Goal: Task Accomplishment & Management: Use online tool/utility

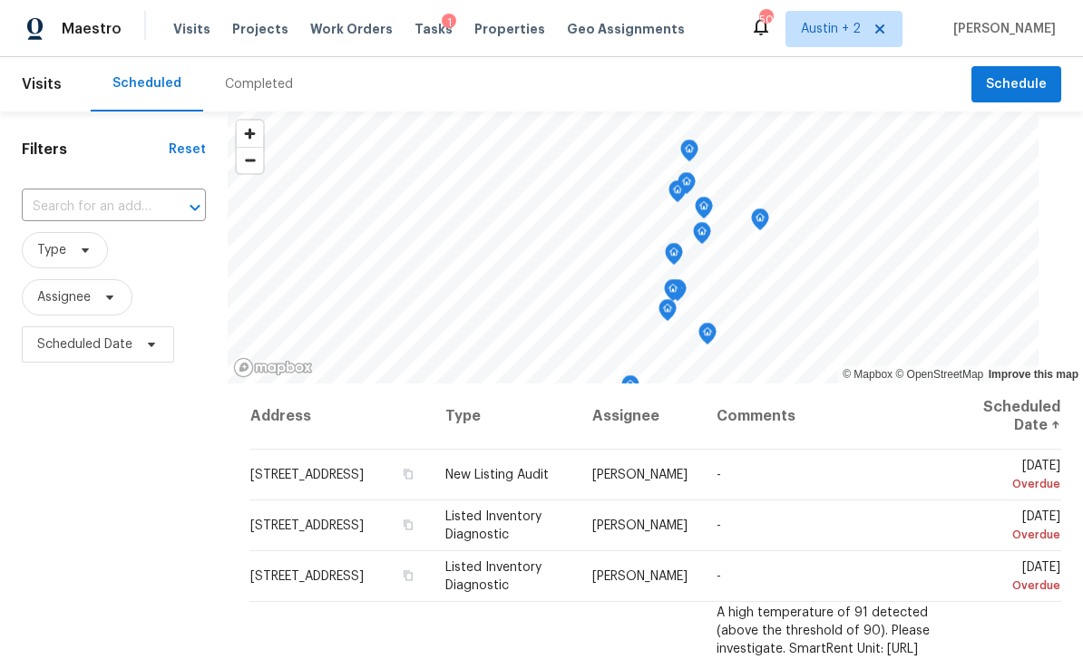
click at [249, 34] on span "Projects" at bounding box center [260, 29] width 56 height 18
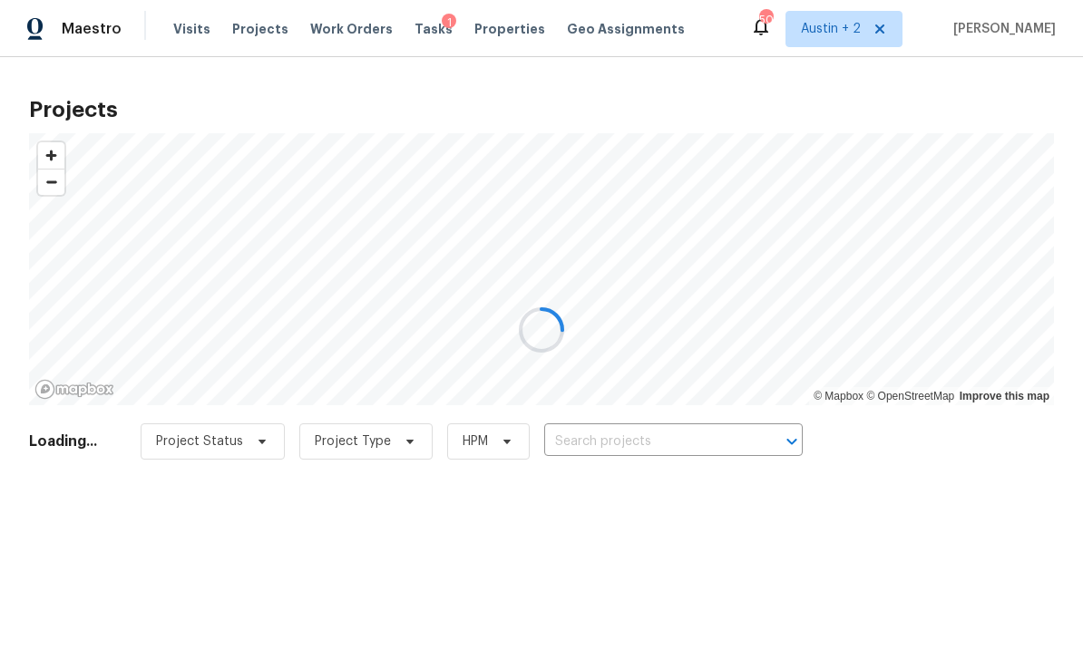
click at [618, 435] on div at bounding box center [541, 329] width 1083 height 659
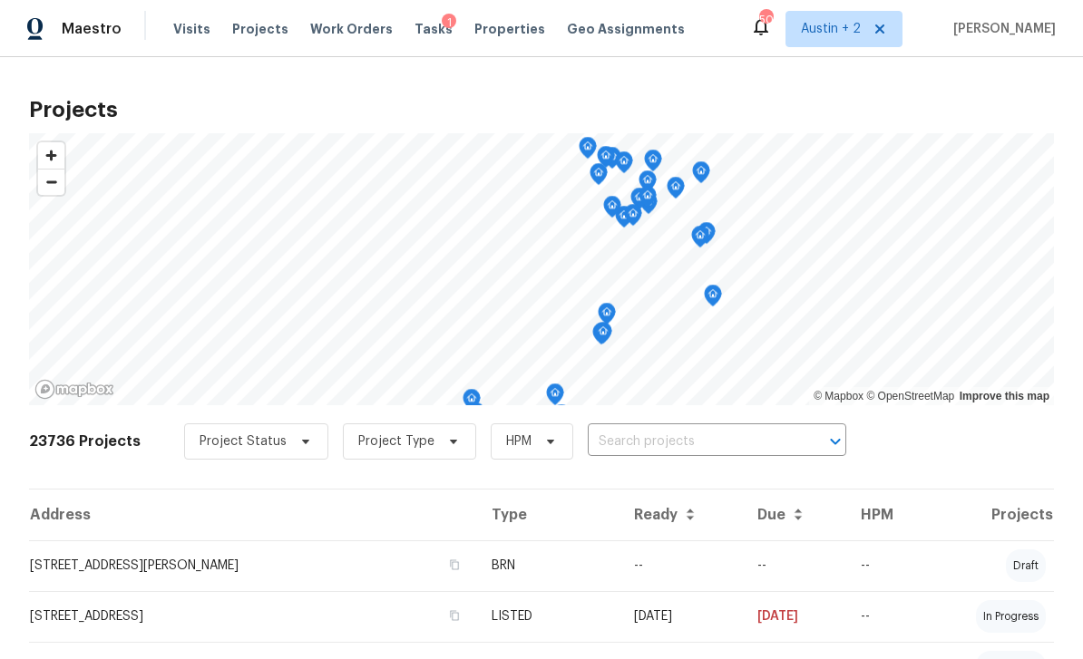
click at [637, 440] on input "text" at bounding box center [692, 442] width 208 height 28
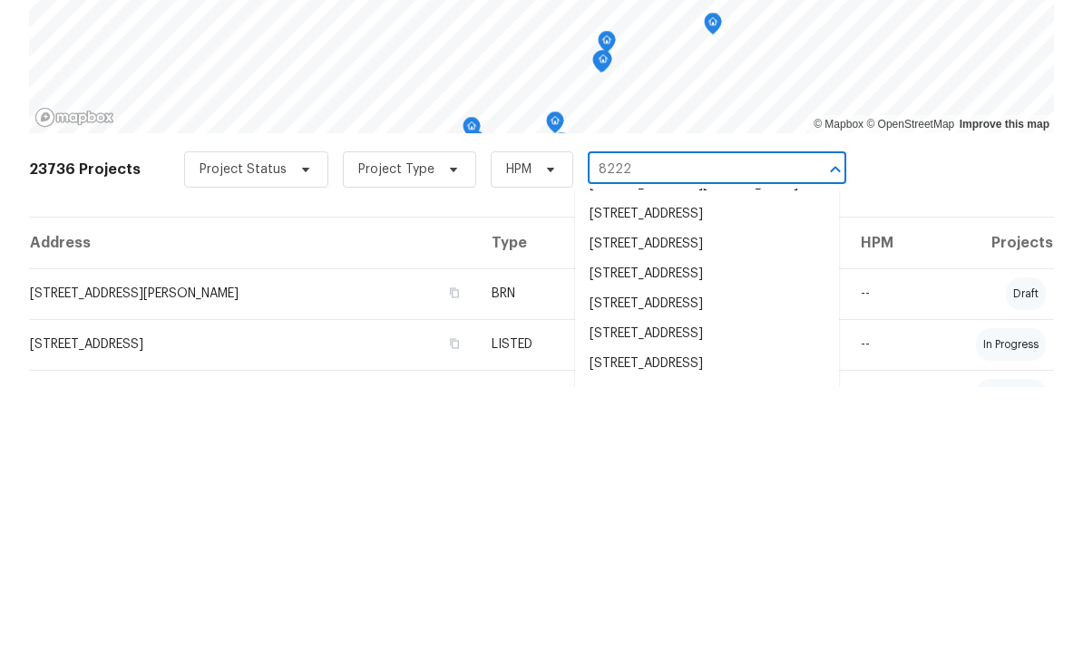
scroll to position [181, 0]
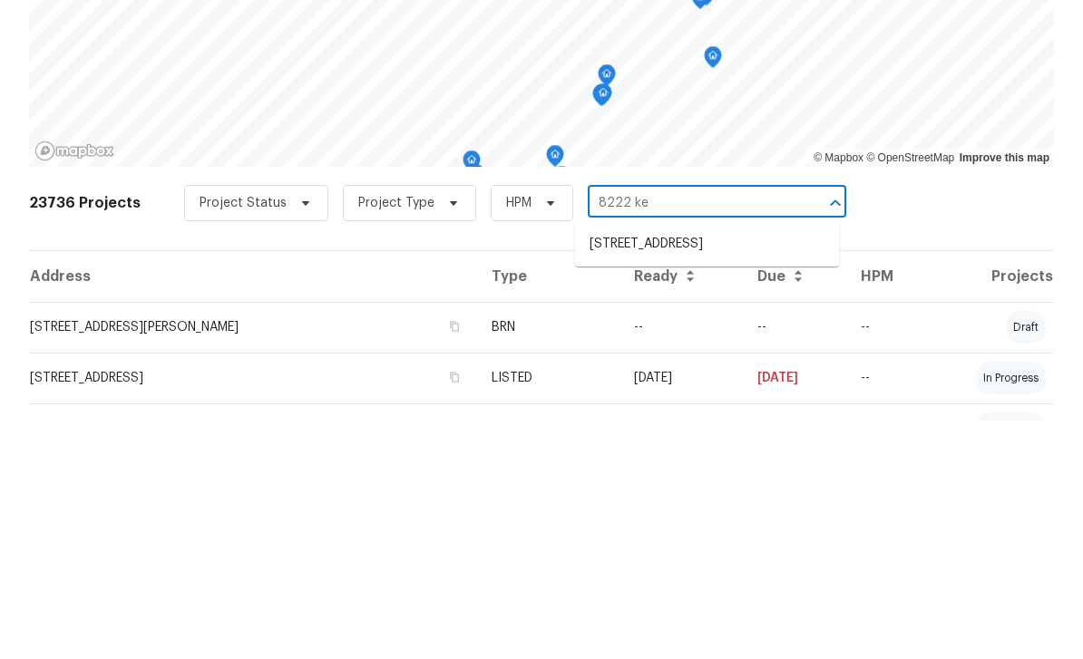
type input "8222 kea"
click at [755, 468] on li "[STREET_ADDRESS]" at bounding box center [707, 483] width 264 height 30
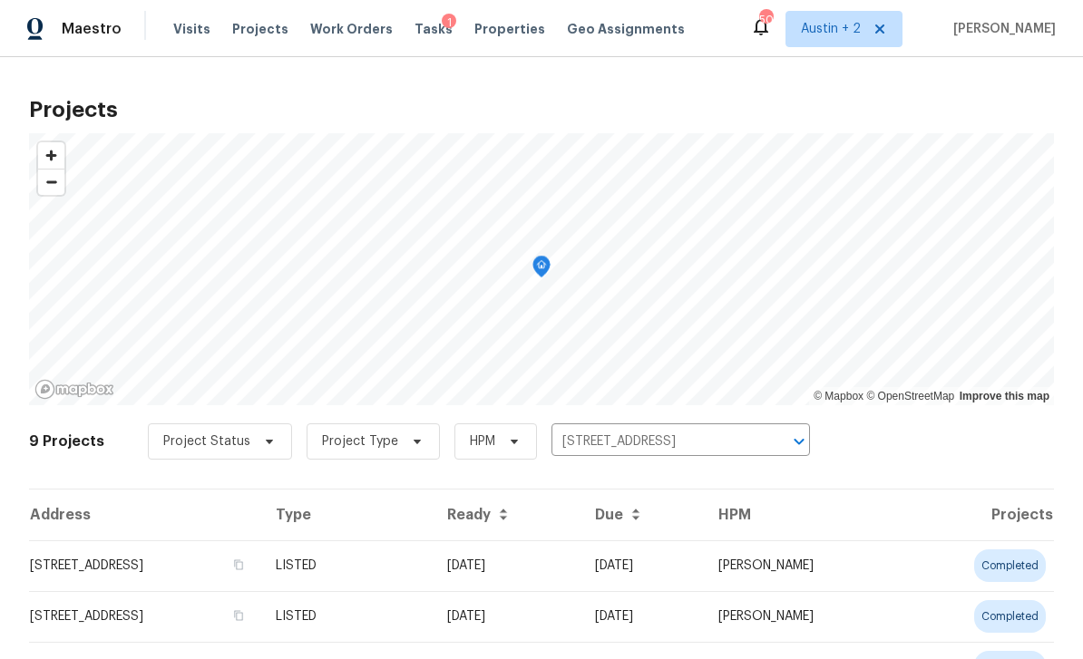
click at [193, 577] on td "[STREET_ADDRESS]" at bounding box center [145, 566] width 232 height 51
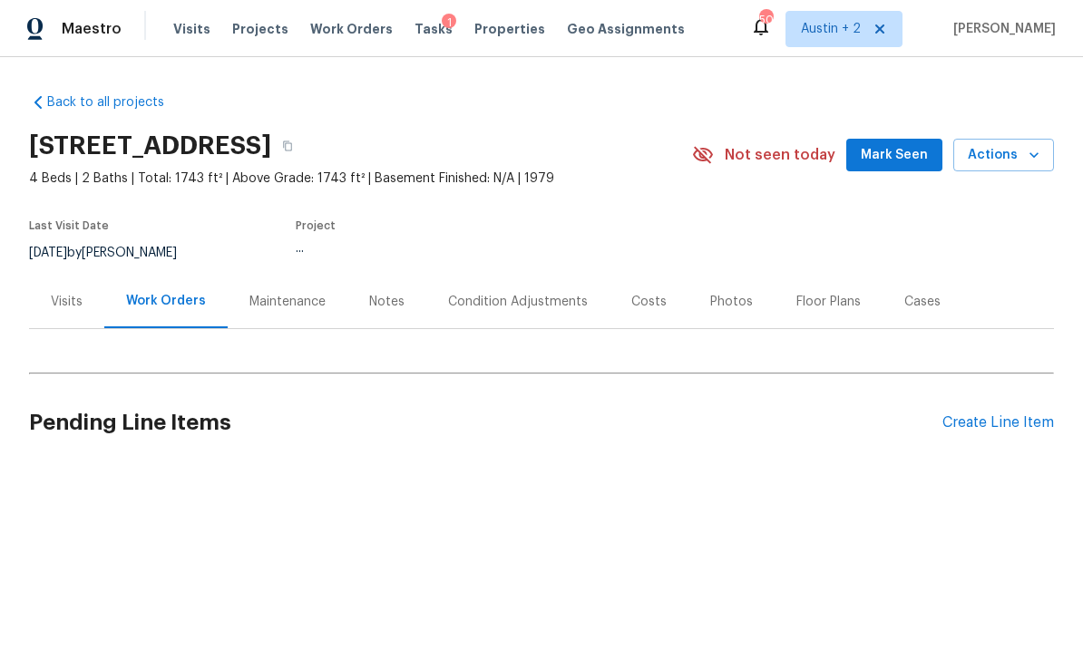
click at [887, 147] on span "Mark Seen" at bounding box center [894, 155] width 67 height 23
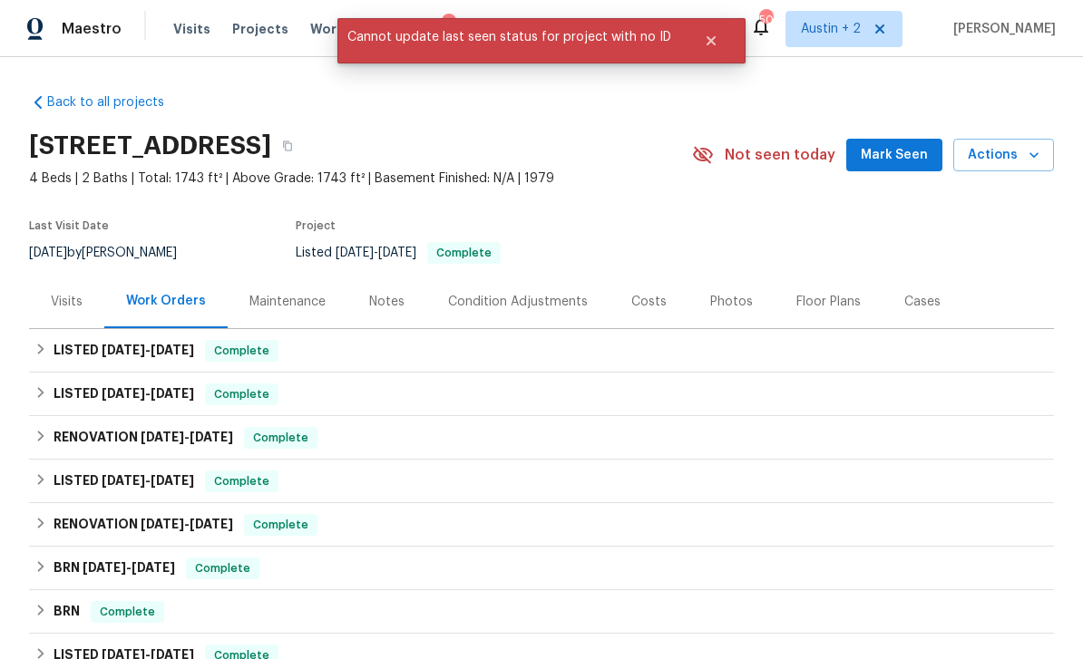
click at [895, 161] on span "Mark Seen" at bounding box center [894, 155] width 67 height 23
click at [387, 301] on div "Notes" at bounding box center [386, 302] width 35 height 18
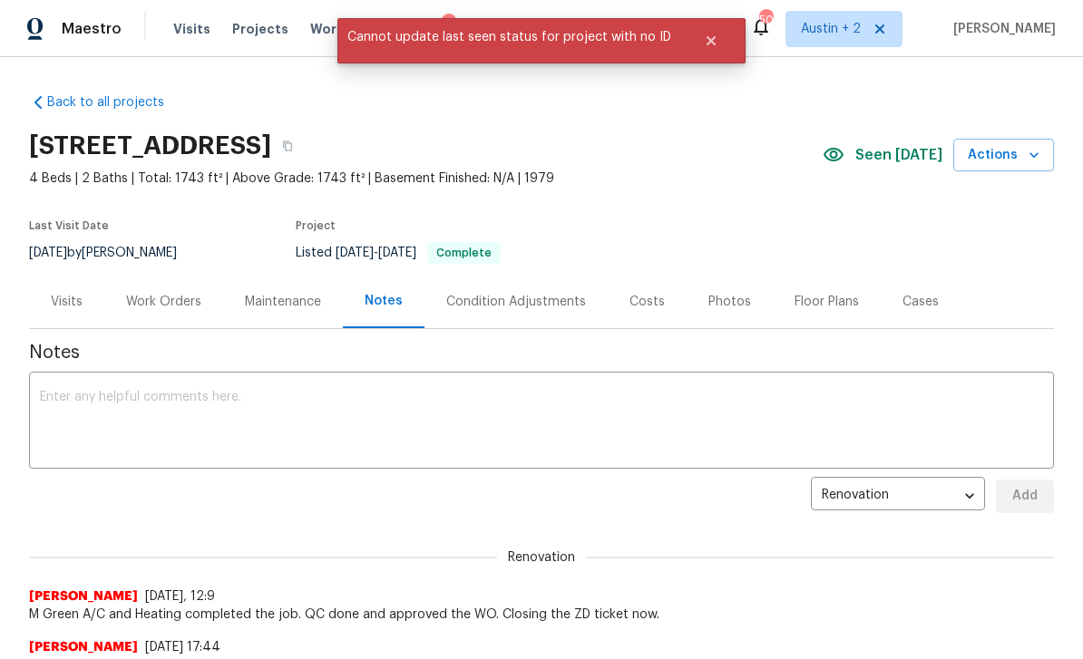
click at [442, 418] on textarea at bounding box center [541, 422] width 1003 height 63
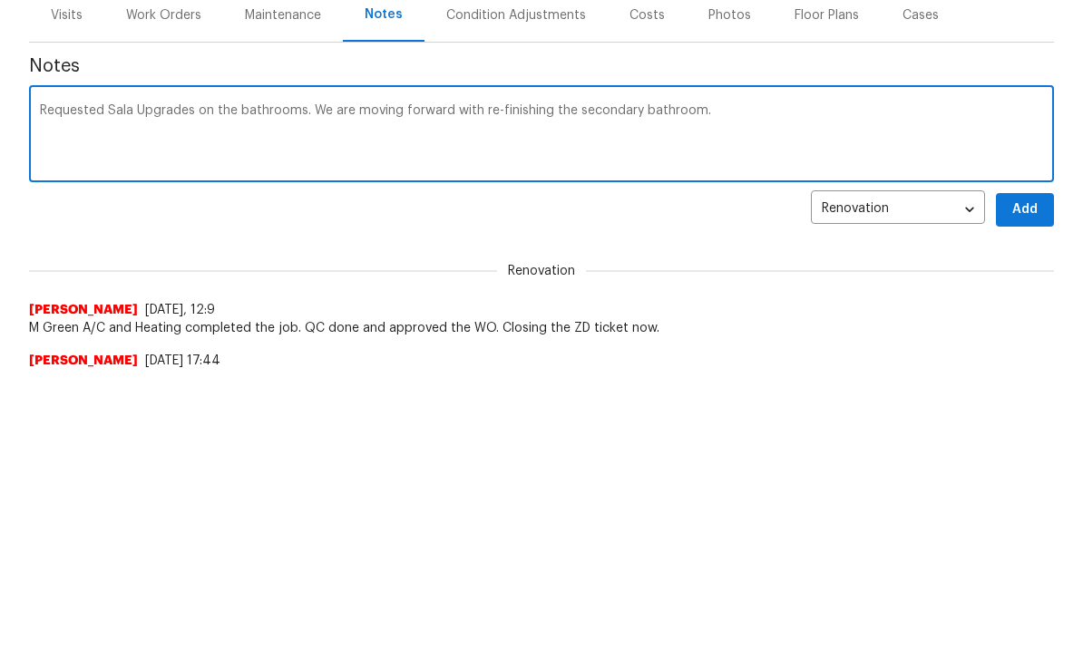
scroll to position [288, 0]
click at [760, 116] on textarea "Requested Sala Upgrades on the bathrooms. We are moving forward with re-finishi…" at bounding box center [541, 134] width 1003 height 63
paste textarea "https://opendoor.enterprise.slack.com/archives/C02LY0HEAMQ/p1756153088488979?th…"
type textarea "Requested Sala Upgrades on the bathrooms. We are moving forward with re-finishi…"
click at [1034, 216] on span "Add" at bounding box center [1024, 209] width 29 height 23
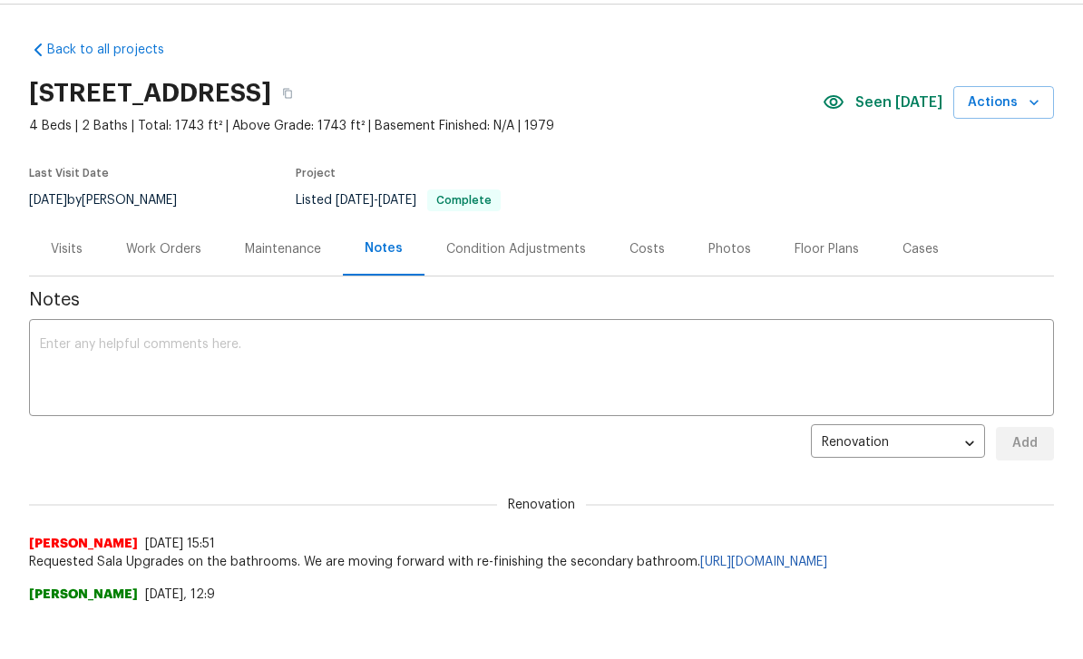
scroll to position [54, 0]
click at [172, 252] on div "Work Orders" at bounding box center [163, 248] width 75 height 18
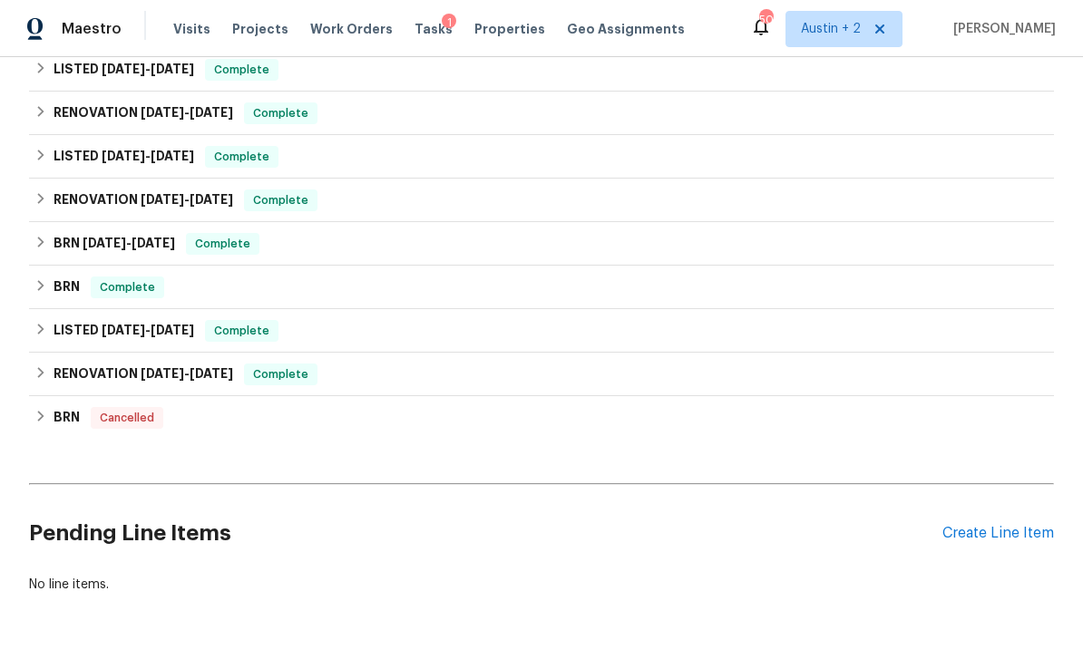
scroll to position [324, 0]
click at [1001, 526] on div "Create Line Item" at bounding box center [998, 534] width 112 height 17
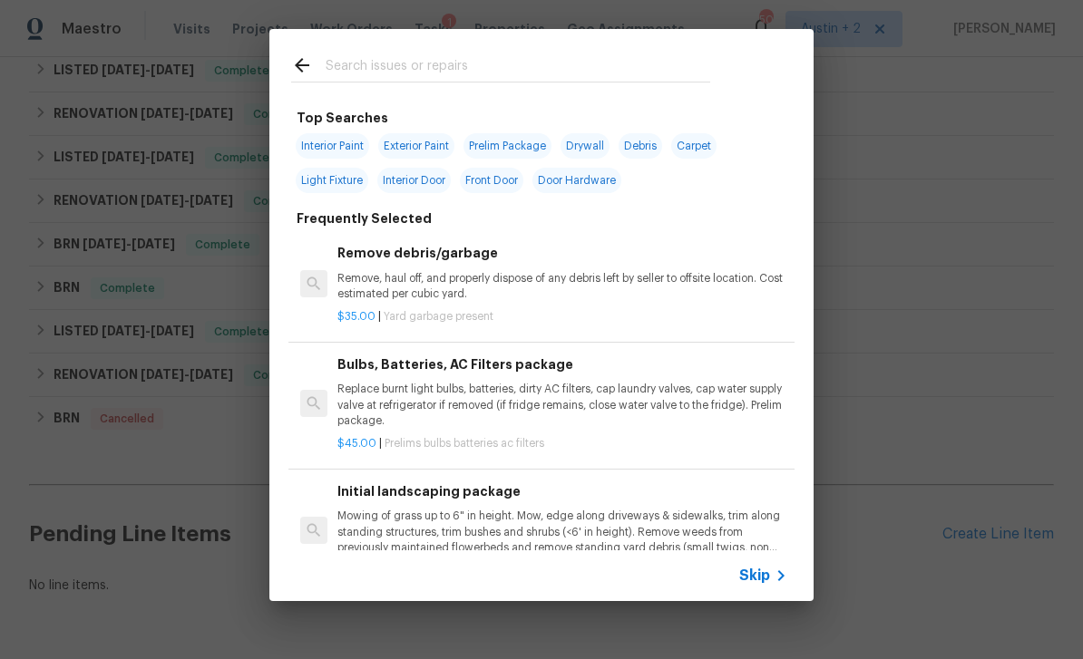
click at [474, 68] on input "text" at bounding box center [518, 67] width 385 height 27
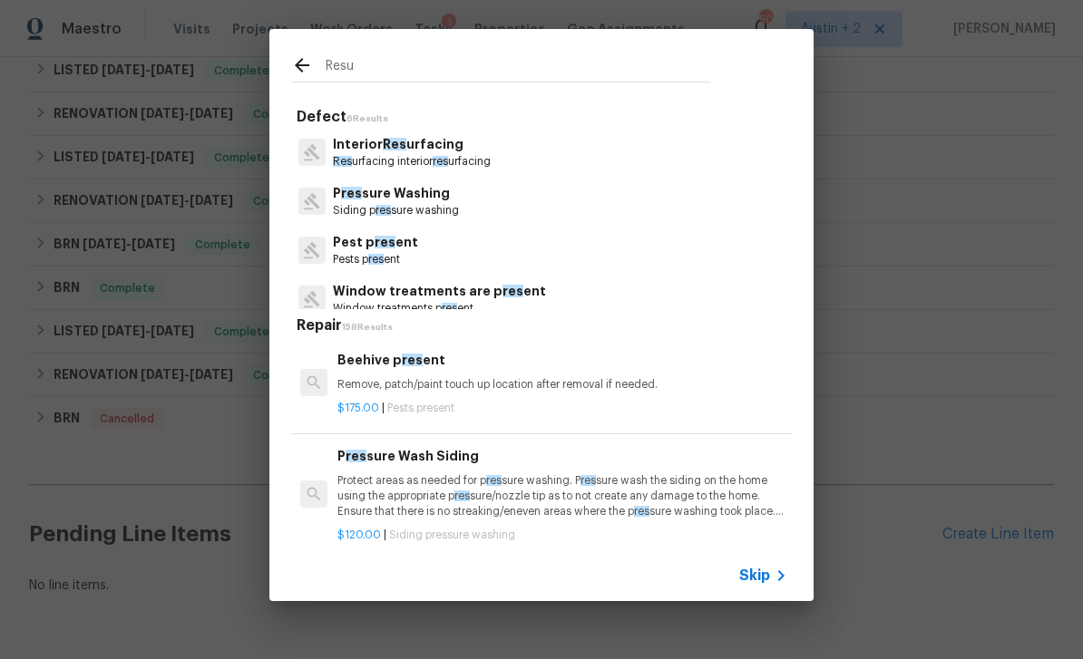
type input "Resur"
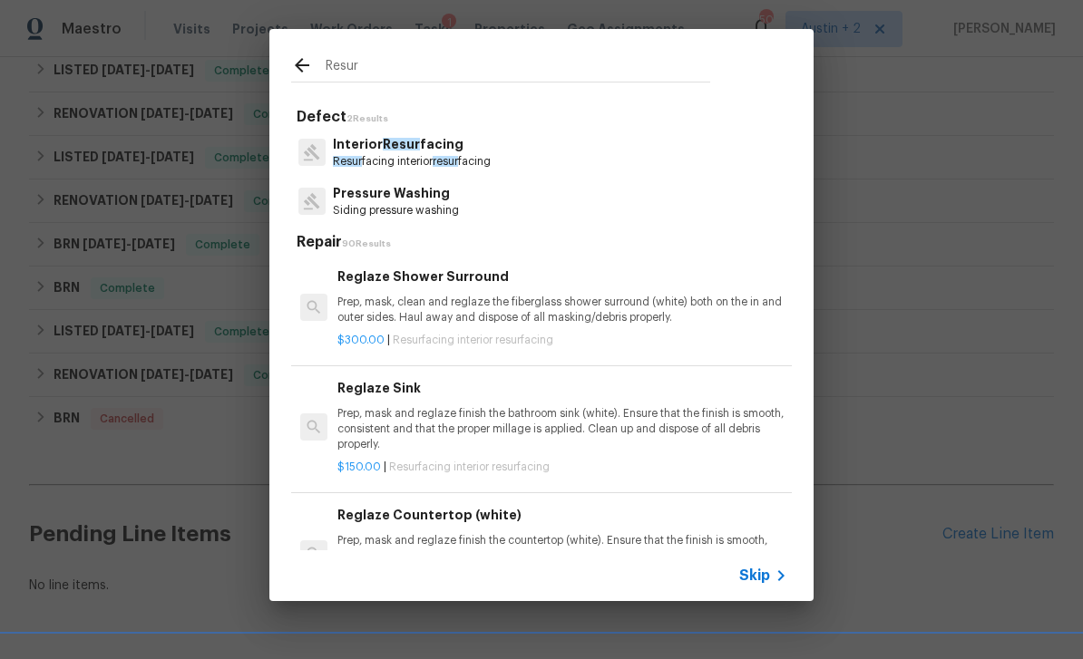
click at [471, 156] on p "Resur facing interior resur facing" at bounding box center [412, 161] width 158 height 15
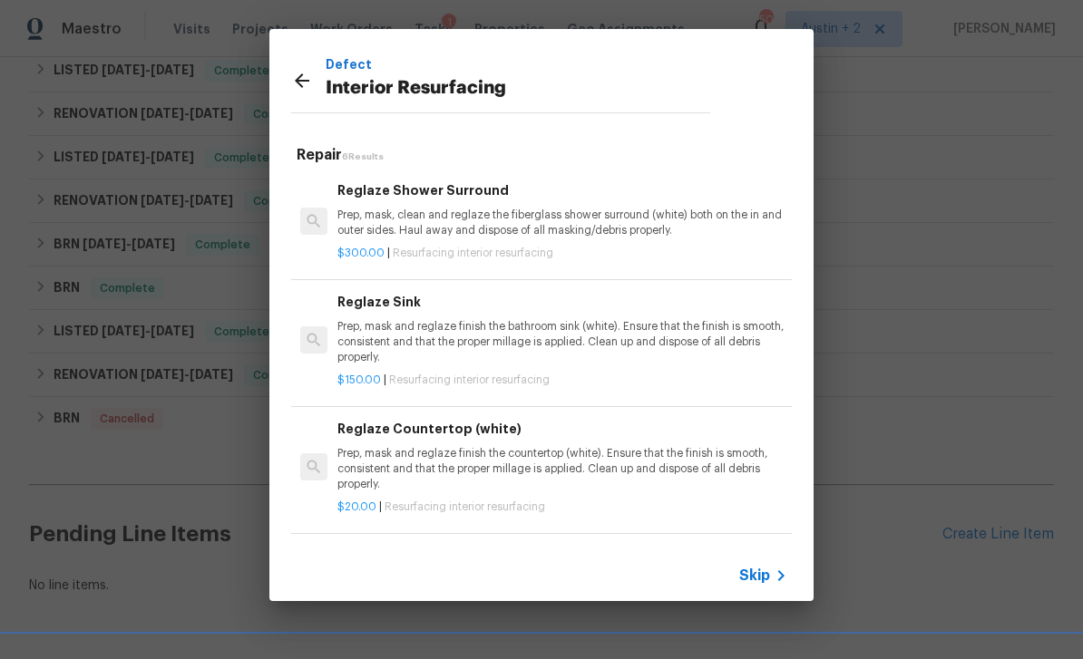
click at [567, 224] on p "Prep, mask, clean and reglaze the fiberglass shower surround (white) both on th…" at bounding box center [562, 223] width 450 height 31
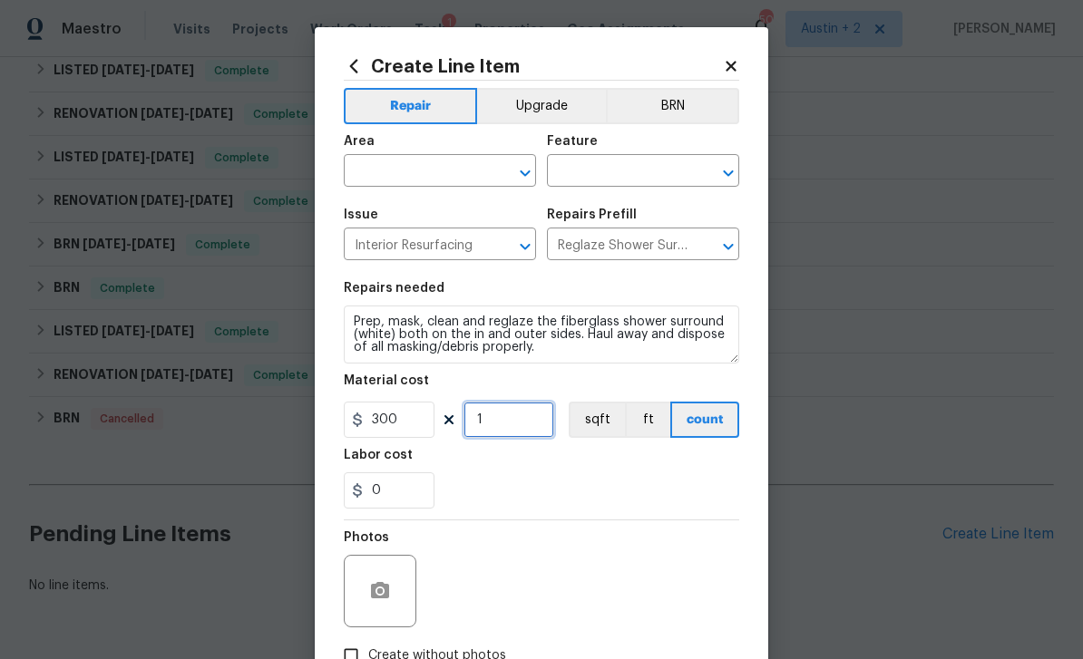
click at [503, 423] on input "1" at bounding box center [508, 420] width 91 height 36
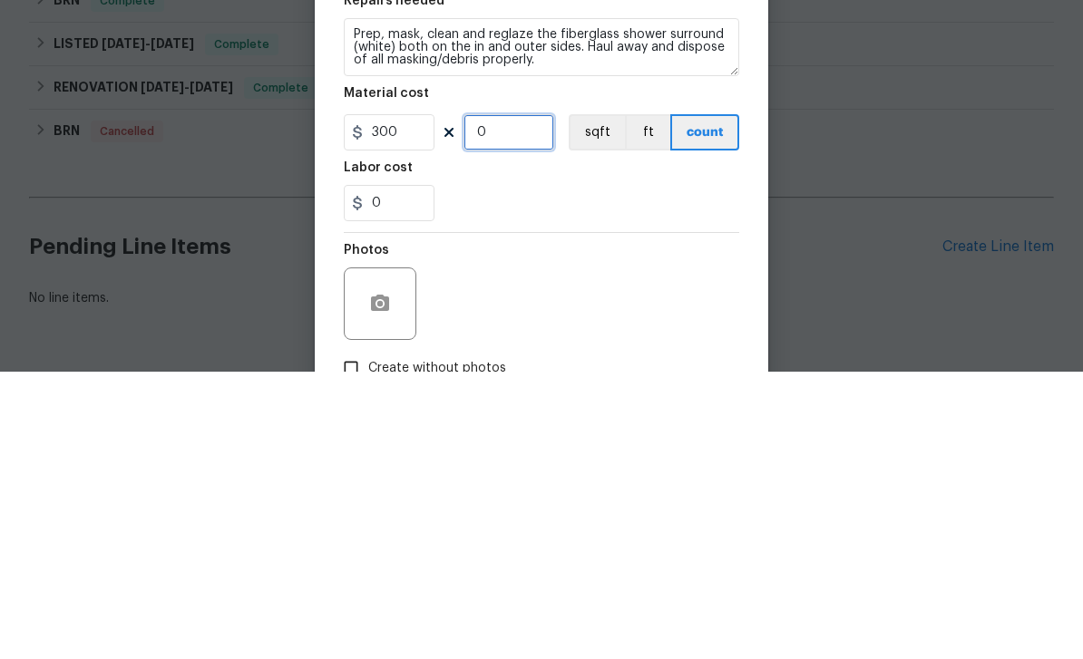
type input "2"
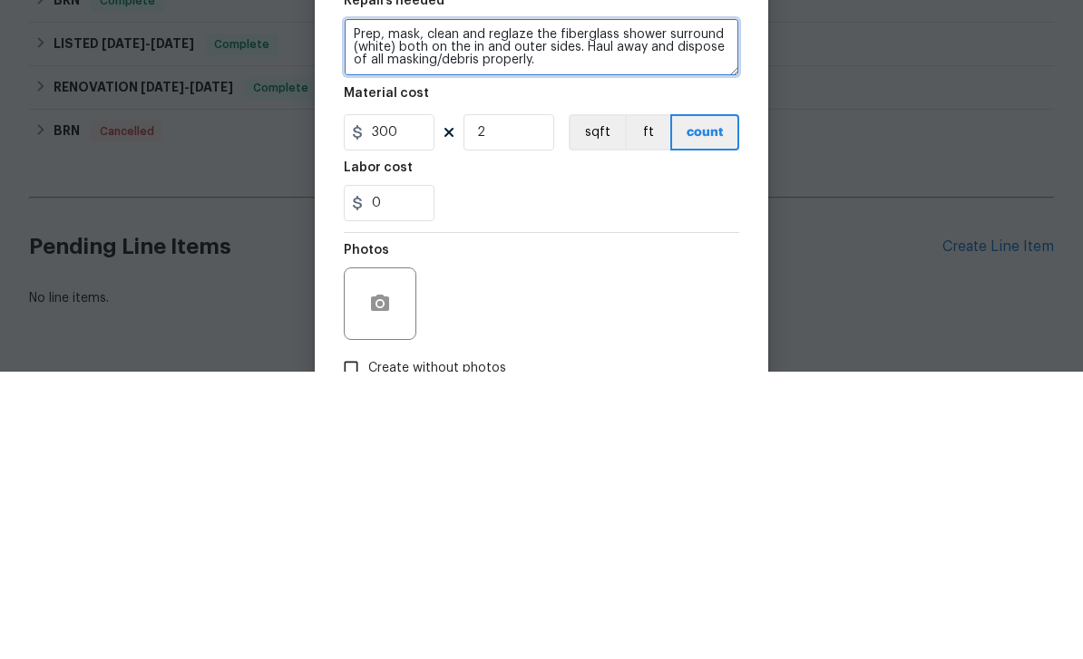
click at [589, 306] on textarea "Prep, mask, clean and reglaze the fiberglass shower surround (white) both on th…" at bounding box center [541, 335] width 395 height 58
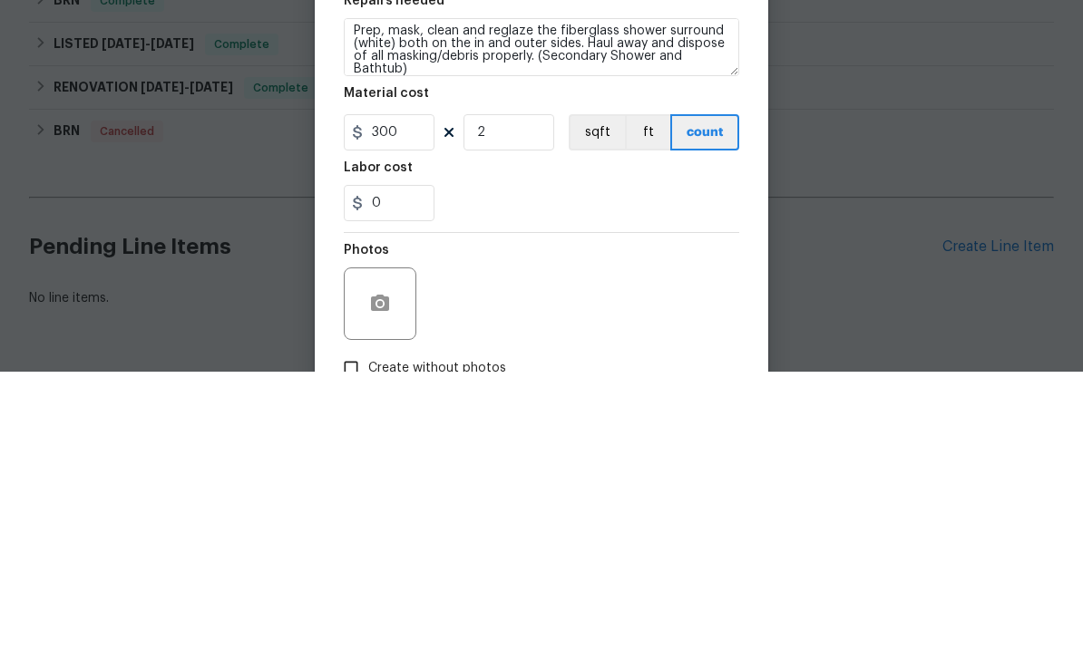
scroll to position [58, 0]
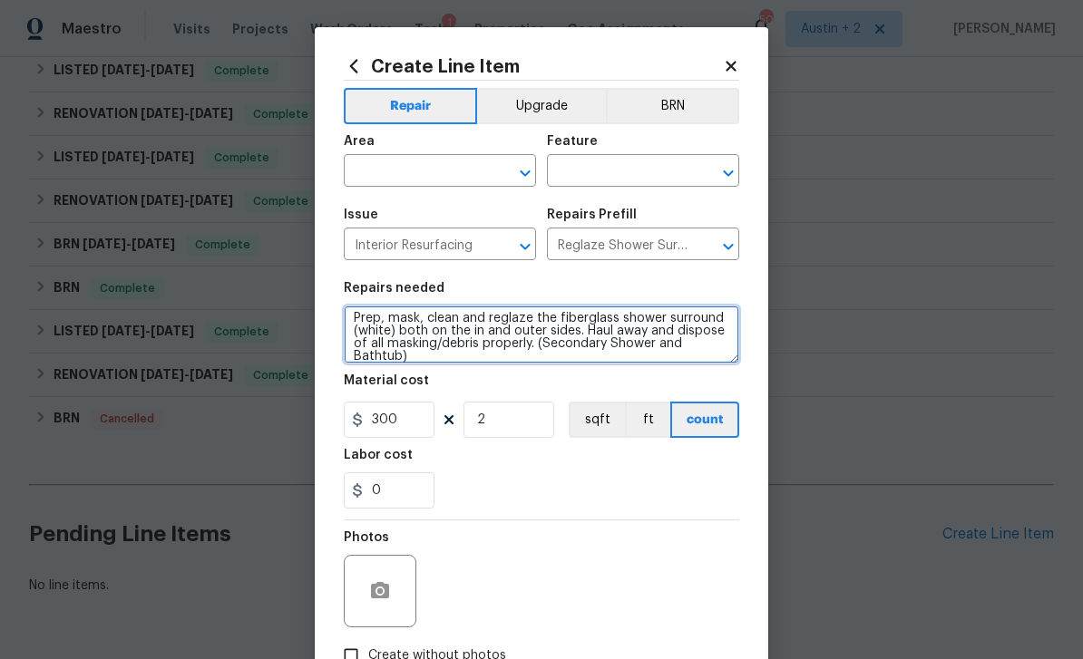
type textarea "Prep, mask, clean and reglaze the fiberglass shower surround (white) both on th…"
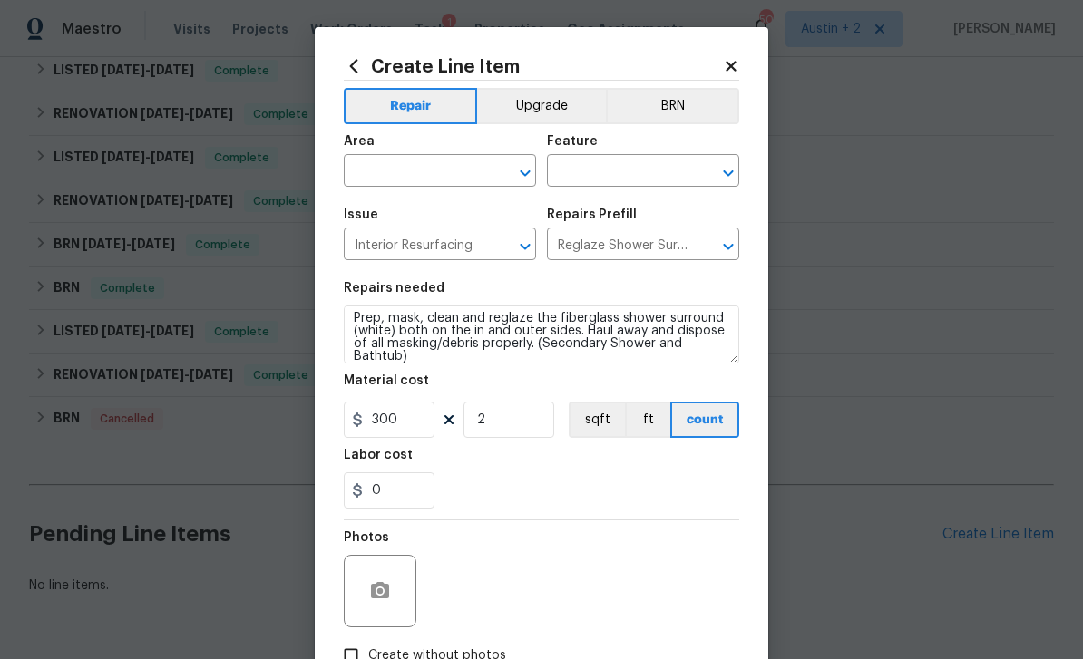
click at [416, 169] on input "text" at bounding box center [414, 173] width 141 height 28
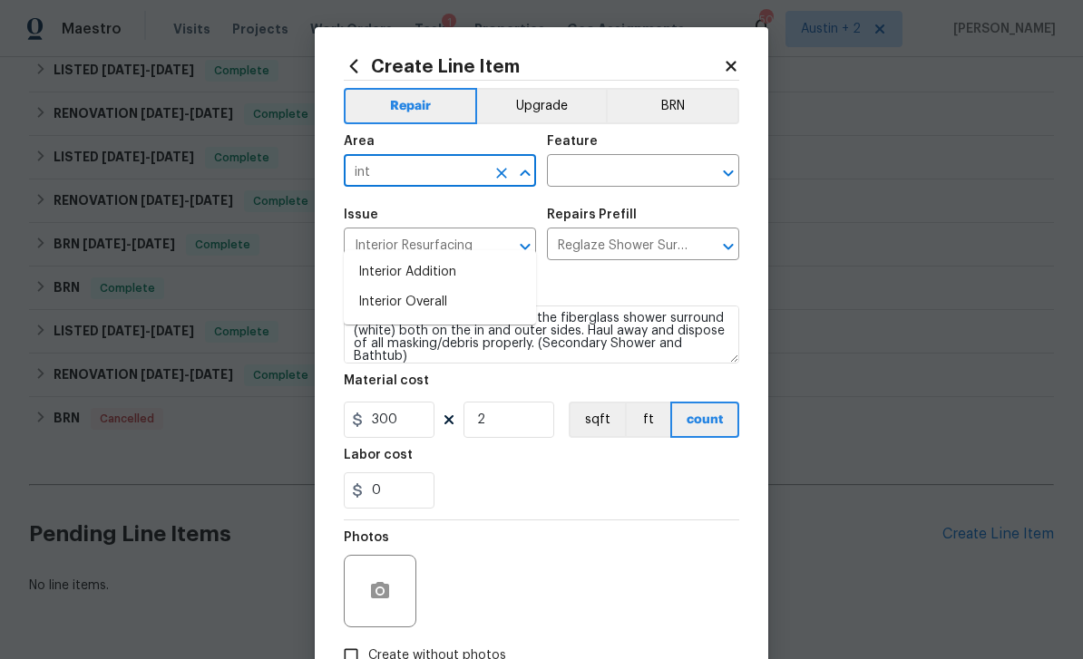
click at [436, 288] on li "Interior Overall" at bounding box center [440, 303] width 192 height 30
type input "Interior Overall"
click at [620, 171] on input "text" at bounding box center [617, 173] width 141 height 28
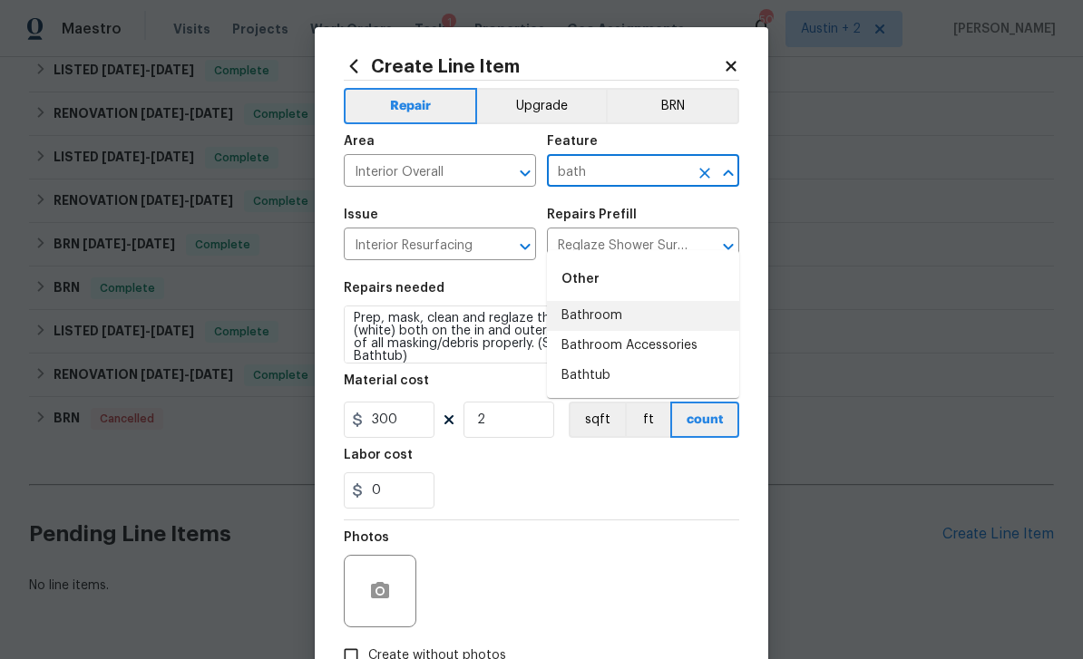
click at [624, 301] on li "Bathroom" at bounding box center [643, 316] width 192 height 30
type input "Bathroom"
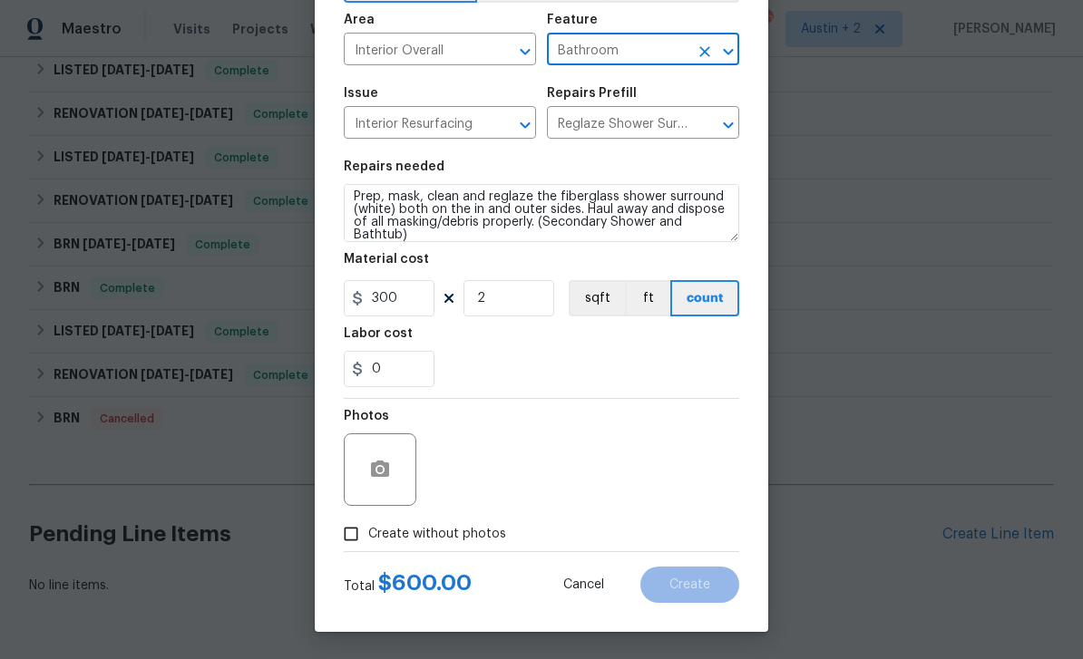
scroll to position [125, 0]
click at [388, 476] on icon "button" at bounding box center [380, 469] width 18 height 16
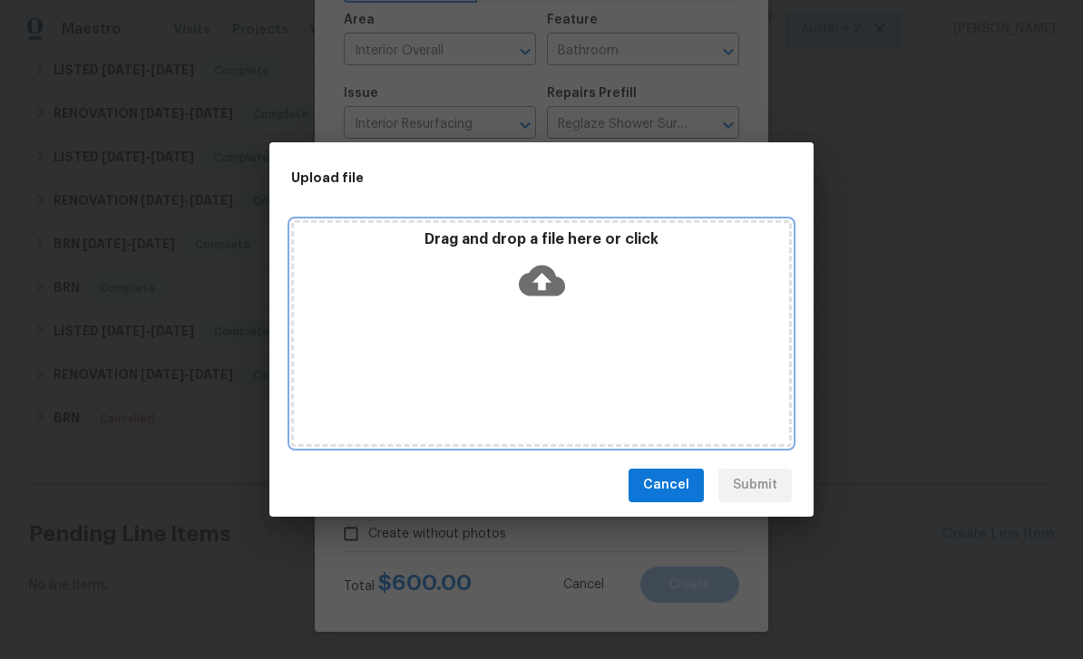
click at [532, 292] on icon at bounding box center [542, 280] width 46 height 31
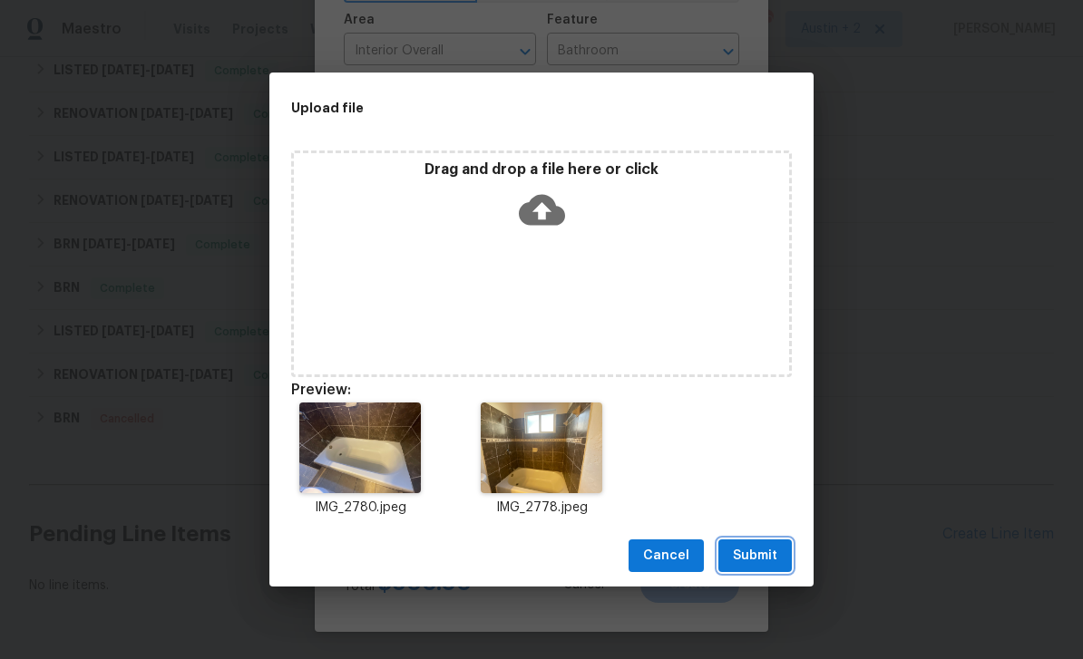
click at [766, 556] on span "Submit" at bounding box center [755, 556] width 44 height 23
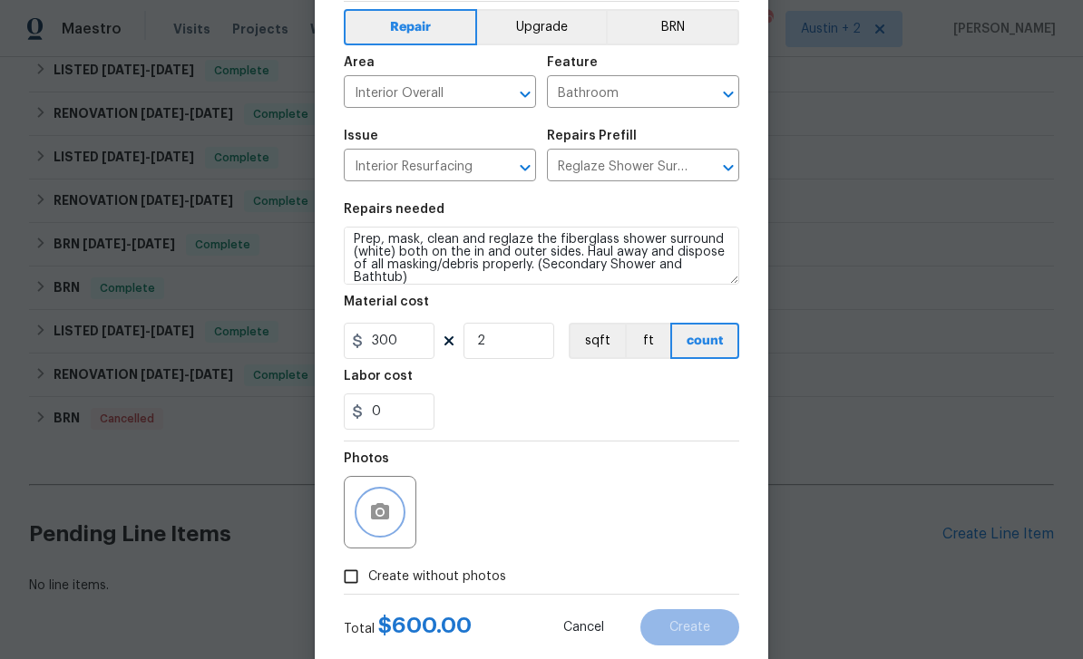
scroll to position [73, 0]
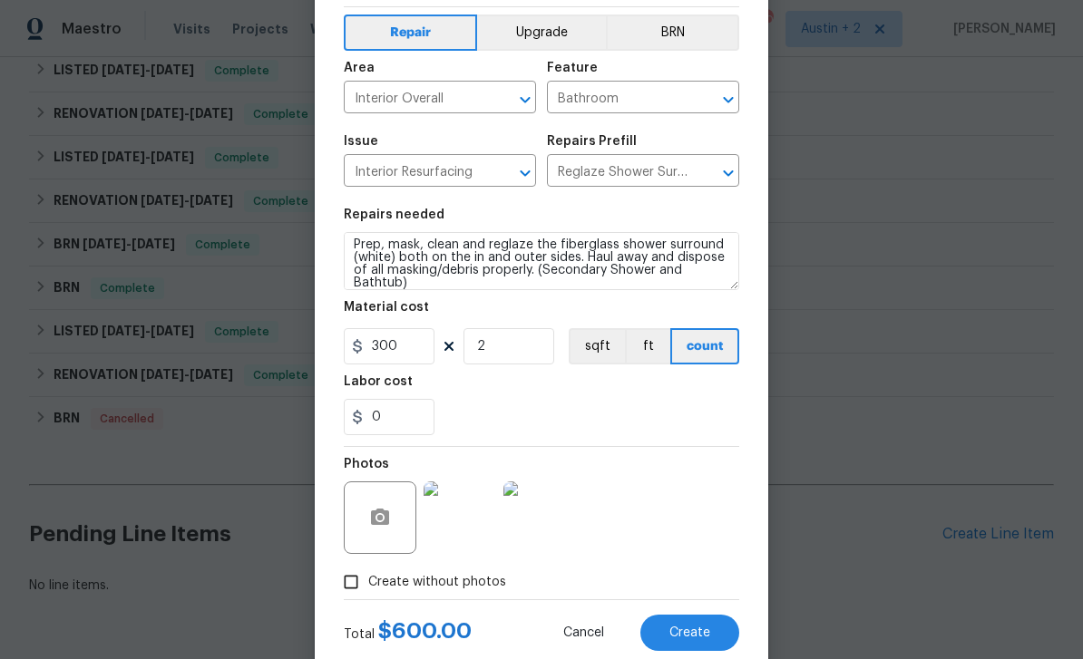
click at [691, 623] on button "Create" at bounding box center [689, 633] width 99 height 36
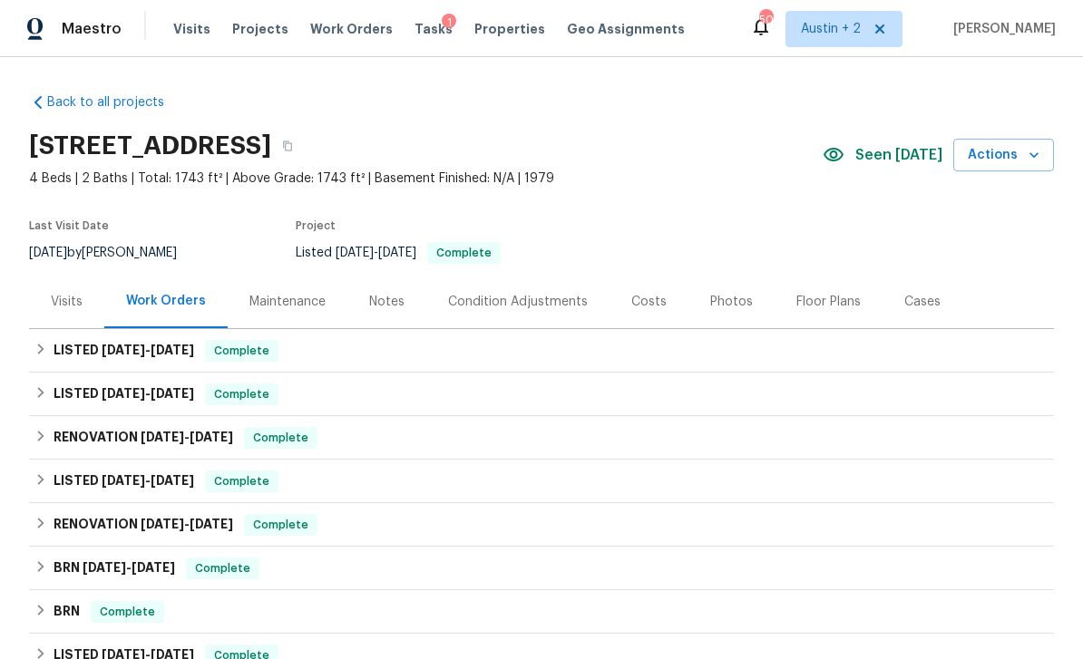
scroll to position [0, 0]
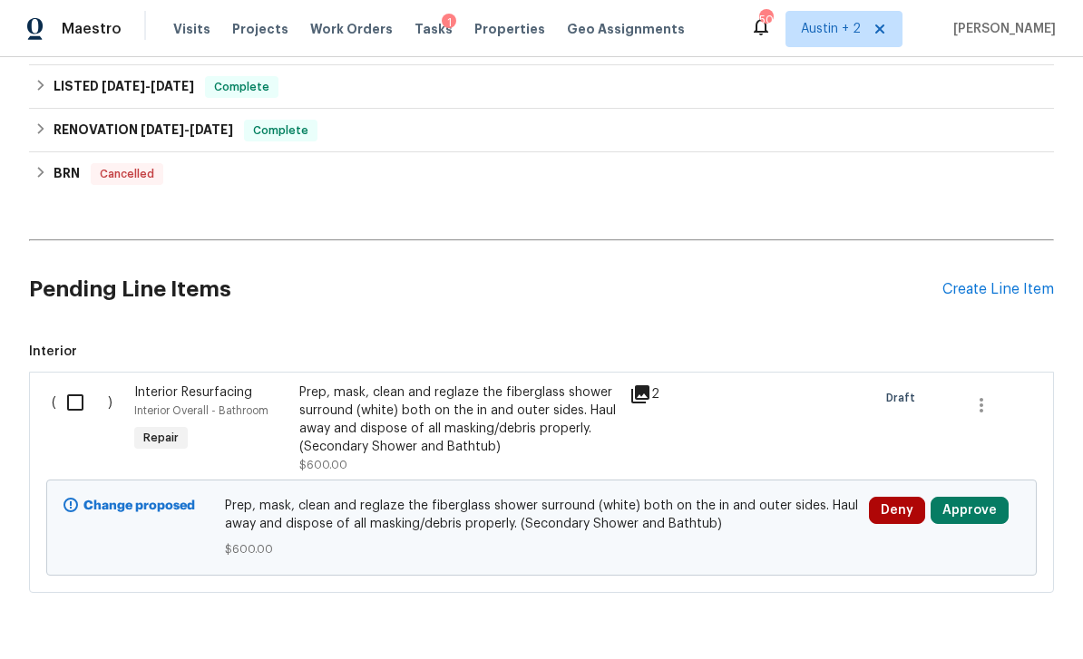
scroll to position [568, 0]
click at [980, 505] on button "Approve" at bounding box center [970, 511] width 78 height 27
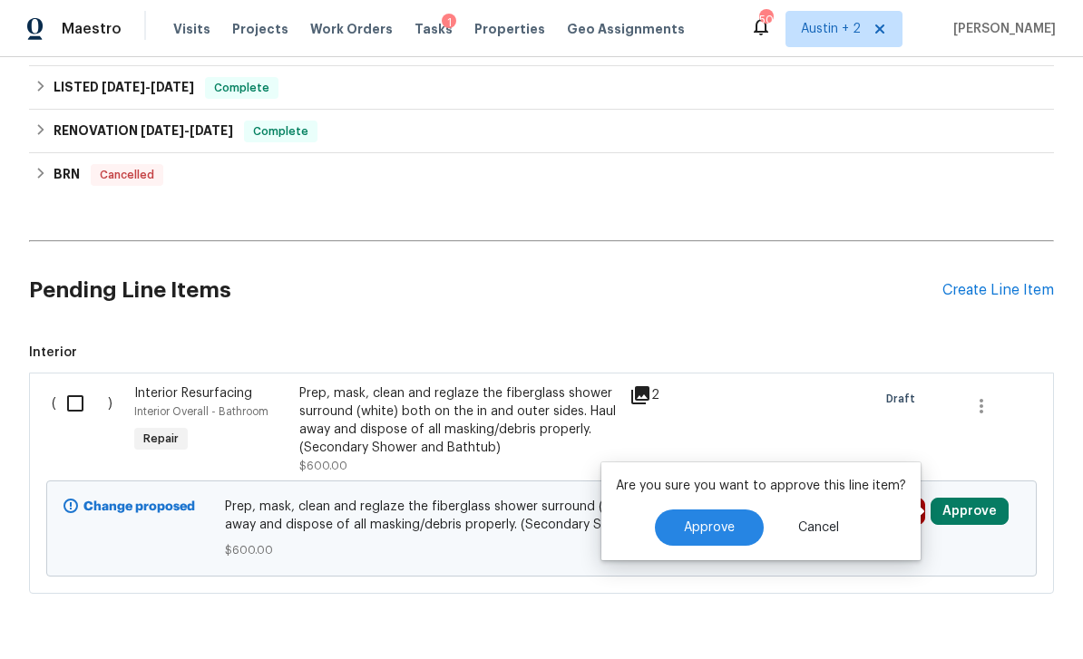
click at [732, 530] on button "Approve" at bounding box center [709, 528] width 109 height 36
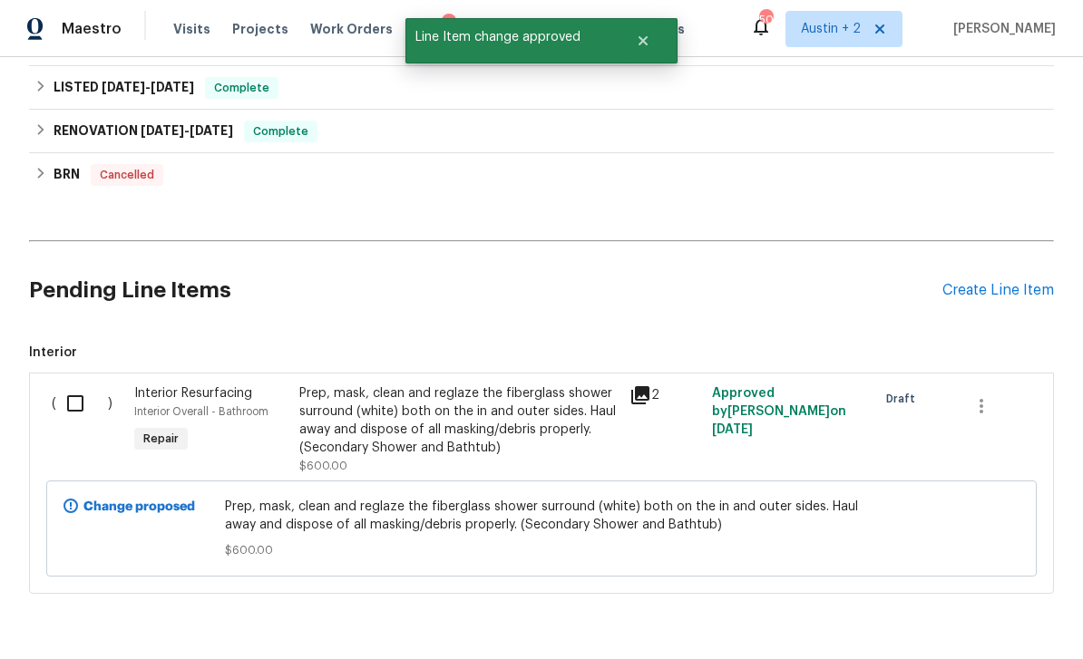
click at [83, 405] on input "checkbox" at bounding box center [82, 404] width 52 height 38
checkbox input "true"
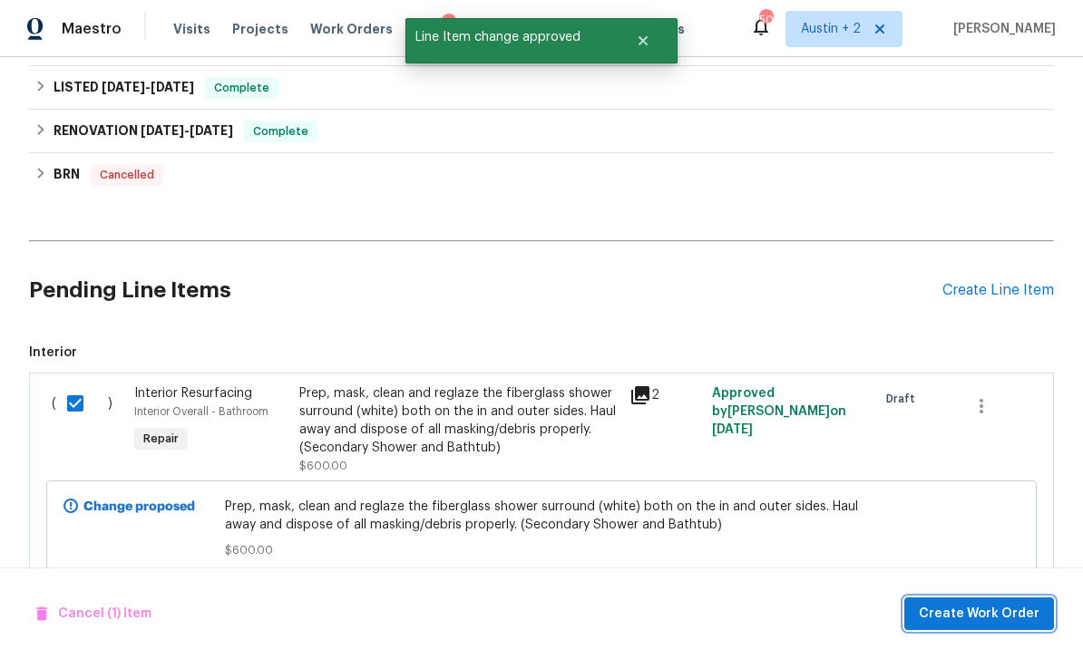
click at [955, 610] on span "Create Work Order" at bounding box center [979, 614] width 121 height 23
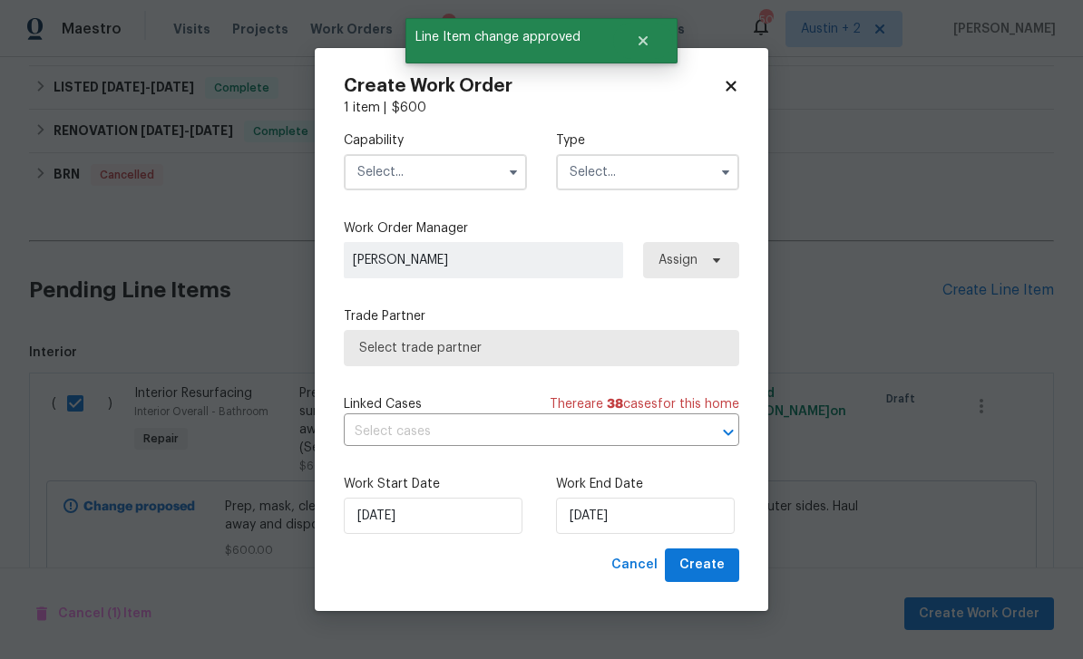
click at [494, 181] on input "text" at bounding box center [435, 172] width 183 height 36
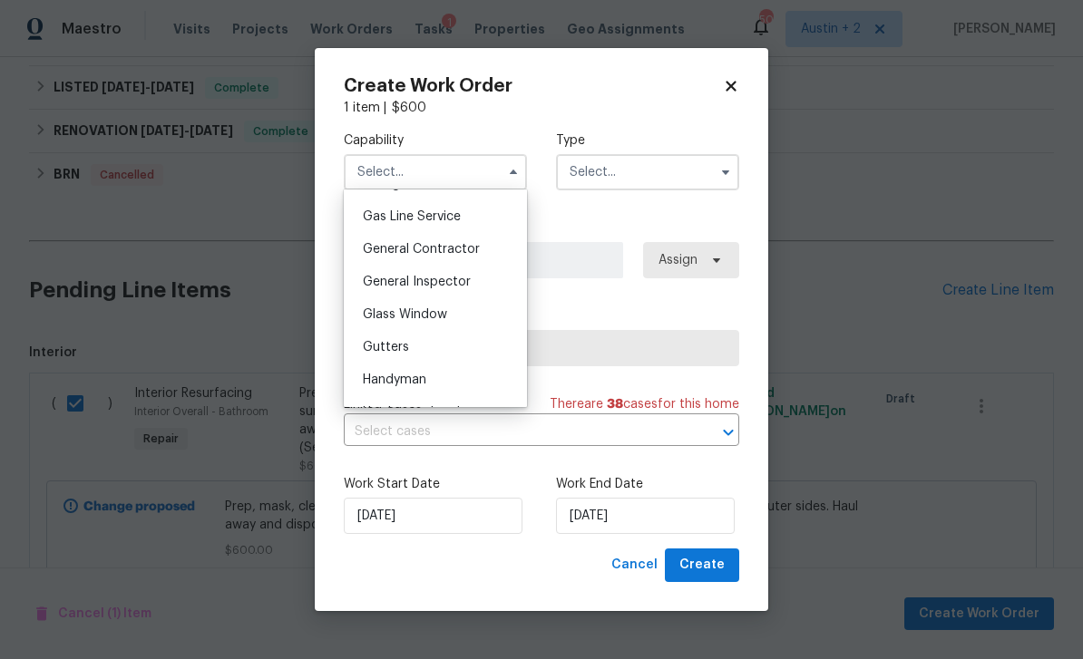
scroll to position [839, 0]
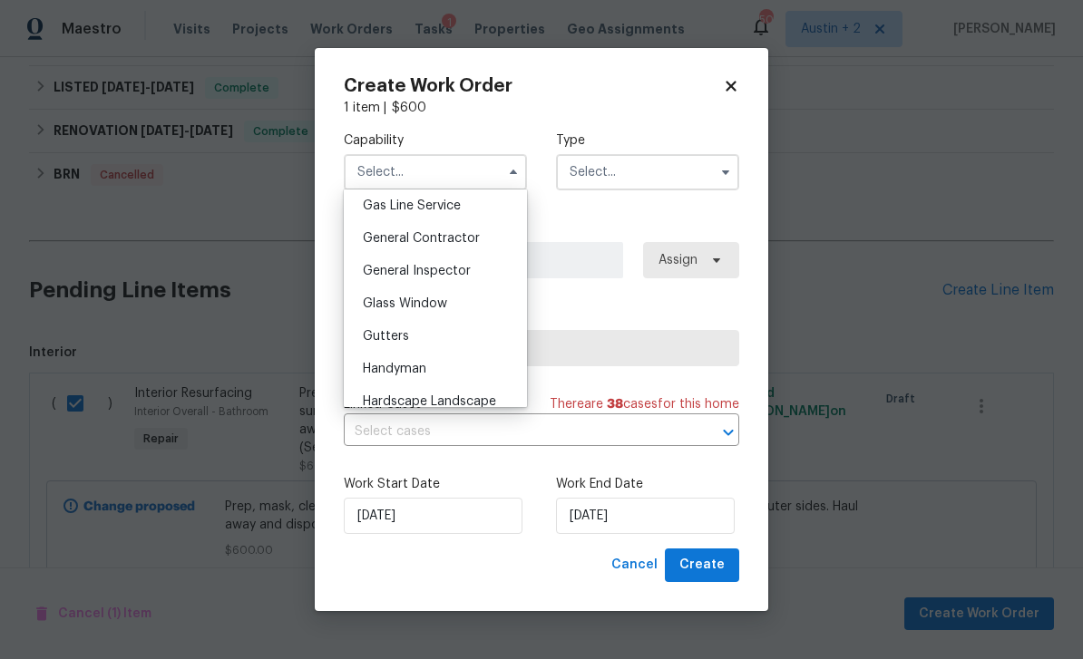
click at [457, 243] on span "General Contractor" at bounding box center [421, 238] width 117 height 13
type input "General Contractor"
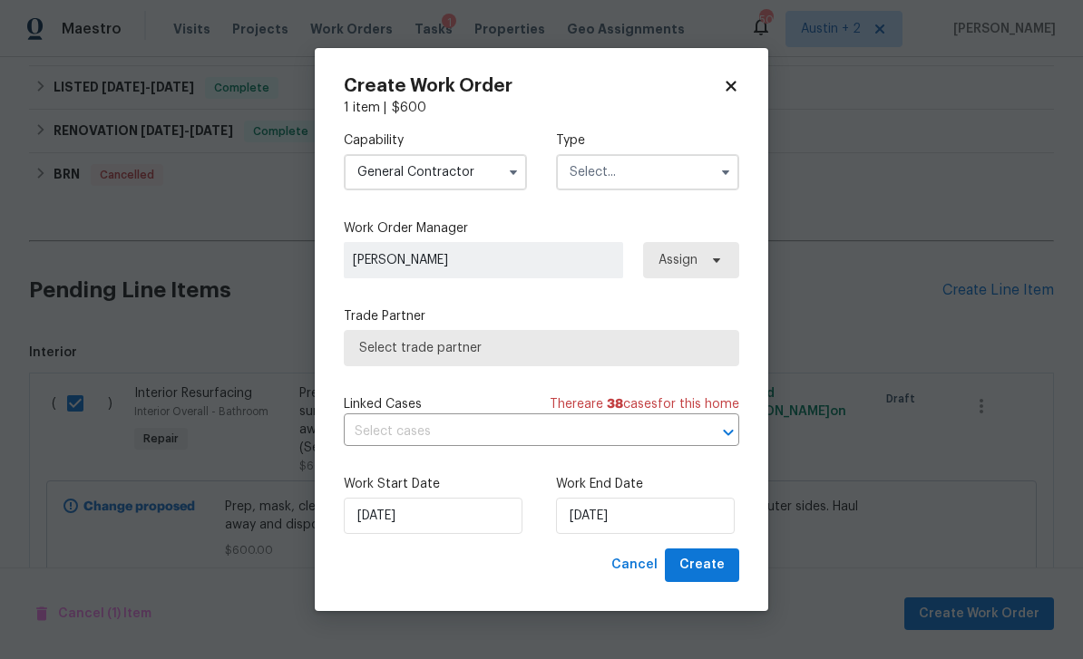
click at [631, 158] on input "text" at bounding box center [647, 172] width 183 height 36
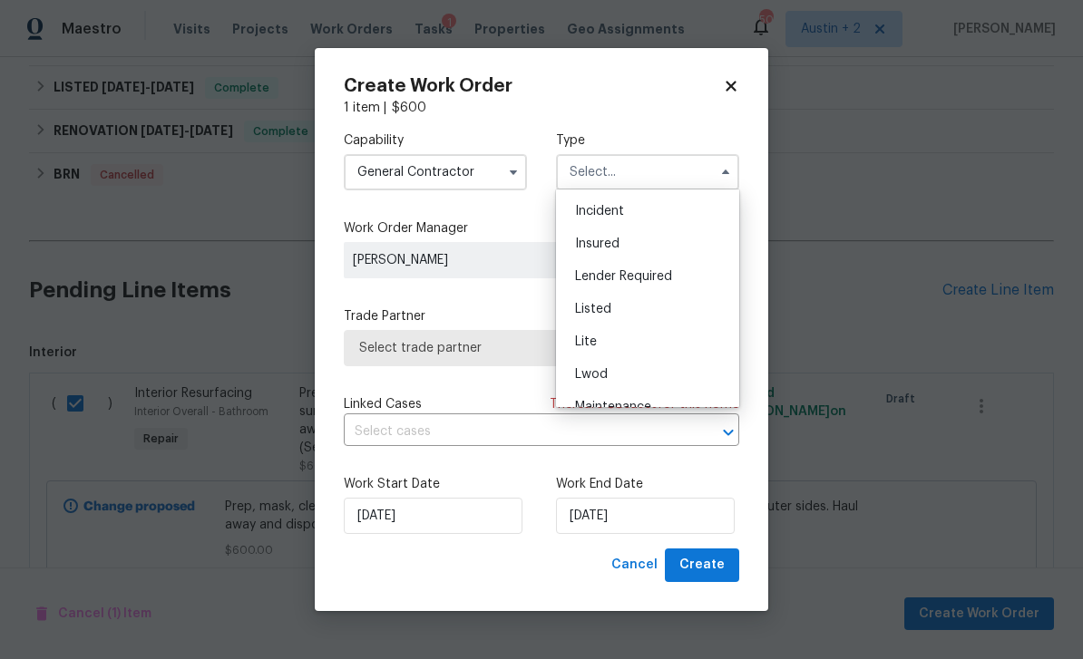
scroll to position [122, 0]
click at [618, 288] on div "Listed" at bounding box center [648, 284] width 174 height 33
type input "Listed"
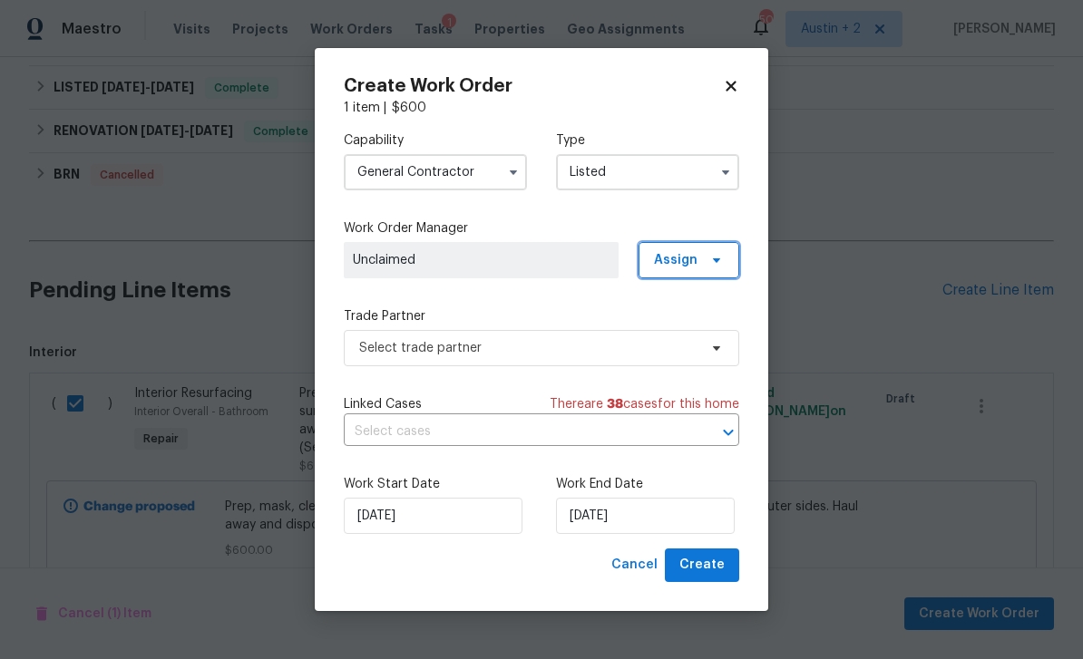
click at [707, 255] on span at bounding box center [714, 260] width 20 height 15
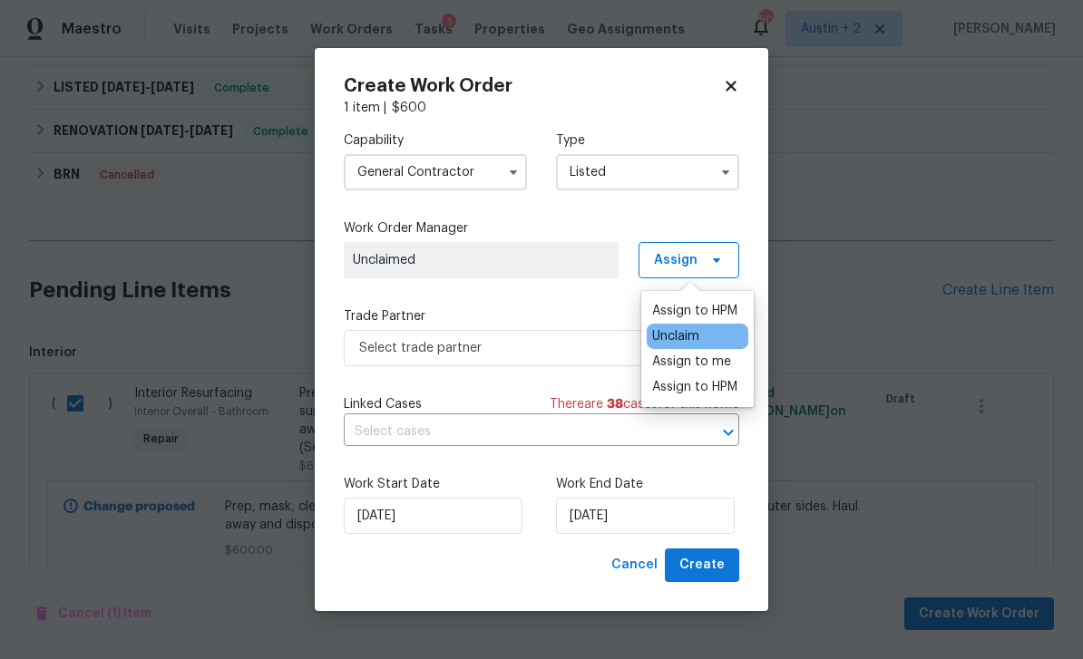
click at [703, 355] on div "Assign to me" at bounding box center [691, 362] width 79 height 18
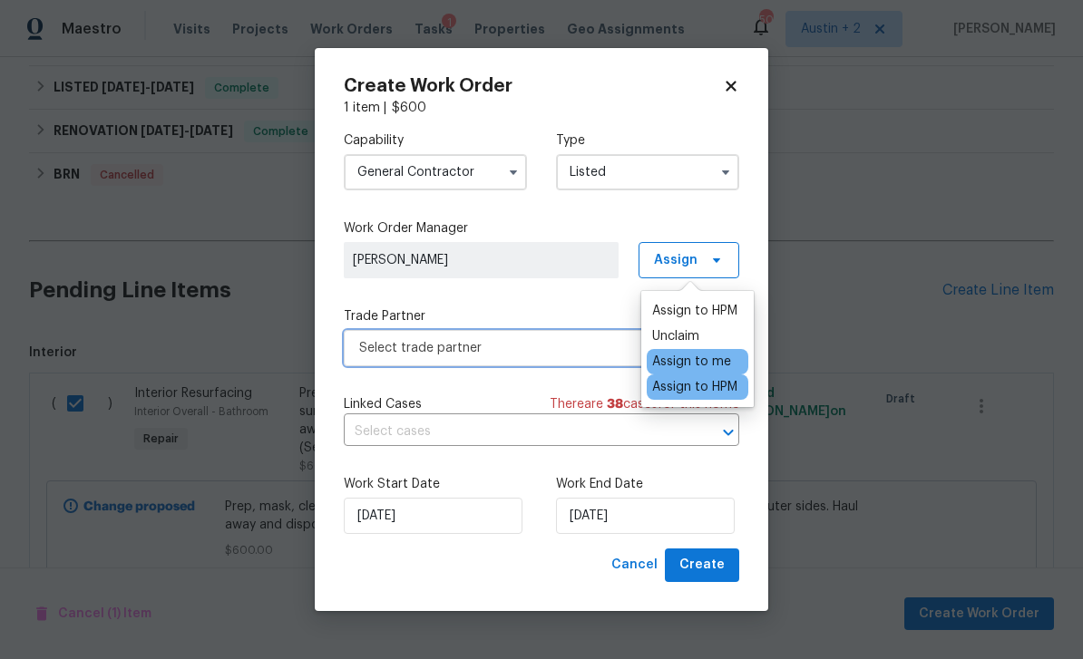
click at [519, 350] on span "Select trade partner" at bounding box center [528, 348] width 338 height 18
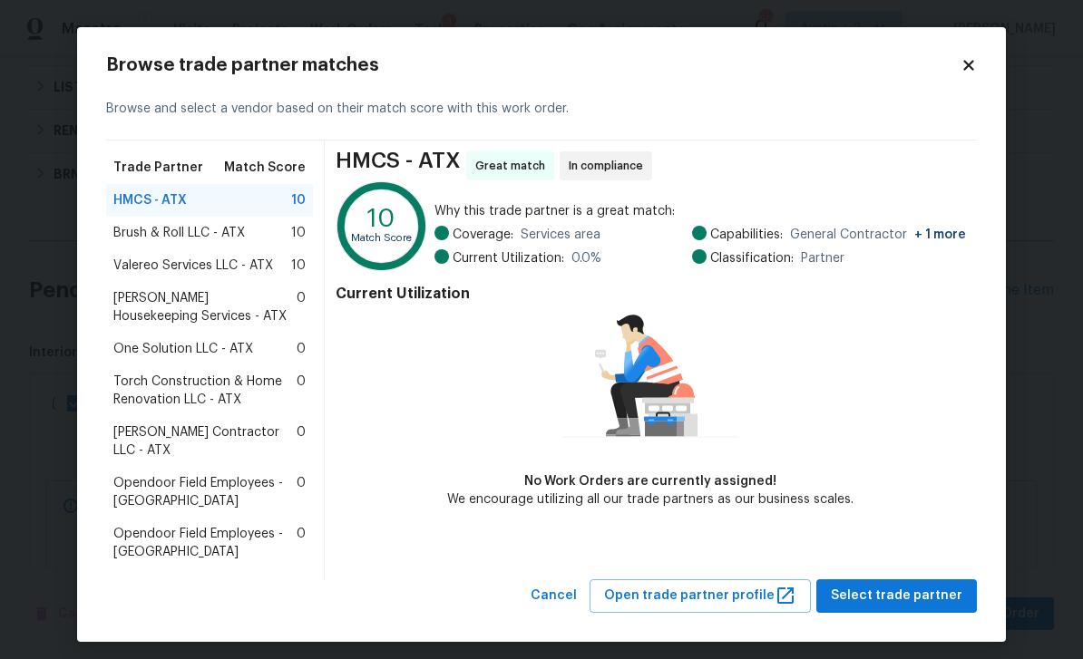
click at [212, 360] on div "One Solution LLC - ATX 0" at bounding box center [209, 349] width 207 height 33
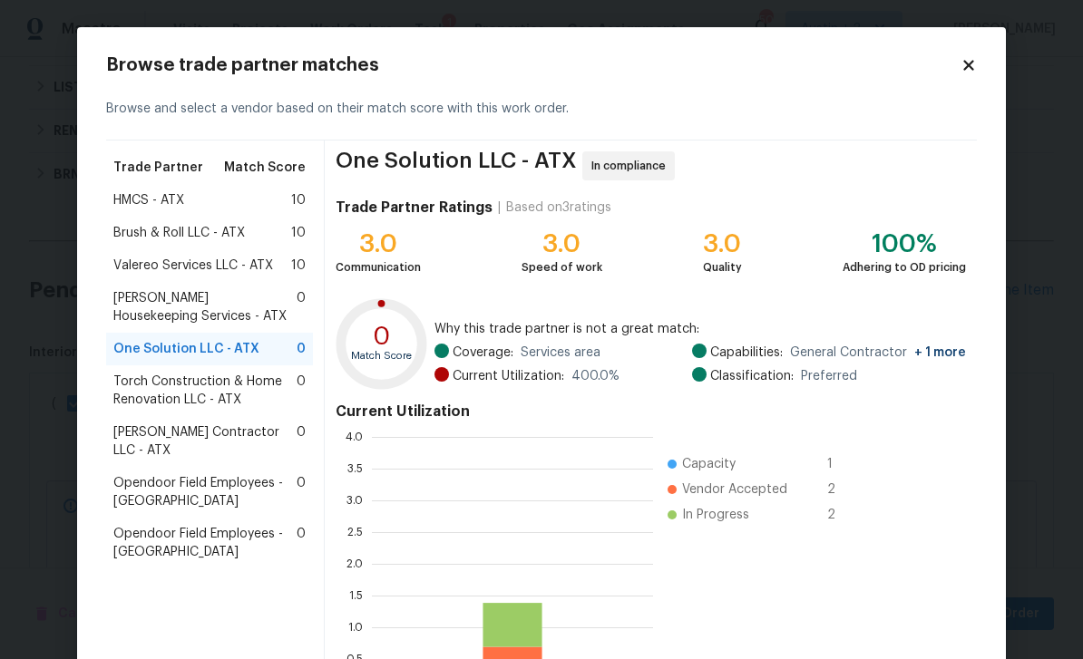
scroll to position [254, 281]
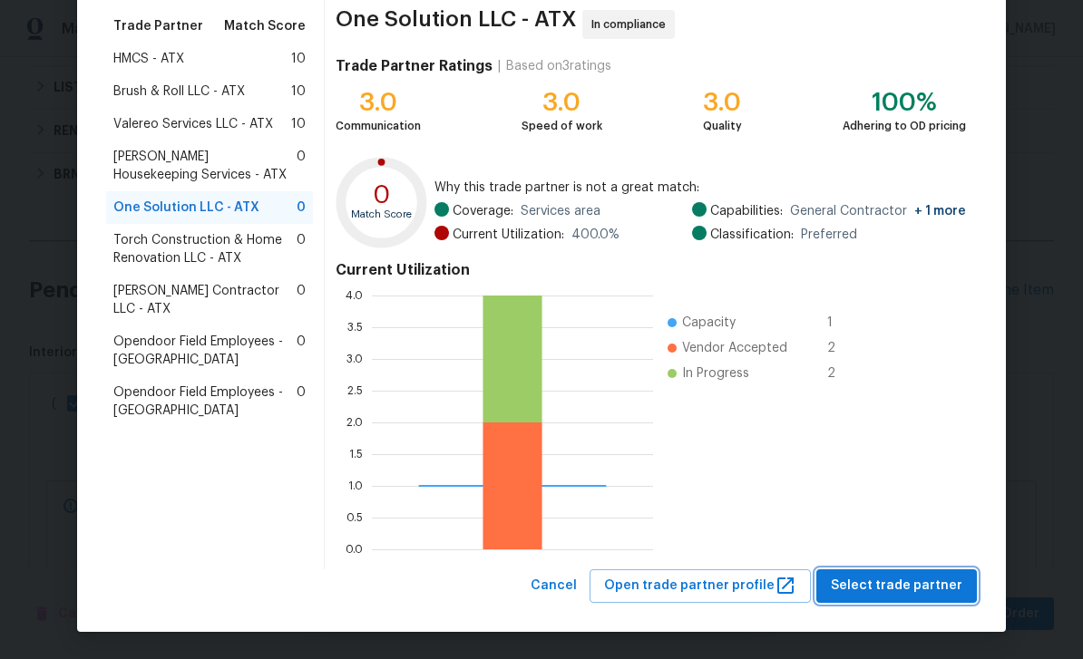
click at [922, 587] on span "Select trade partner" at bounding box center [897, 586] width 132 height 23
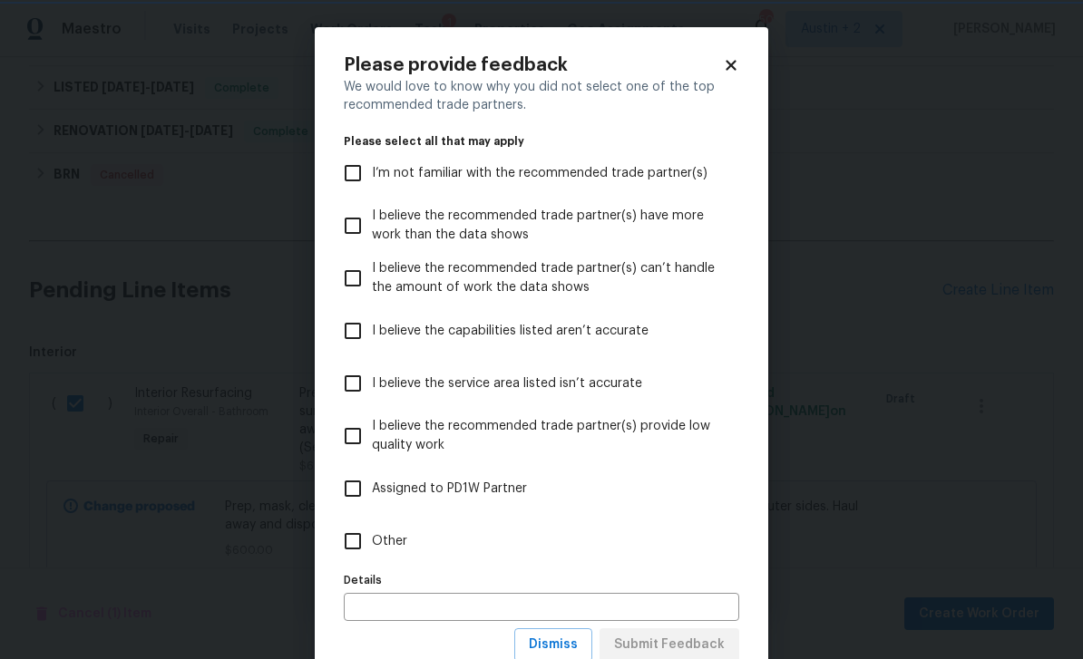
scroll to position [0, 0]
click at [361, 549] on input "Other" at bounding box center [353, 541] width 38 height 38
checkbox input "true"
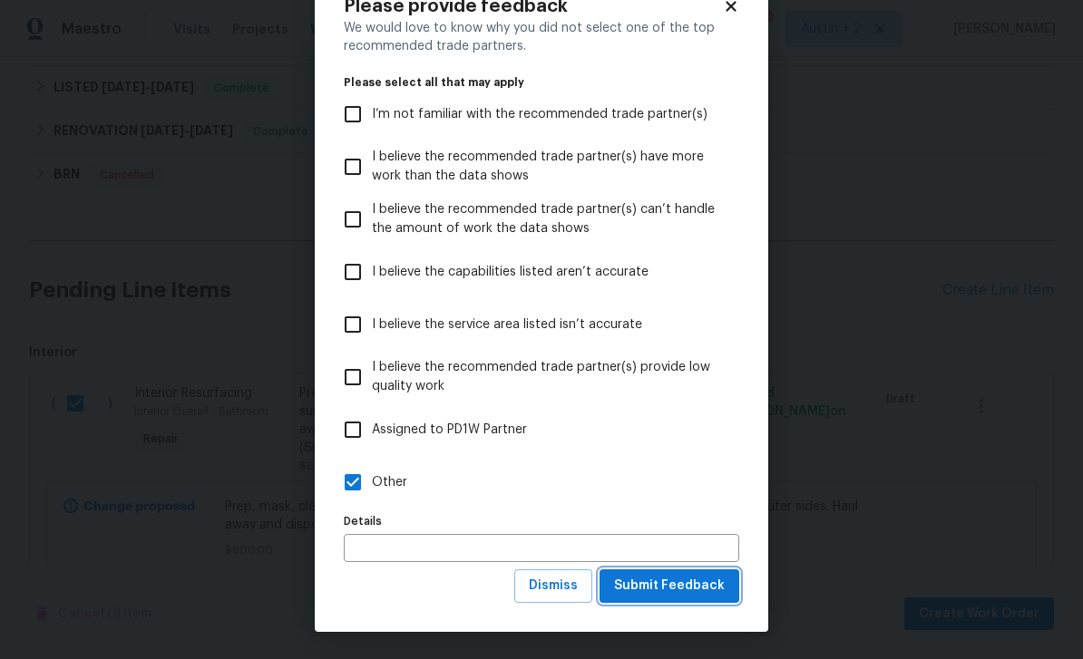
click at [668, 584] on span "Submit Feedback" at bounding box center [669, 586] width 111 height 23
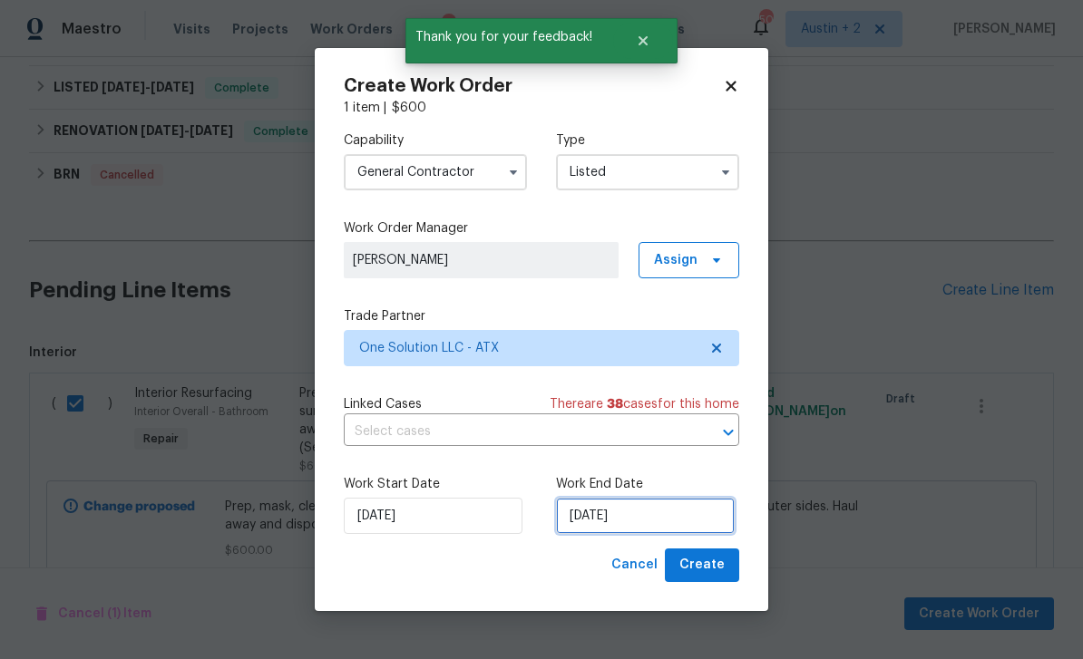
click at [682, 512] on input "[DATE]" at bounding box center [645, 516] width 179 height 36
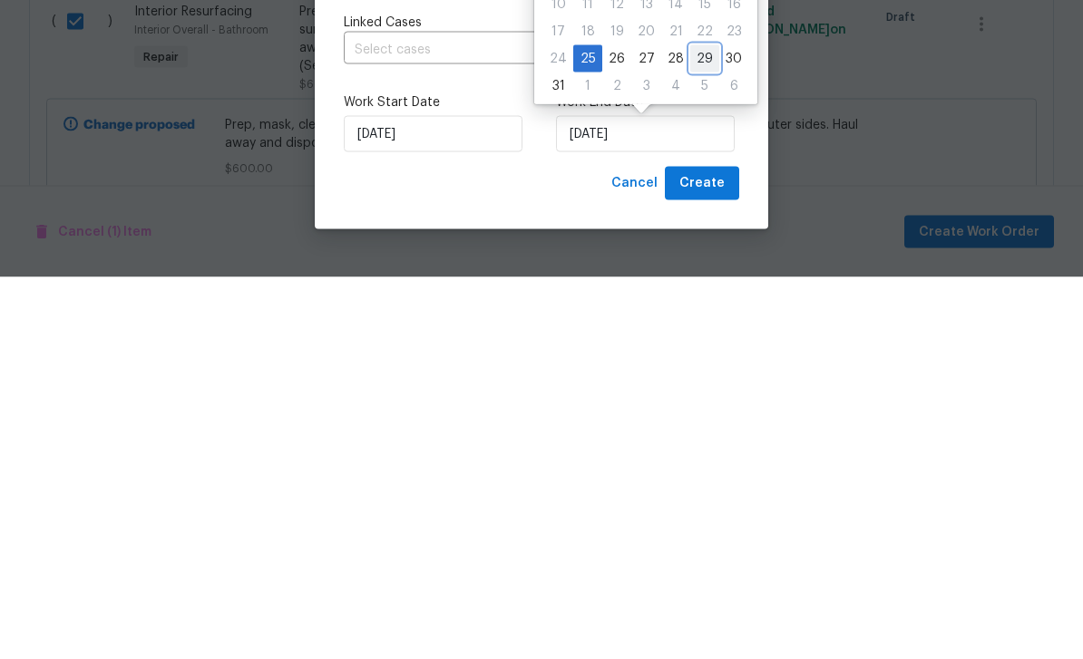
click at [691, 428] on div "29" at bounding box center [704, 440] width 29 height 25
type input "[DATE]"
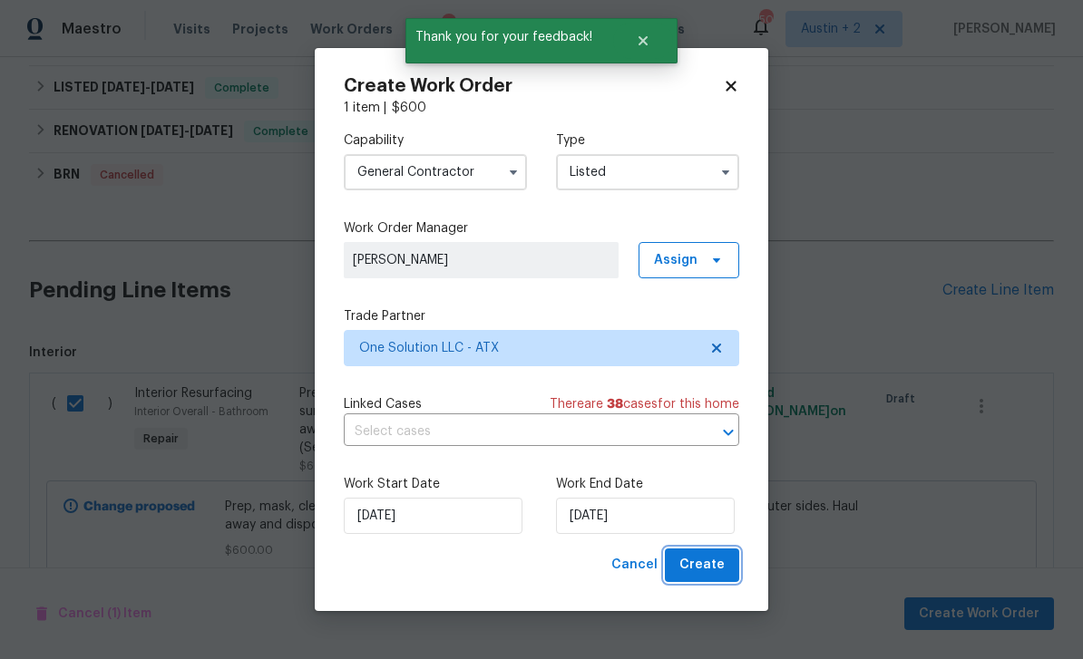
click at [707, 558] on span "Create" at bounding box center [701, 565] width 45 height 23
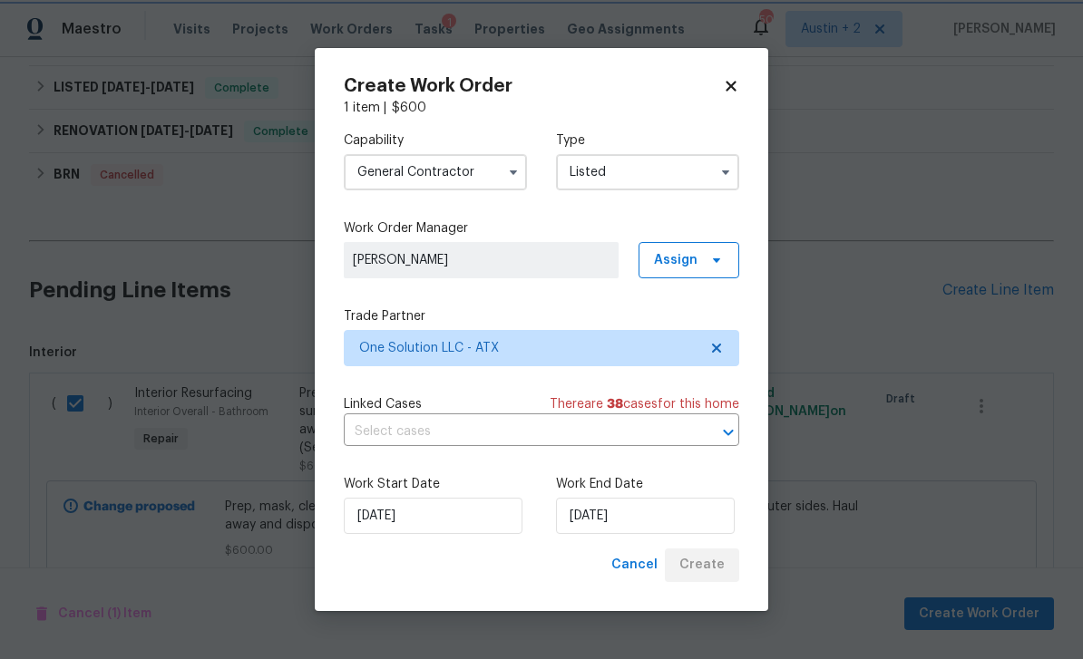
checkbox input "false"
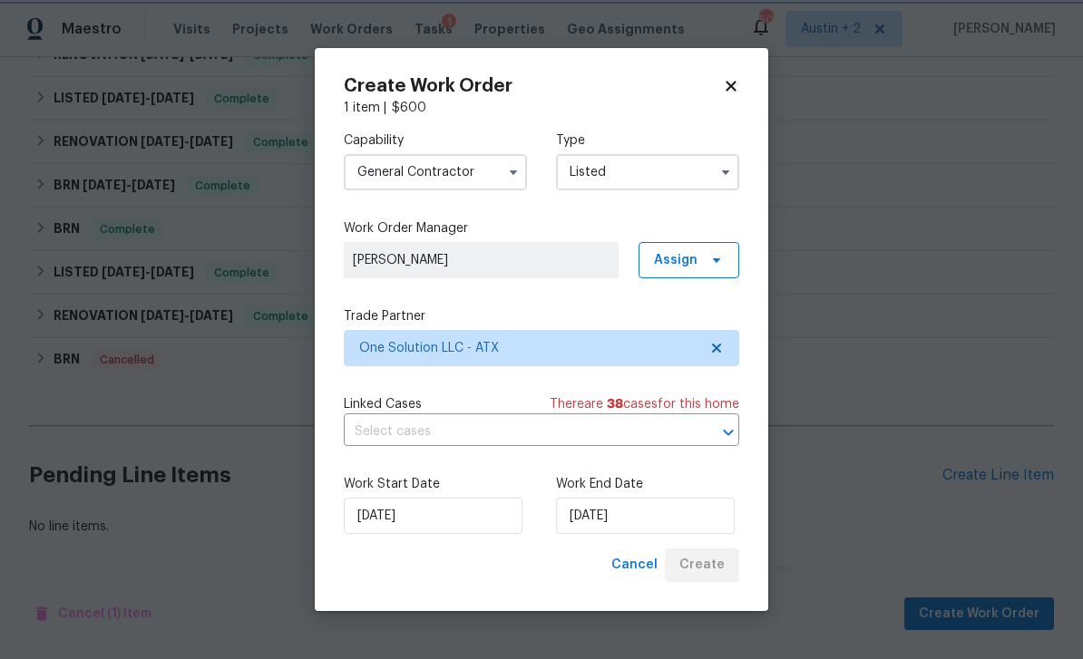
scroll to position [367, 0]
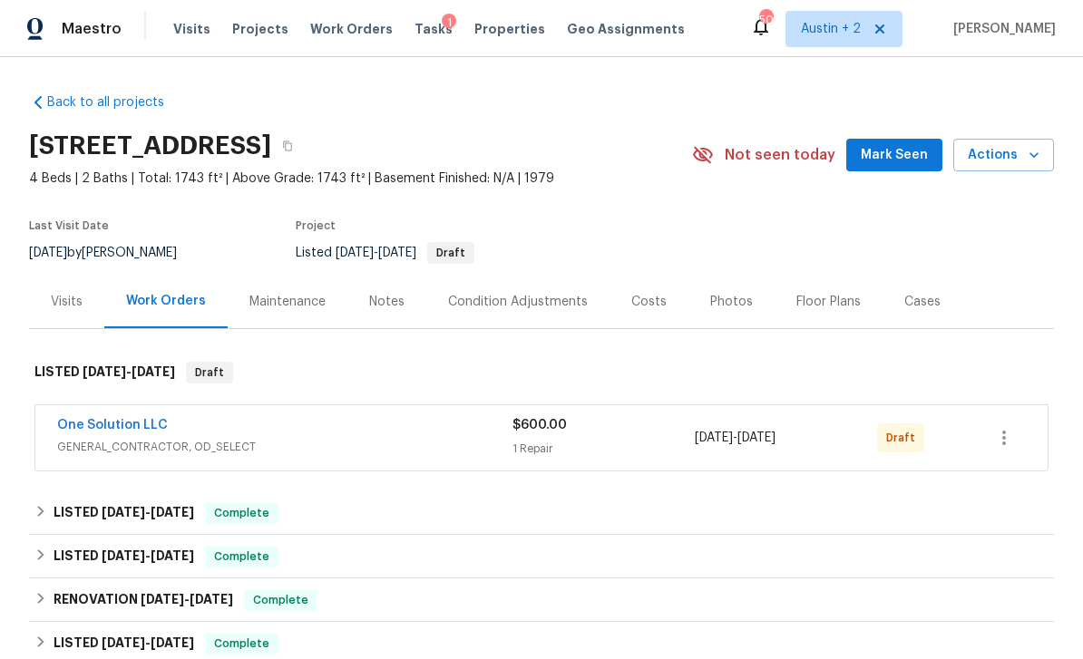
click at [880, 129] on div "[STREET_ADDRESS] 4 Beds | 2 Baths | Total: 1743 ft² | Above Grade: 1743 ft² | B…" at bounding box center [541, 154] width 1025 height 65
click at [902, 153] on span "Mark Seen" at bounding box center [894, 155] width 67 height 23
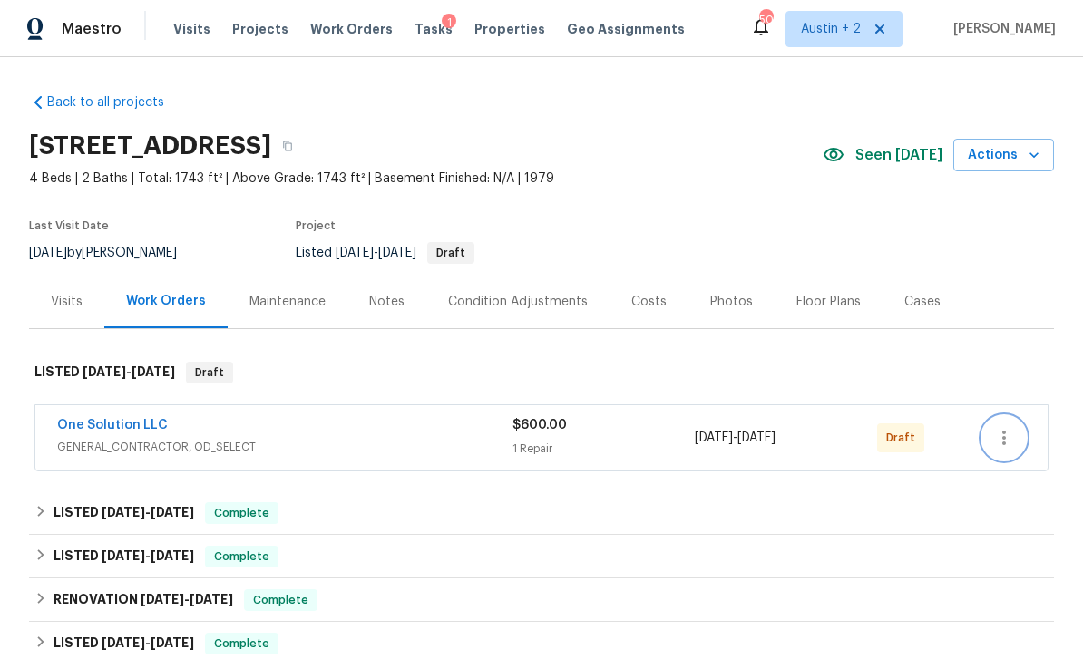
click at [1013, 439] on icon "button" at bounding box center [1004, 438] width 22 height 22
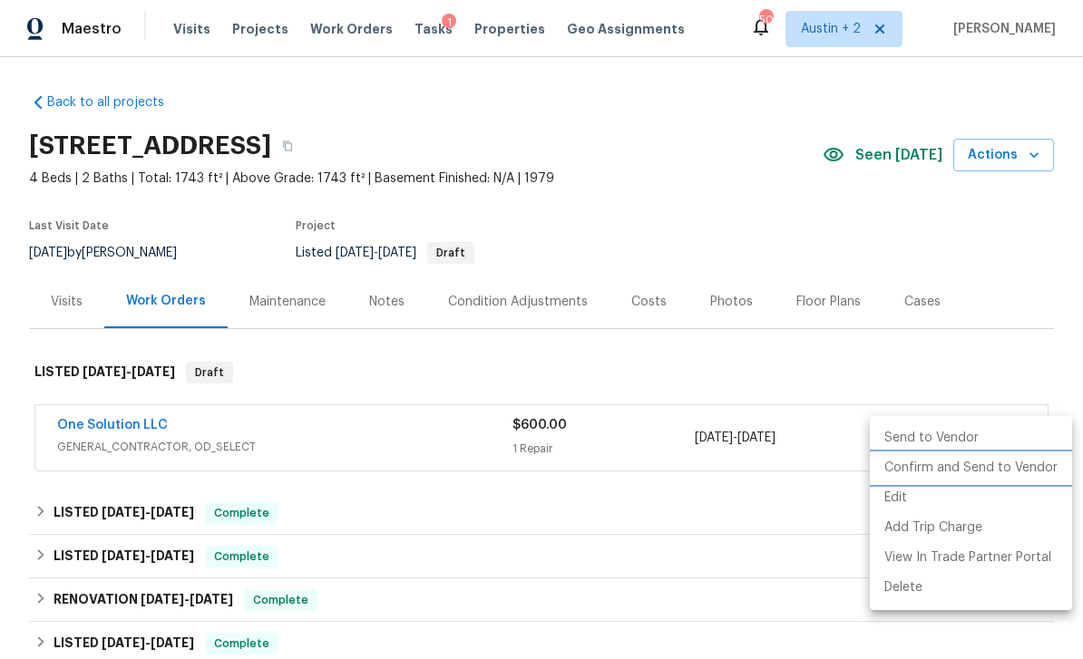
click at [978, 467] on li "Confirm and Send to Vendor" at bounding box center [971, 469] width 202 height 30
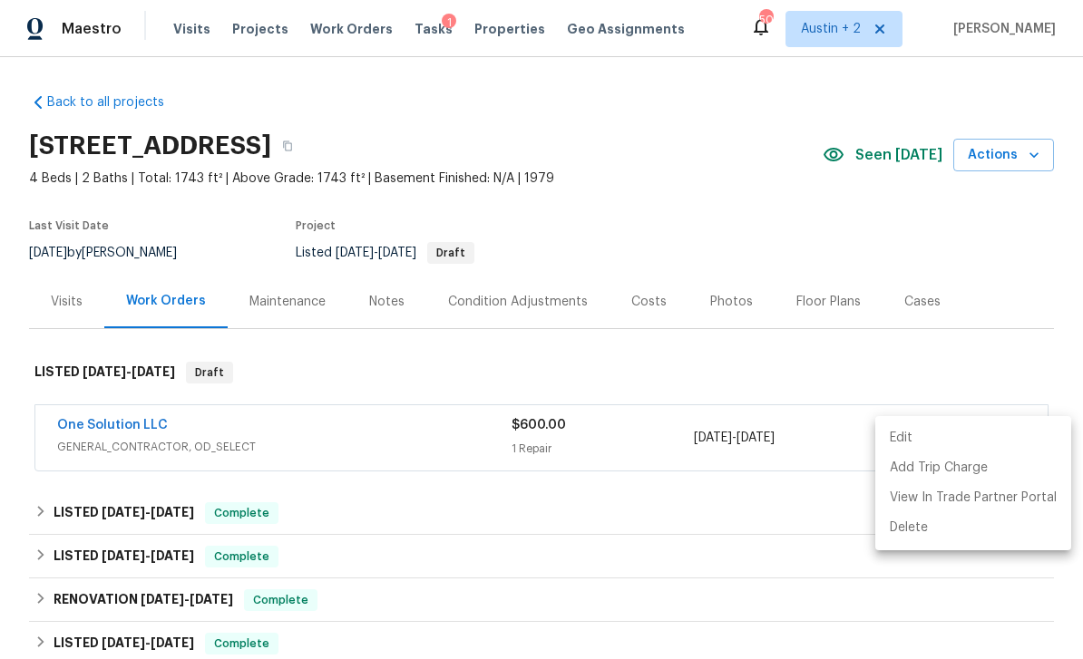
click at [156, 422] on div at bounding box center [541, 329] width 1083 height 659
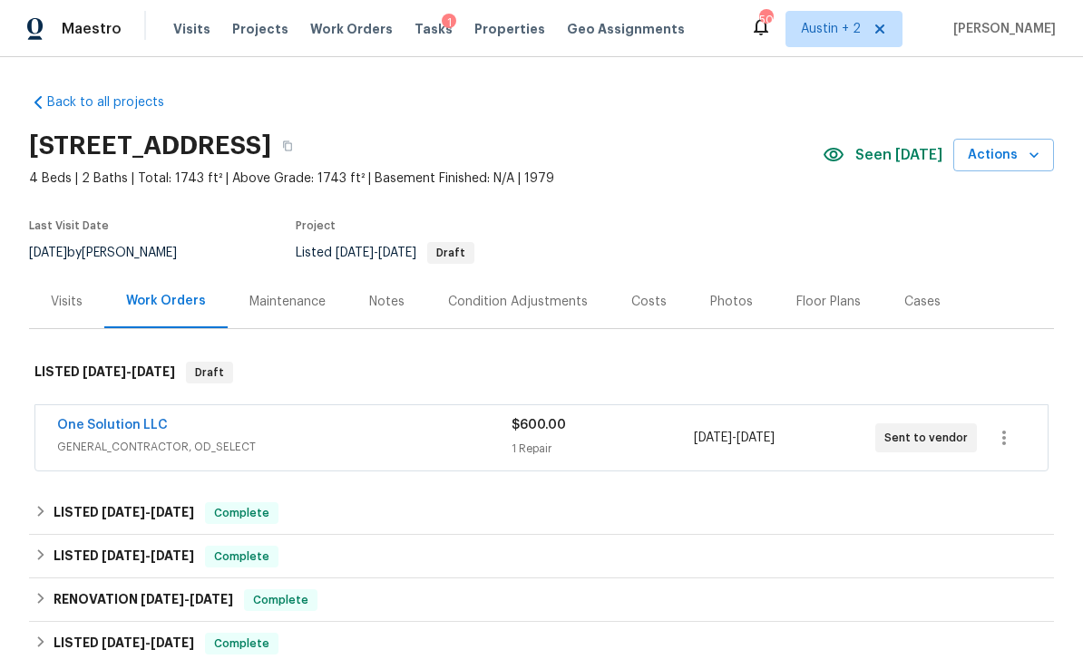
click at [151, 429] on link "One Solution LLC" at bounding box center [112, 425] width 111 height 13
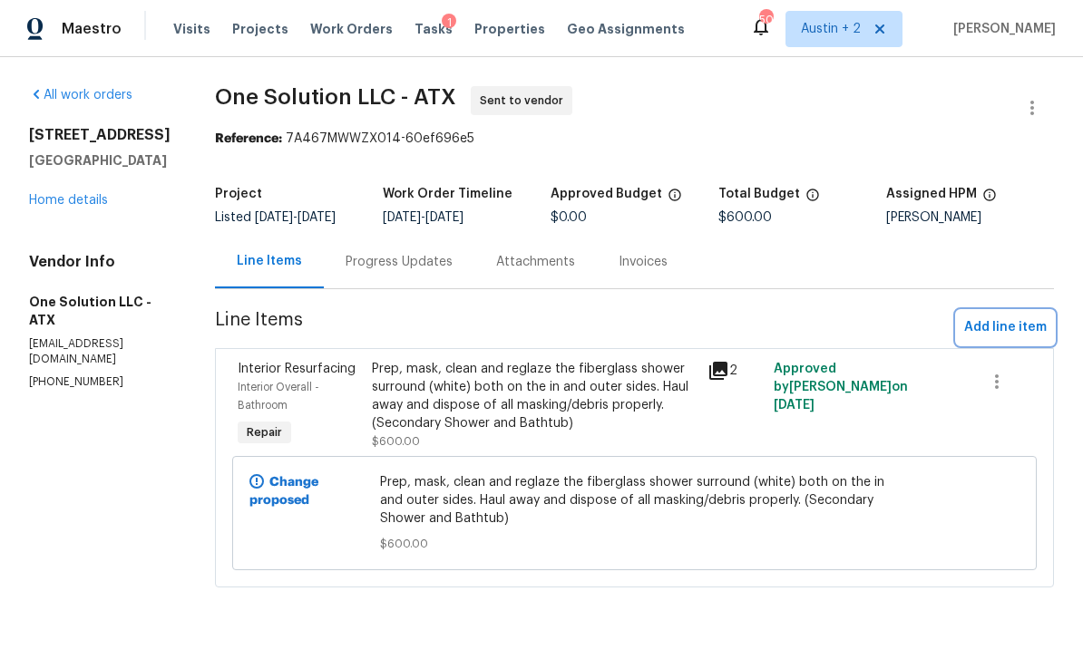
click at [1015, 339] on span "Add line item" at bounding box center [1005, 328] width 83 height 23
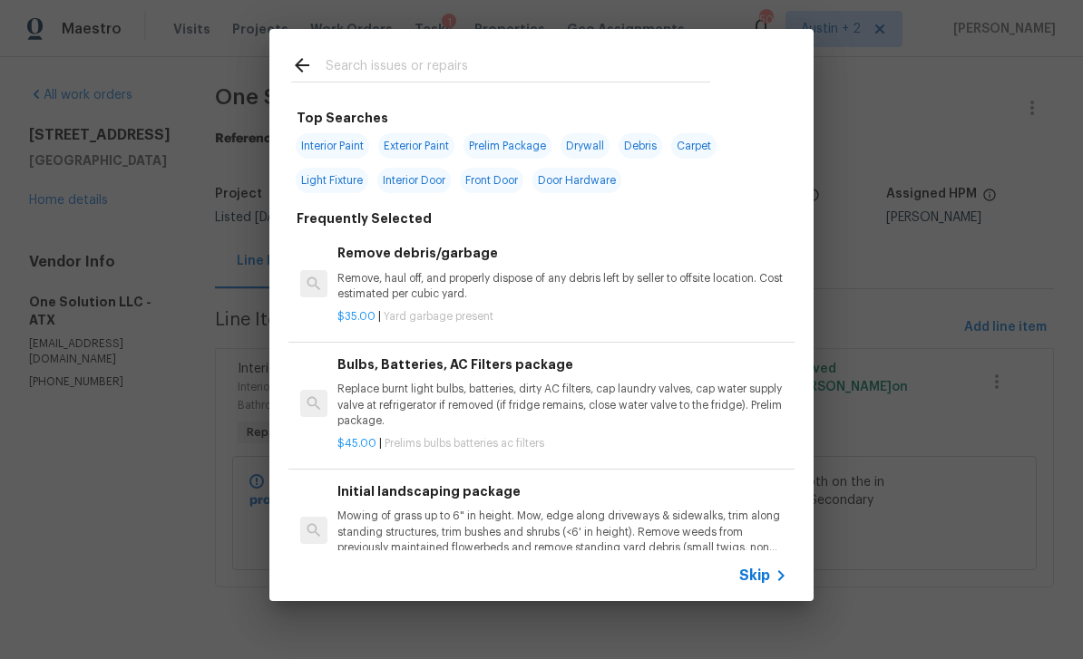
click at [437, 69] on input "text" at bounding box center [518, 67] width 385 height 27
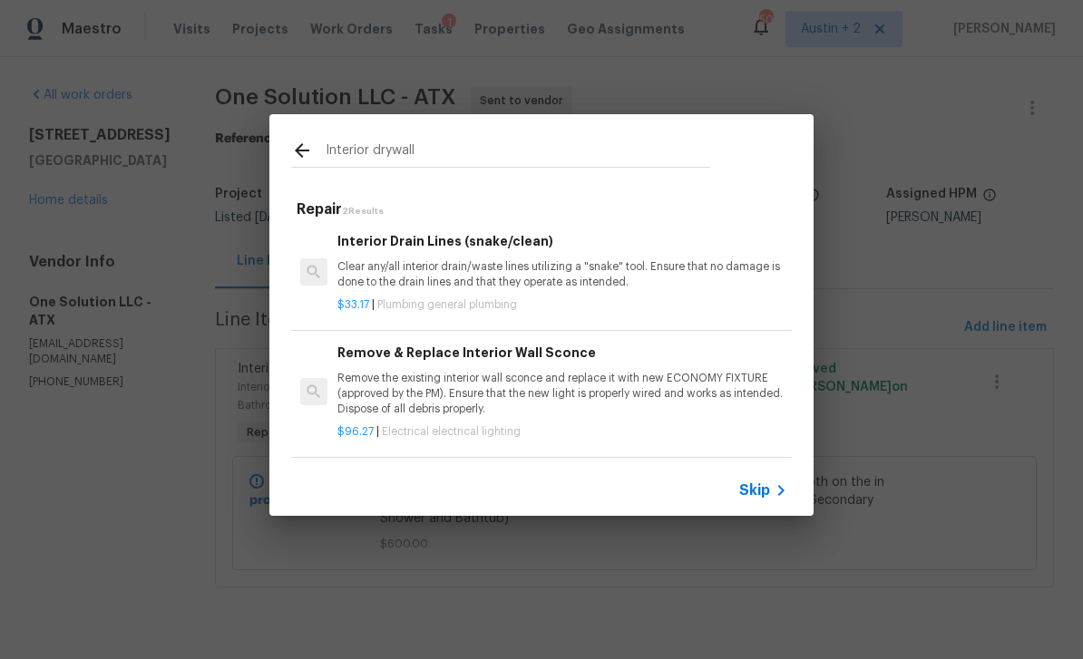
scroll to position [3, 0]
click at [449, 161] on input "Interior drywall" at bounding box center [518, 153] width 385 height 27
type input "I"
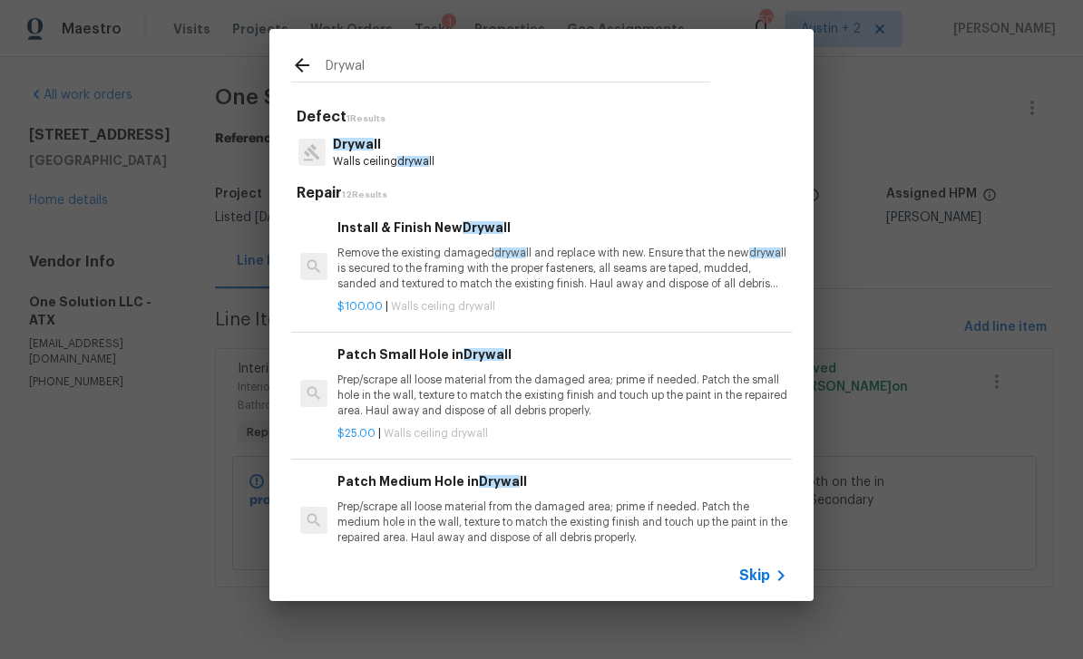
type input "Drywall"
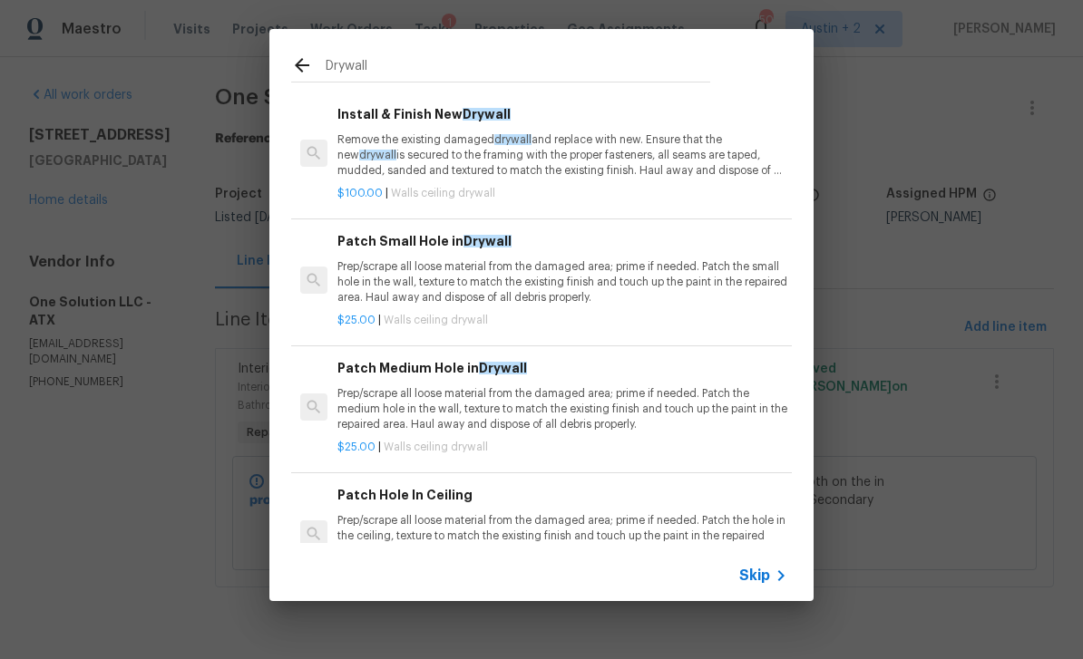
scroll to position [113, 0]
click at [509, 149] on p "Remove the existing damaged drywall and replace with new. Ensure that the new d…" at bounding box center [562, 155] width 450 height 46
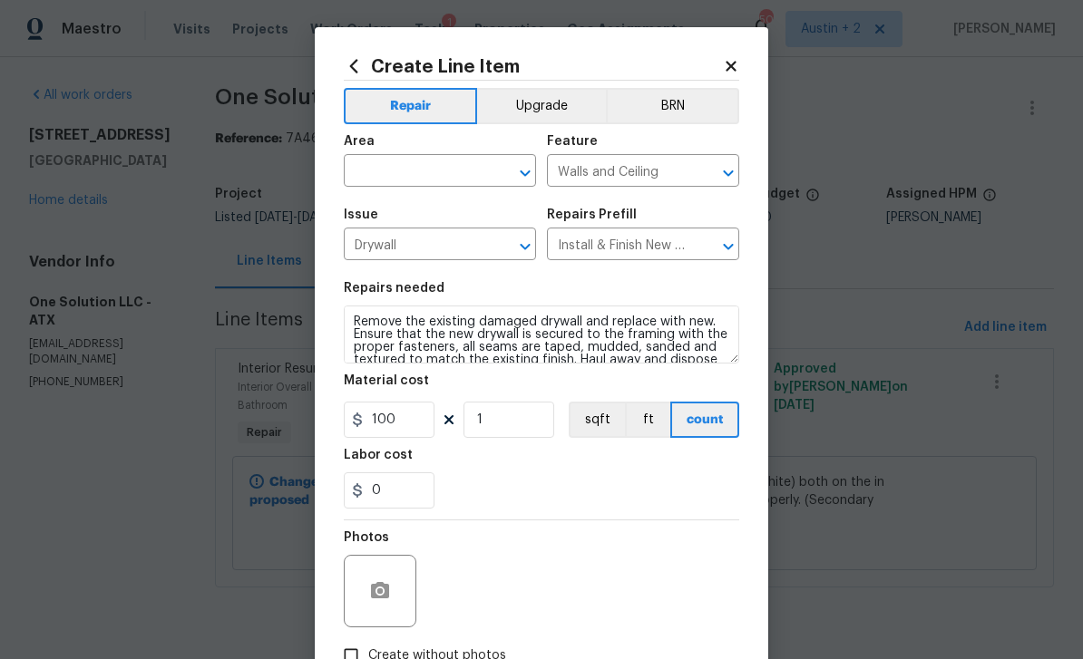
click at [410, 166] on input "text" at bounding box center [414, 173] width 141 height 28
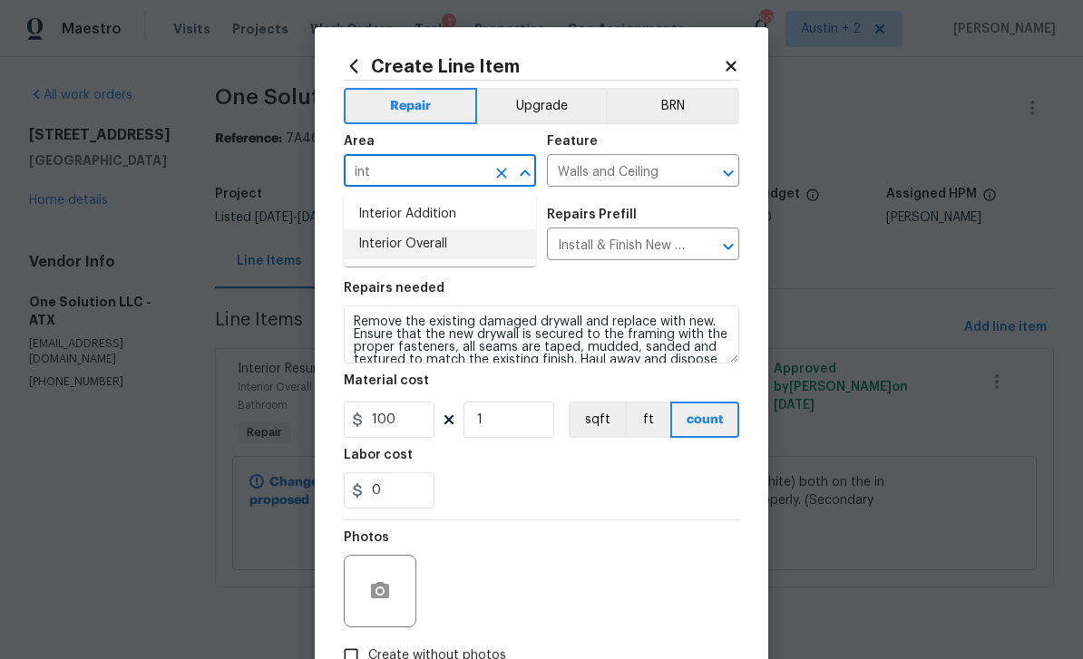
click at [442, 245] on li "Interior Overall" at bounding box center [440, 244] width 192 height 30
type input "Interior Overall"
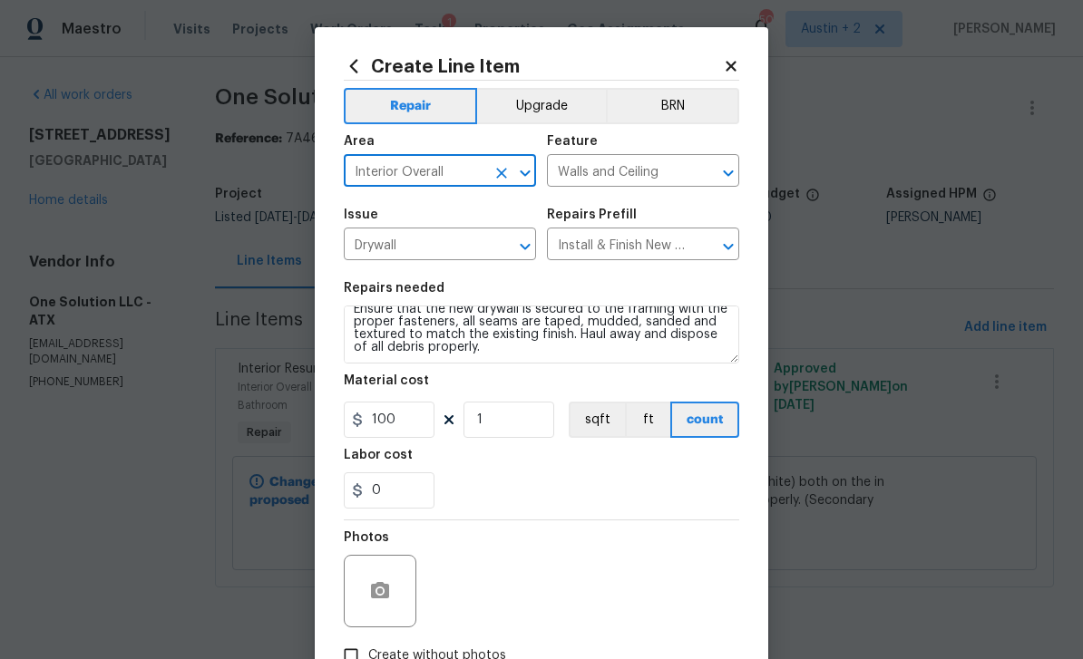
scroll to position [25, 0]
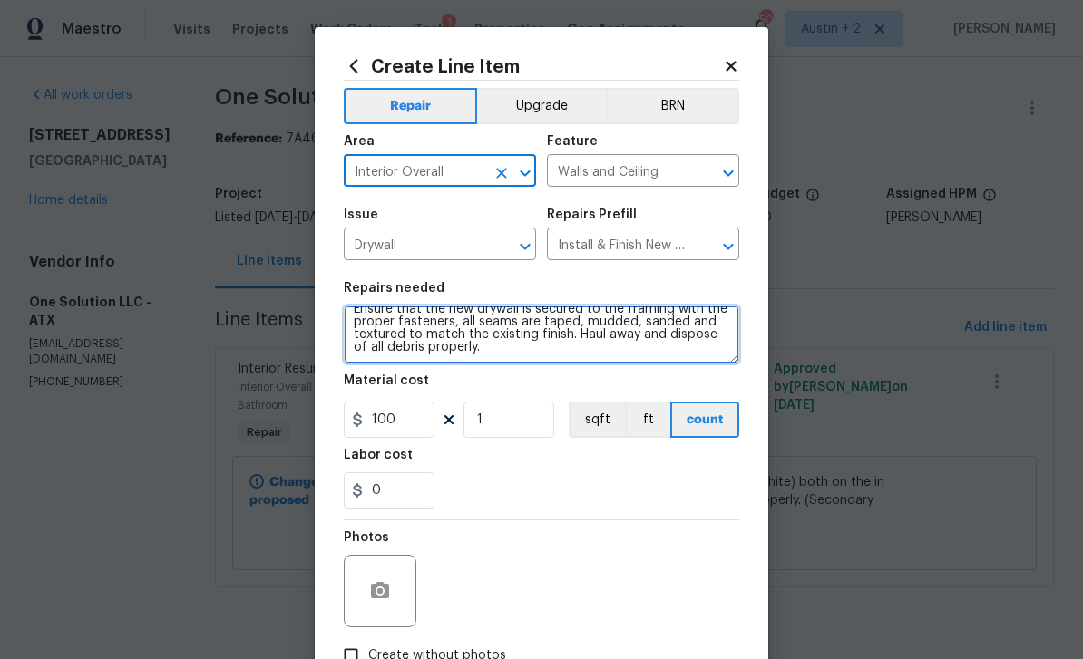
click at [507, 358] on textarea "Remove the existing damaged drywall and replace with new. Ensure that the new d…" at bounding box center [541, 335] width 395 height 58
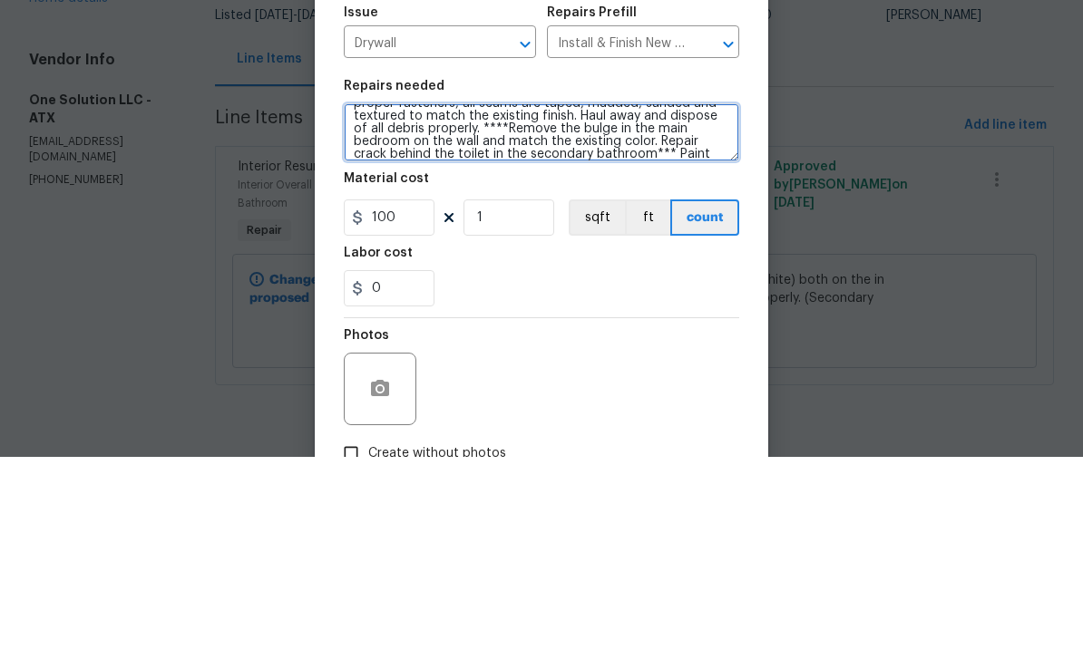
scroll to position [63, 0]
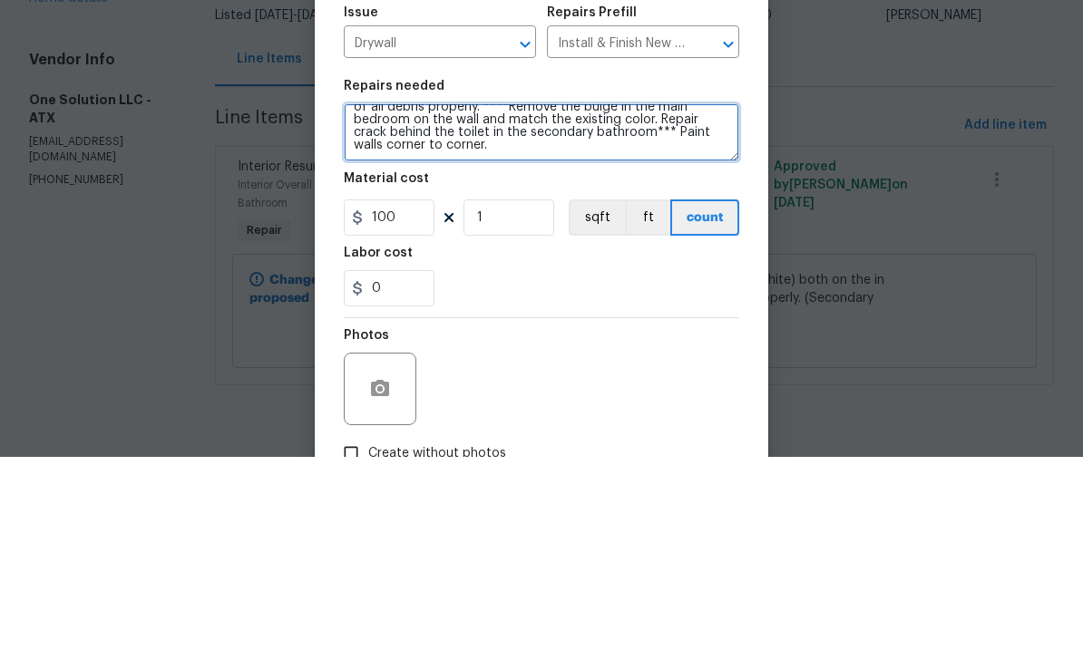
type textarea "Remove the existing damaged drywall and replace with new. Ensure that the new d…"
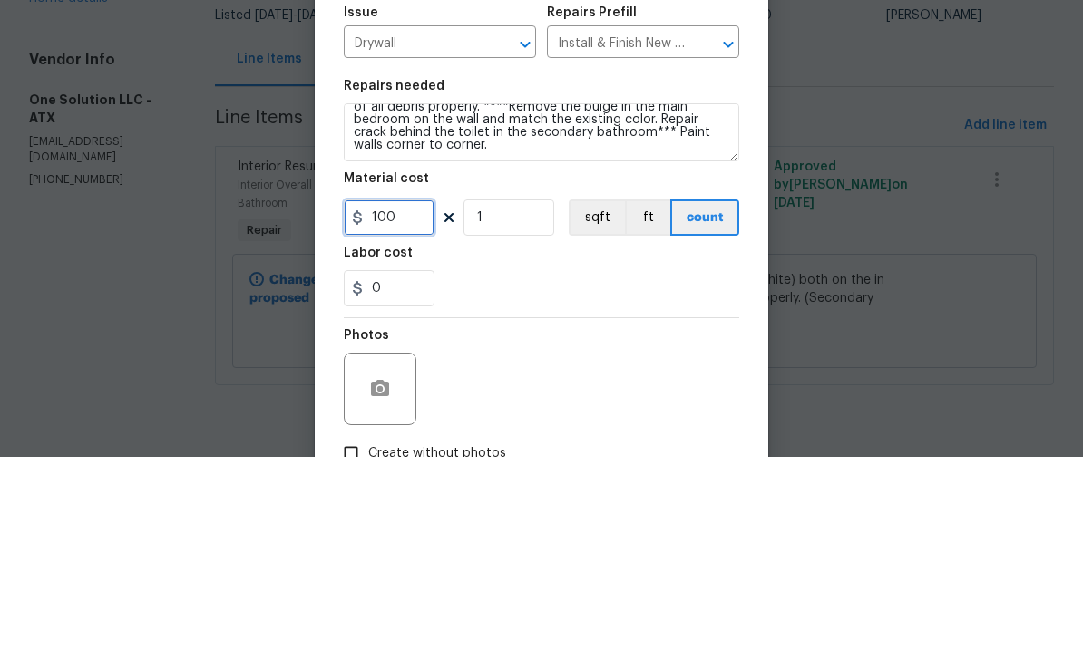
click at [409, 402] on input "100" at bounding box center [389, 420] width 91 height 36
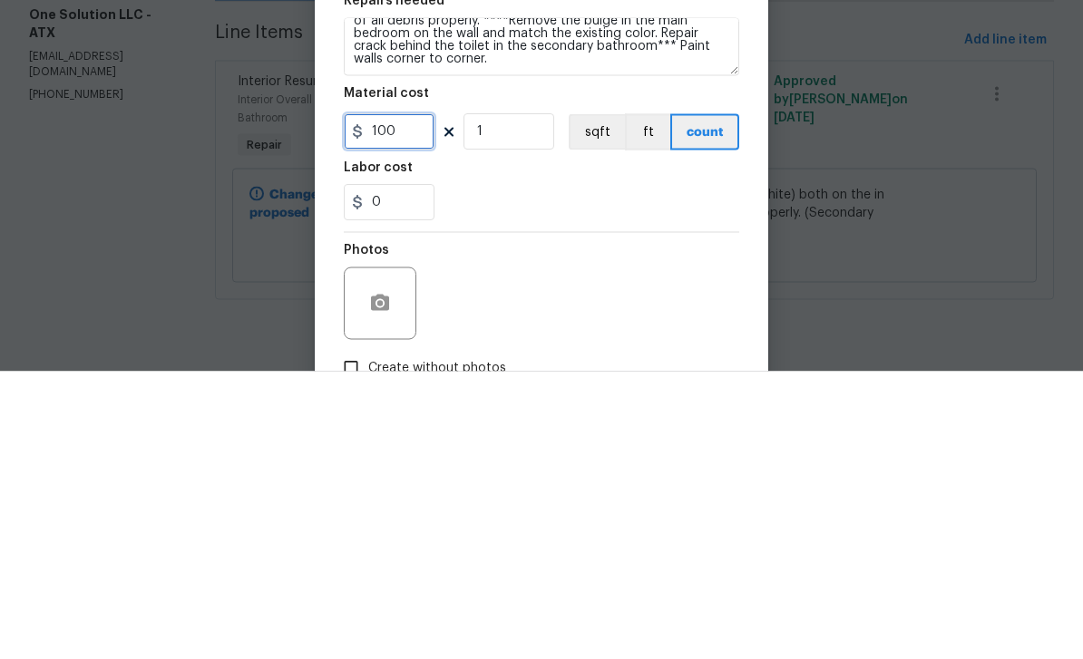
click at [405, 402] on input "100" at bounding box center [389, 420] width 91 height 36
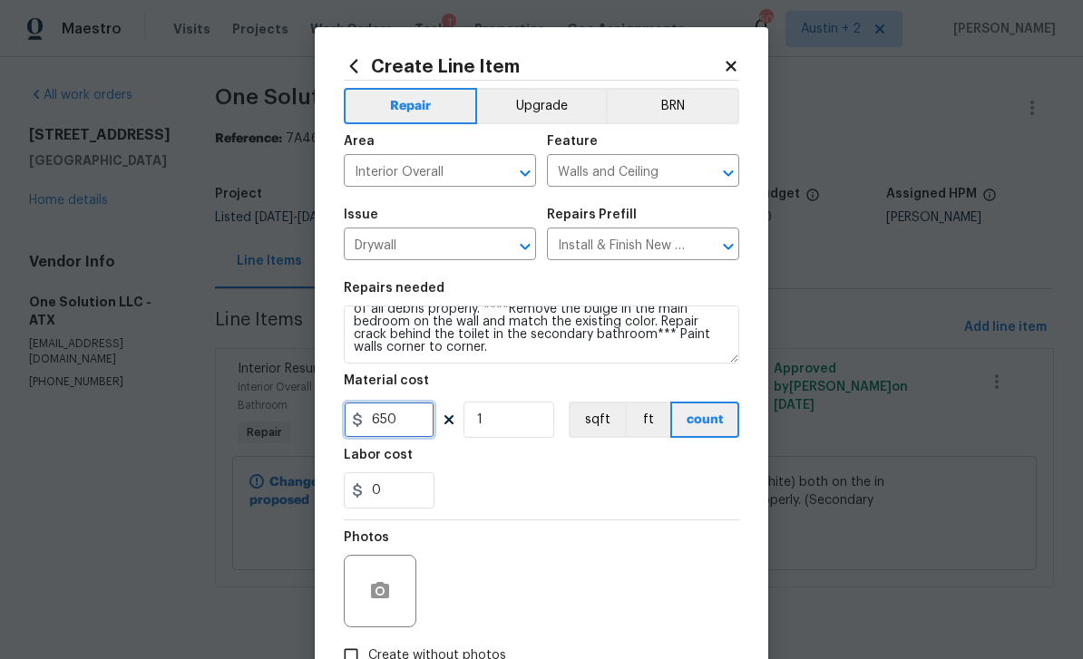
type input "650"
click at [380, 592] on circle "button" at bounding box center [379, 591] width 5 height 5
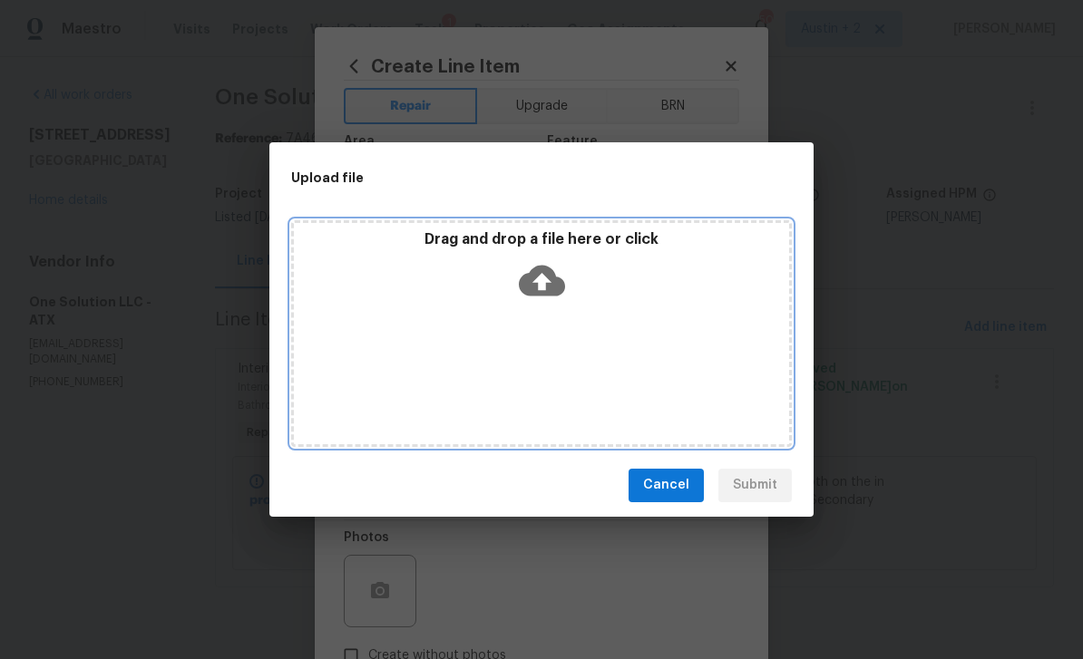
click at [554, 291] on icon at bounding box center [542, 280] width 46 height 31
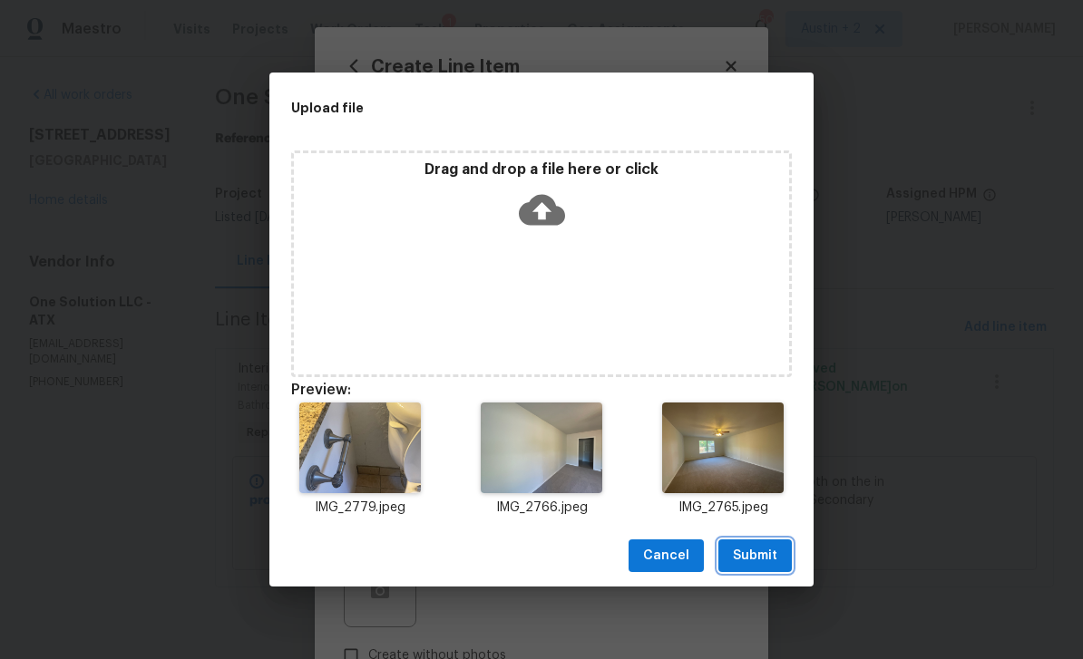
click at [750, 560] on span "Submit" at bounding box center [755, 556] width 44 height 23
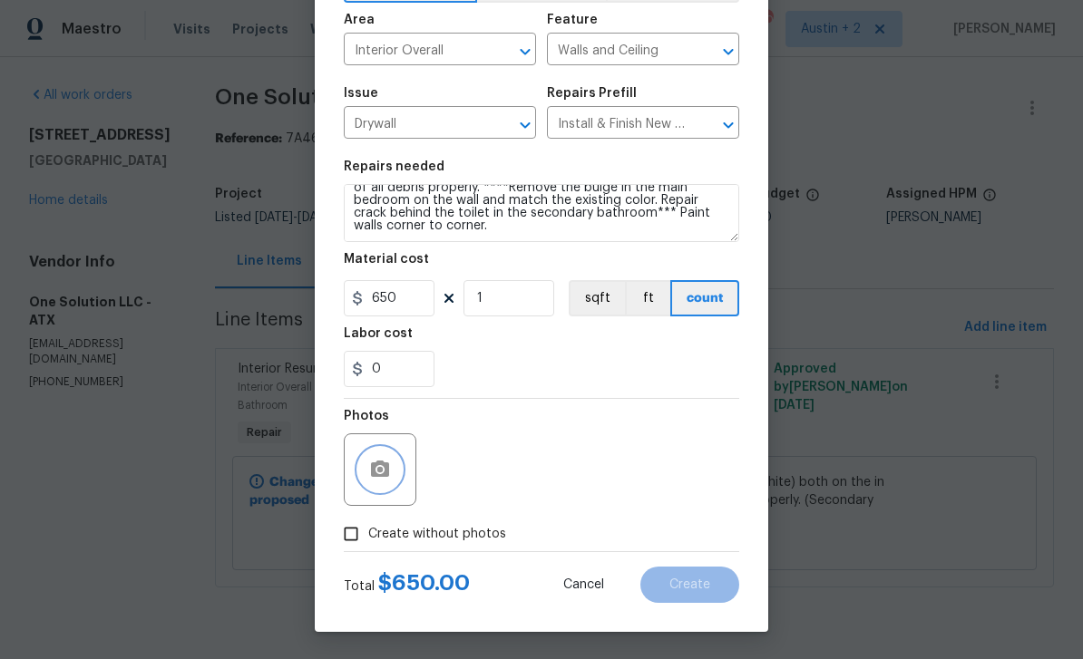
scroll to position [125, 0]
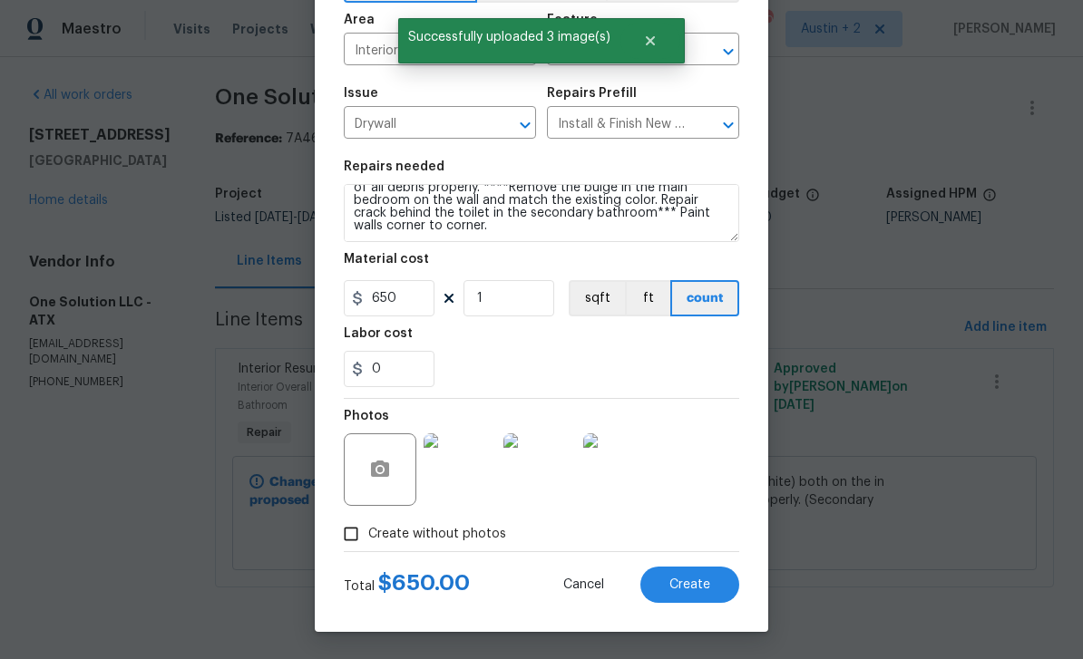
click at [715, 580] on button "Create" at bounding box center [689, 585] width 99 height 36
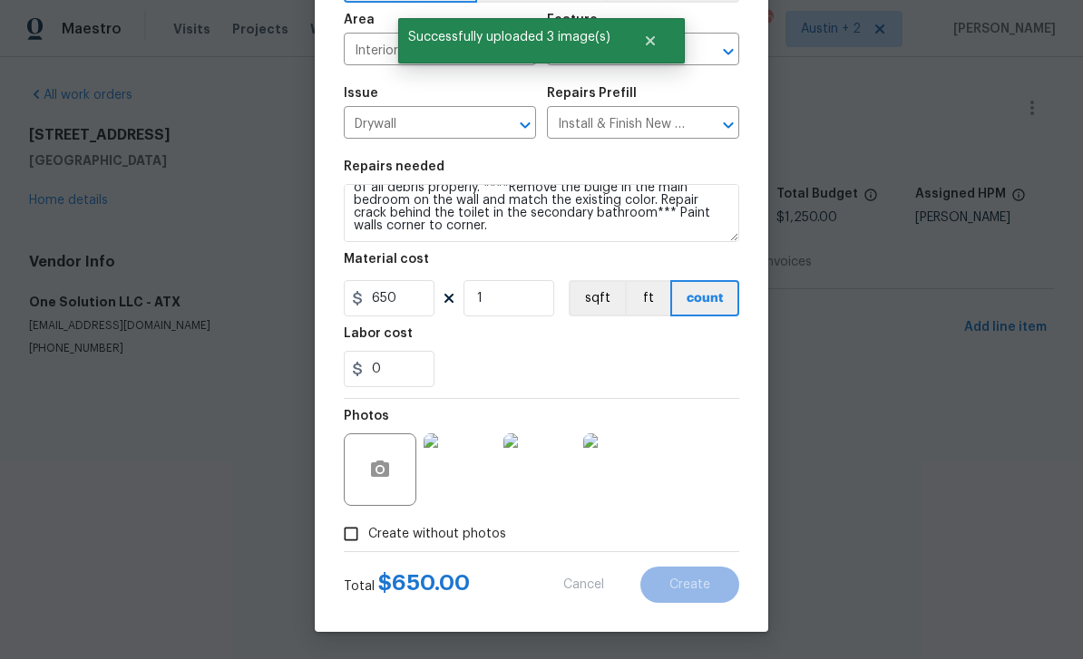
type input "0"
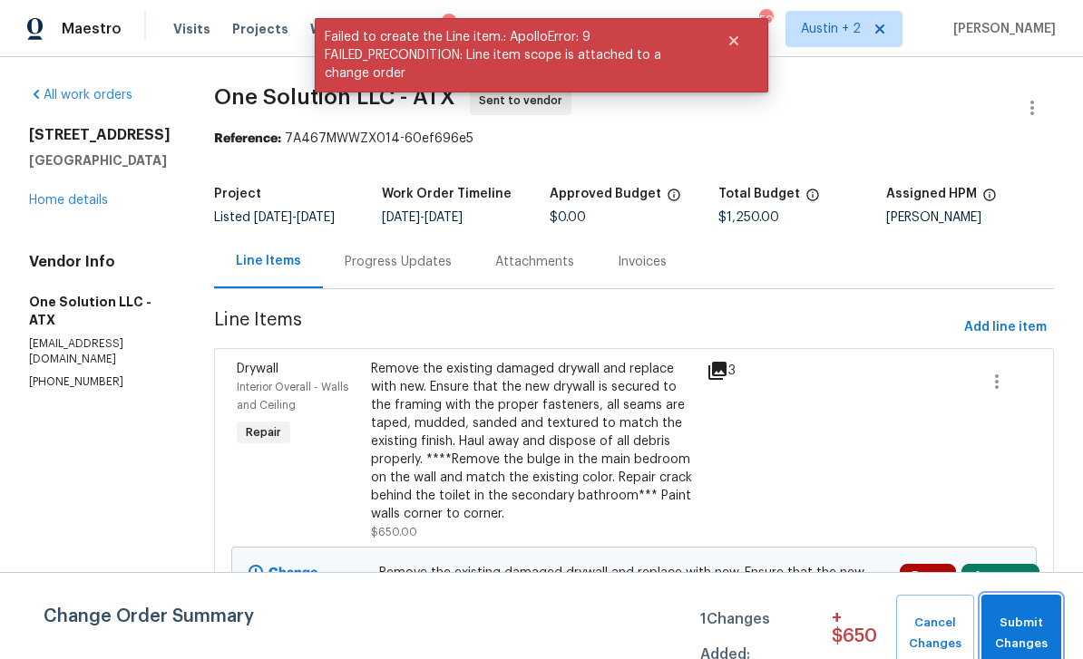
click at [1020, 620] on span "Submit Changes" at bounding box center [1021, 634] width 62 height 42
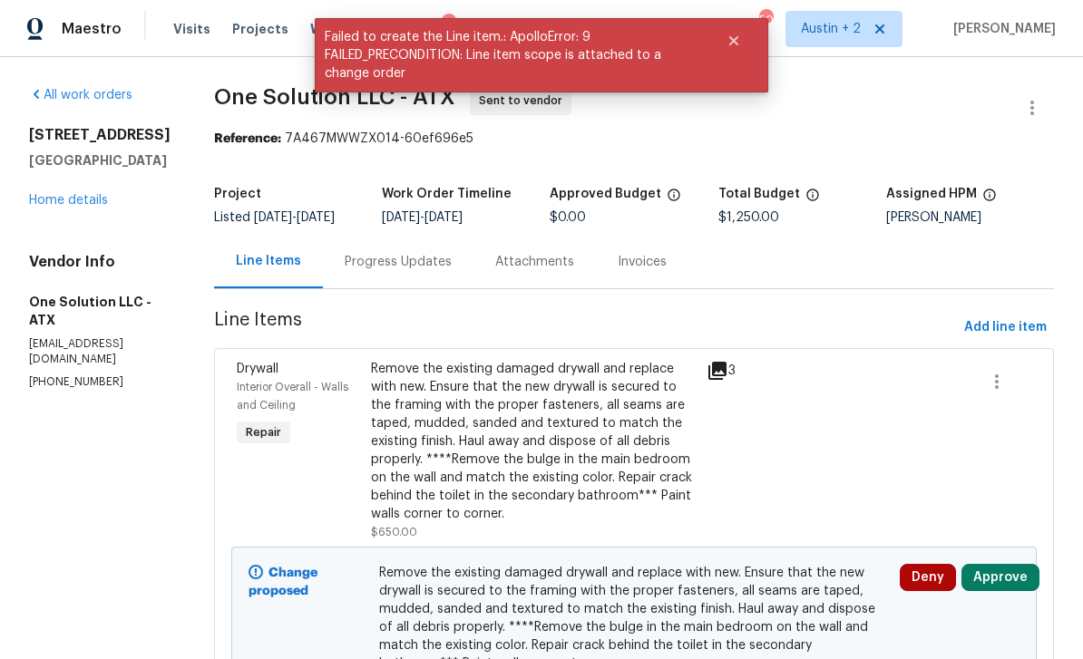
click at [1007, 591] on button "Approve" at bounding box center [1000, 577] width 78 height 27
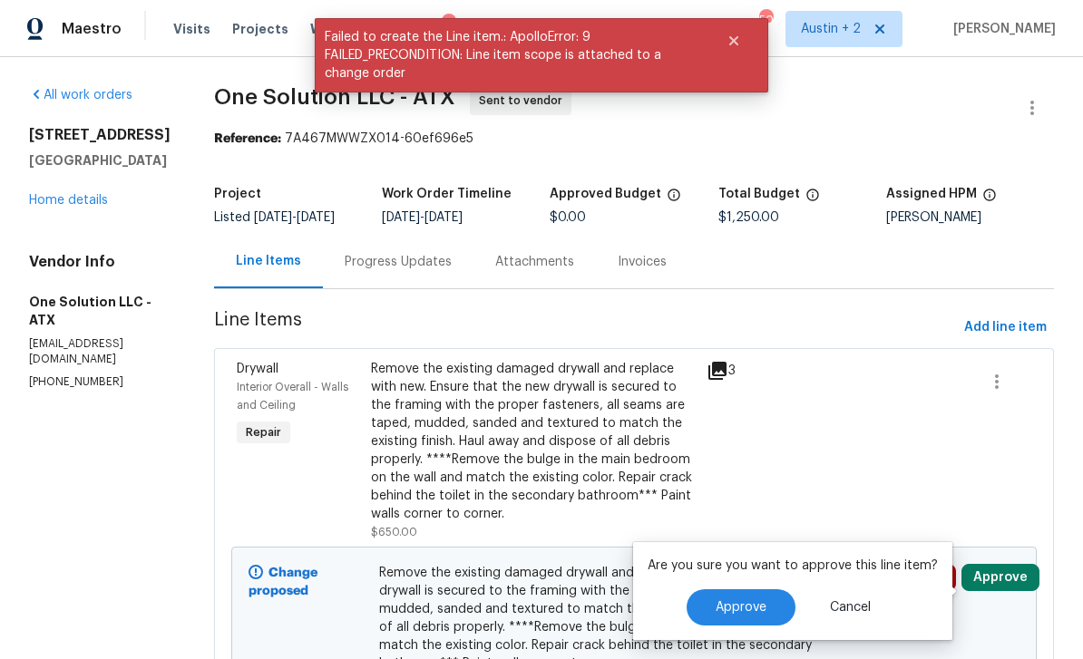
click at [756, 601] on span "Approve" at bounding box center [741, 608] width 51 height 14
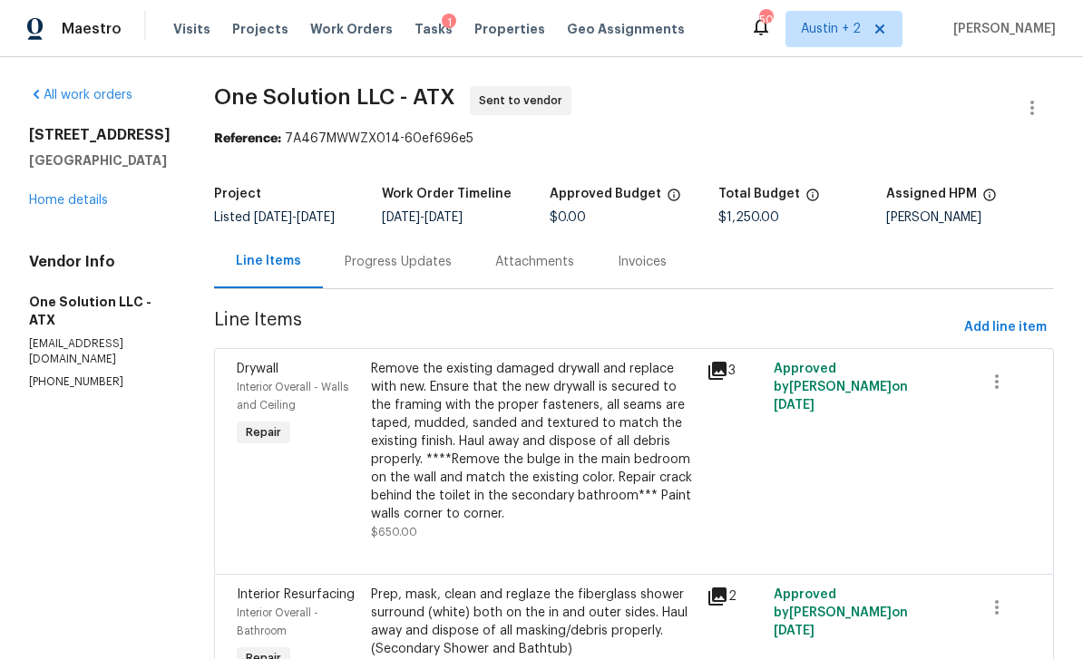
scroll to position [0, 0]
click at [556, 408] on div "Remove the existing damaged drywall and replace with new. Ensure that the new d…" at bounding box center [533, 441] width 325 height 163
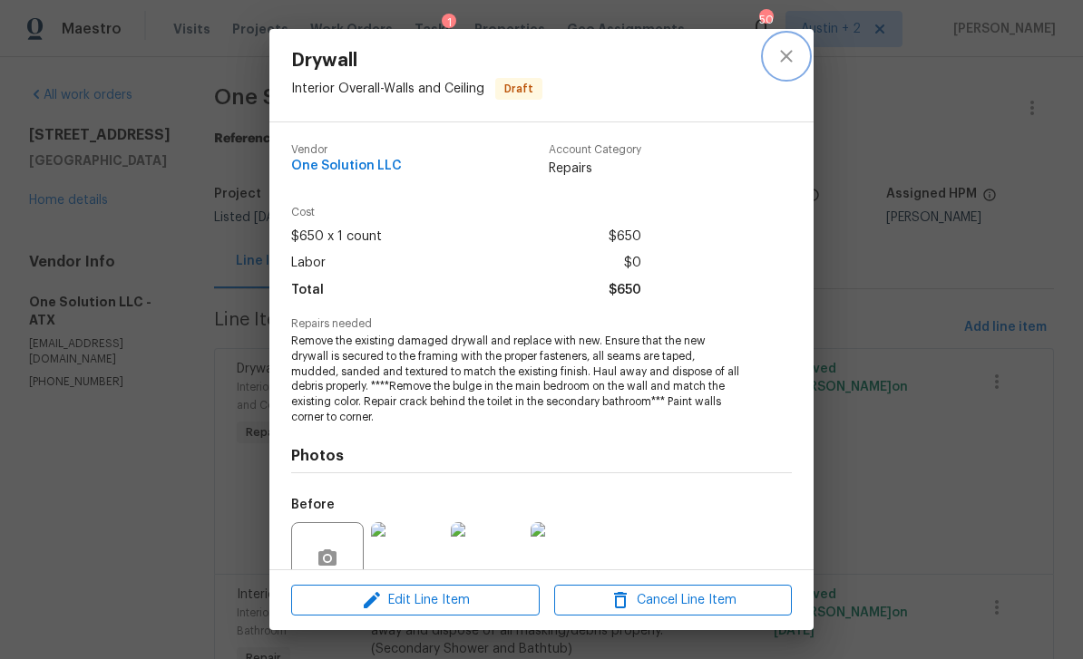
click at [788, 54] on icon "close" at bounding box center [786, 56] width 12 height 12
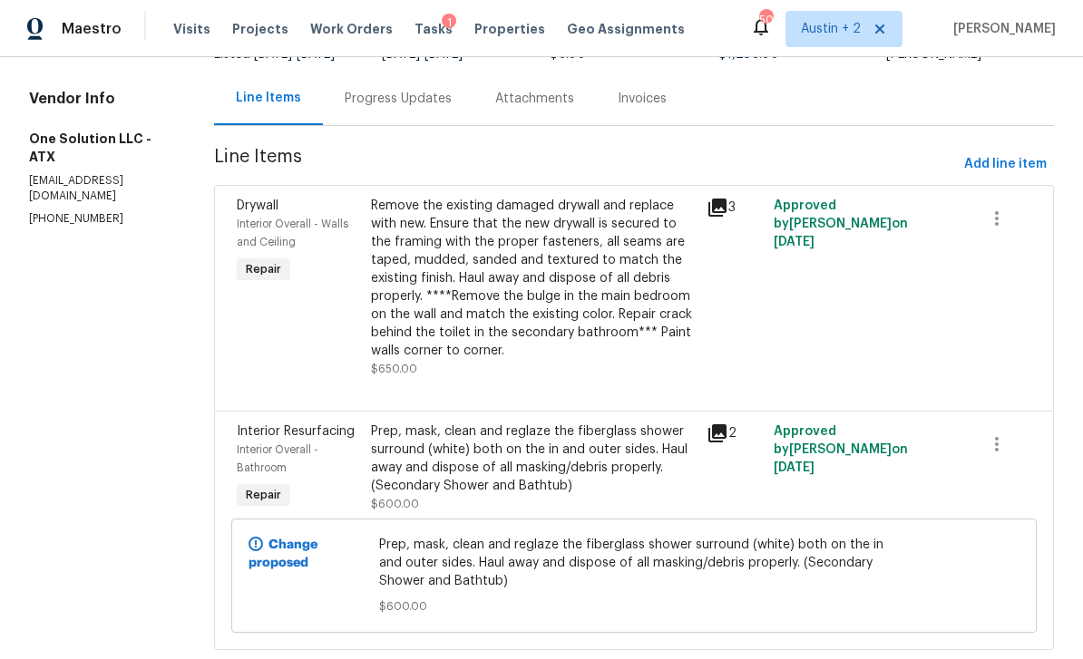
scroll to position [162, 0]
click at [547, 473] on div "Prep, mask, clean and reglaze the fiberglass shower surround (white) both on th…" at bounding box center [533, 460] width 325 height 73
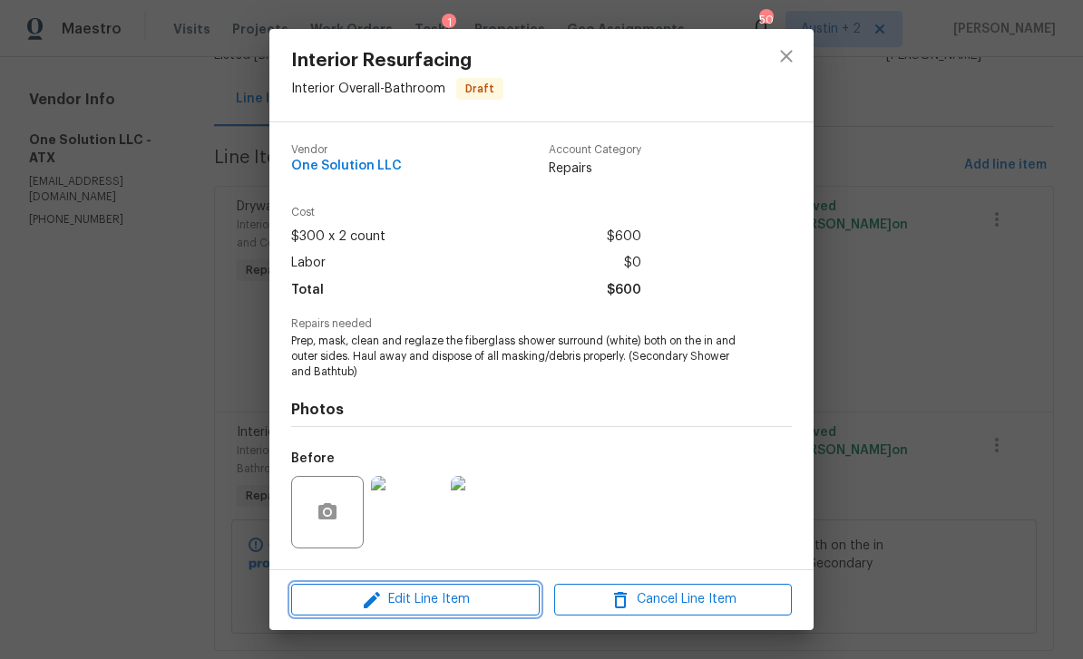
click at [493, 596] on span "Edit Line Item" at bounding box center [416, 600] width 238 height 23
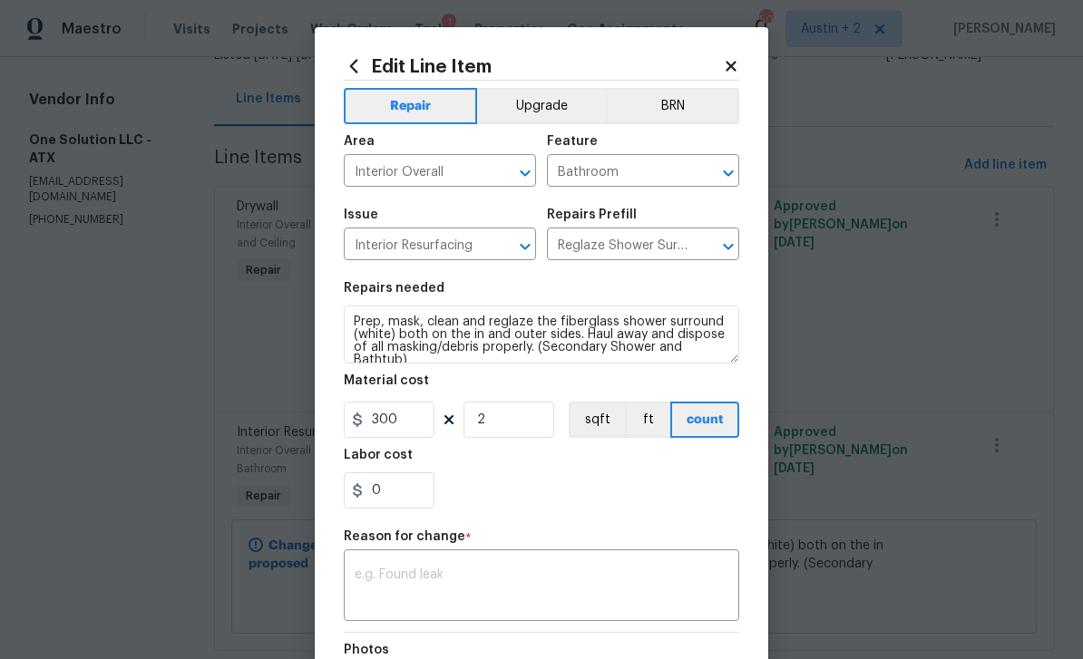
click at [564, 97] on button "Upgrade" at bounding box center [542, 106] width 130 height 36
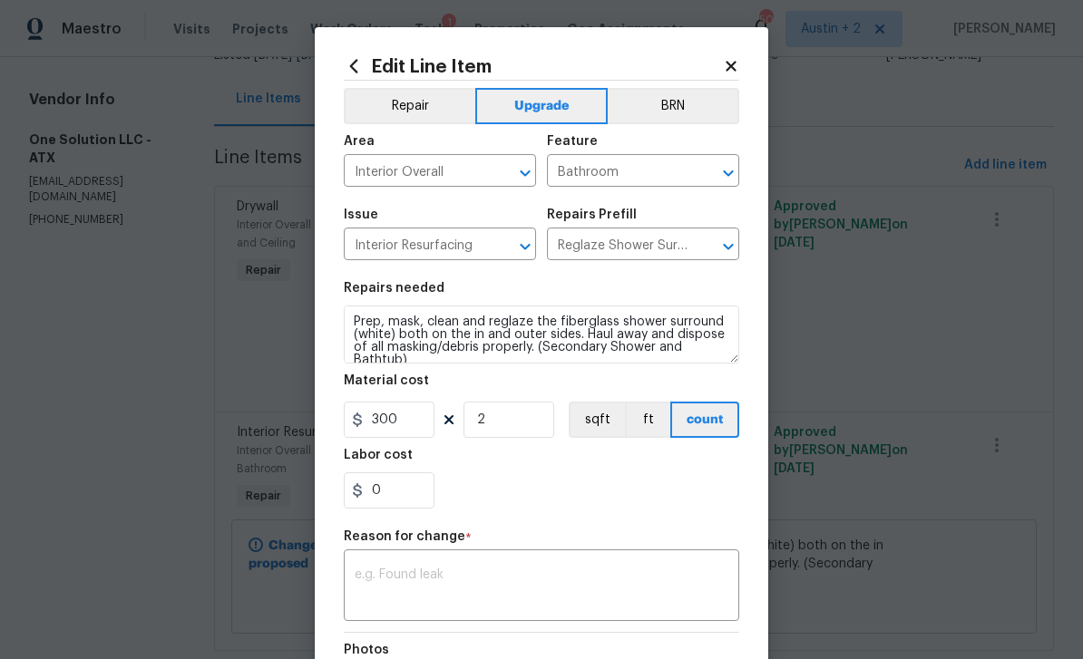
click at [474, 569] on div "x ​" at bounding box center [541, 587] width 395 height 67
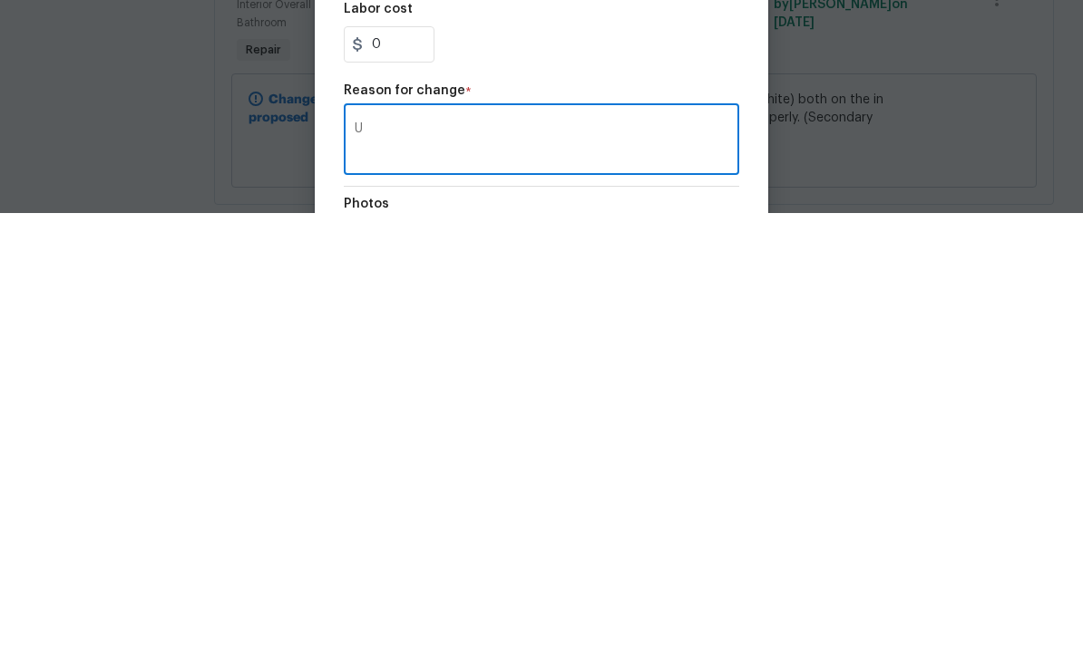
scroll to position [58, 0]
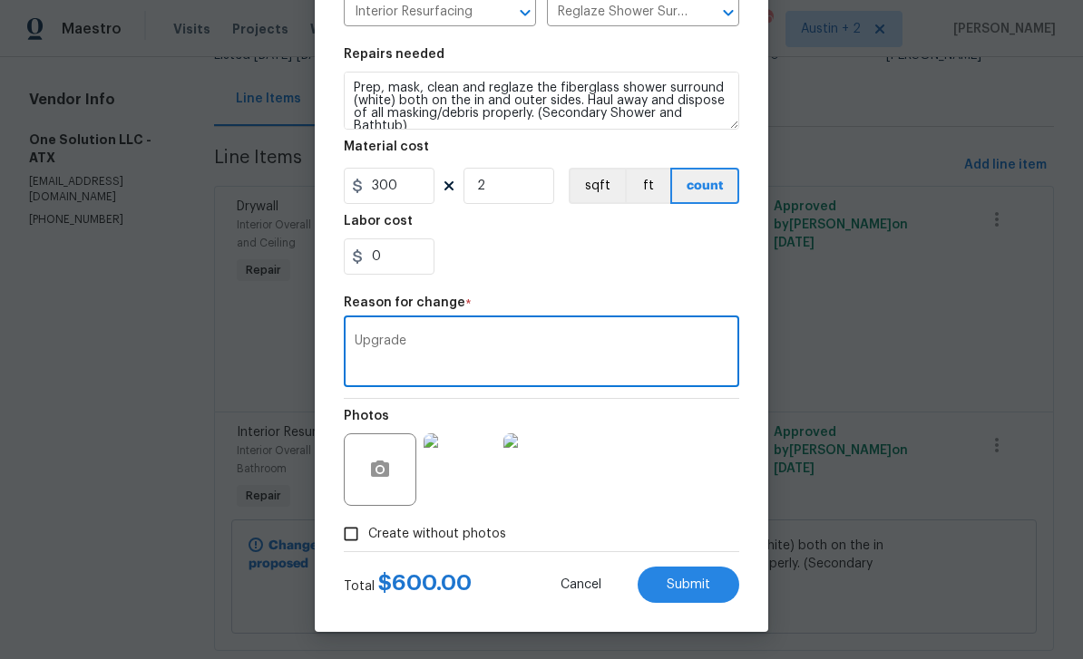
type textarea "Upgrade"
click at [697, 575] on button "Submit" at bounding box center [689, 585] width 102 height 36
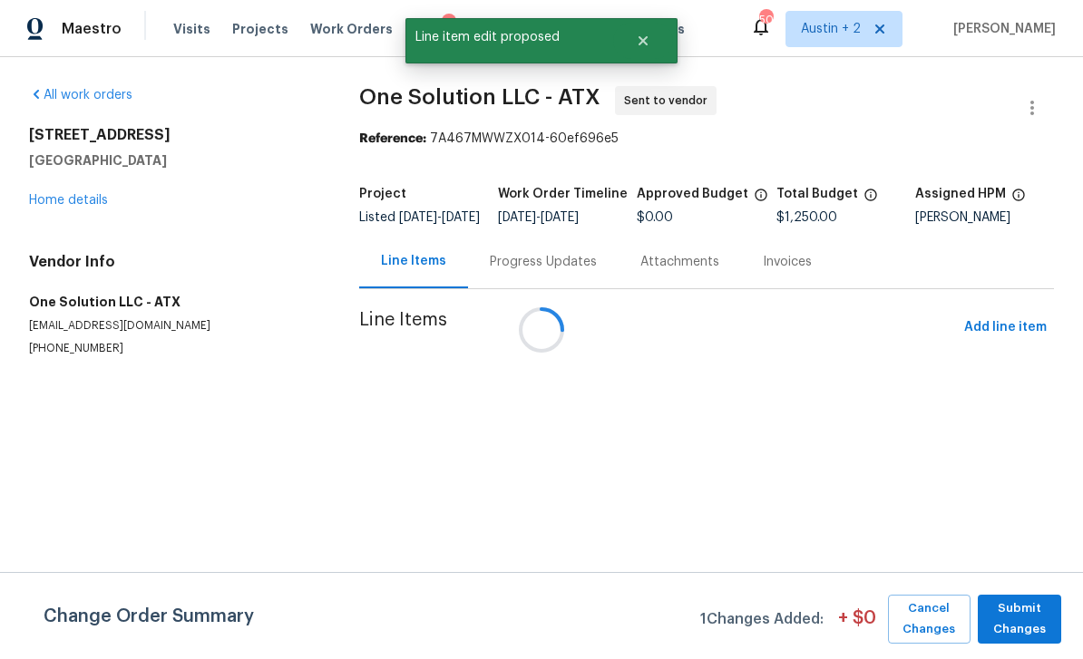
scroll to position [0, 0]
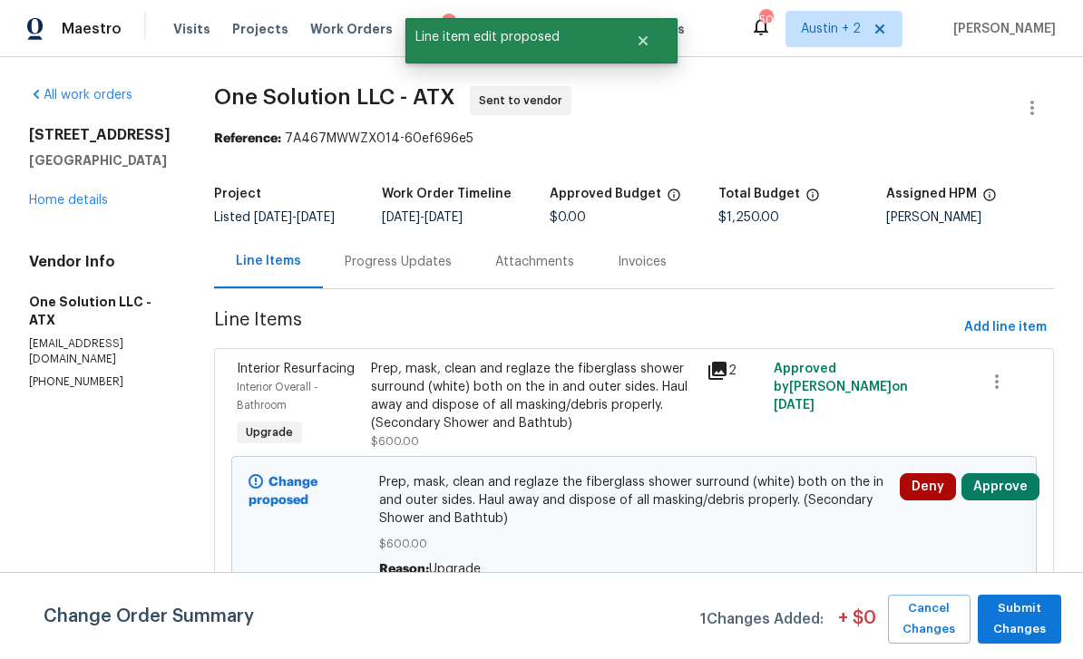
click at [1002, 501] on button "Approve" at bounding box center [1000, 486] width 78 height 27
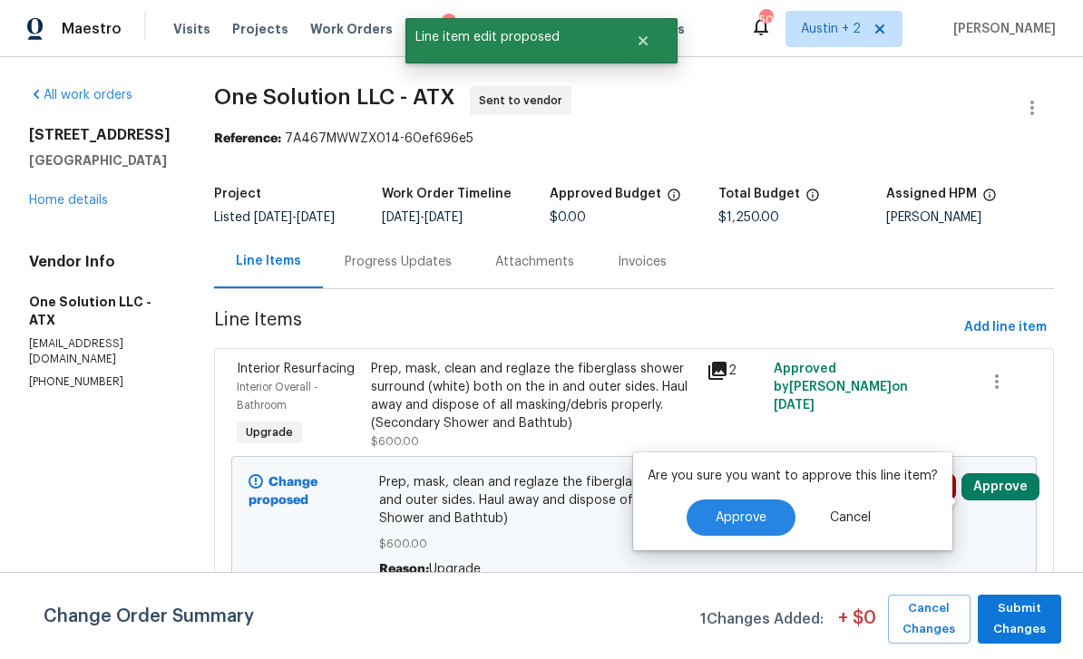
click at [752, 524] on span "Approve" at bounding box center [741, 519] width 51 height 14
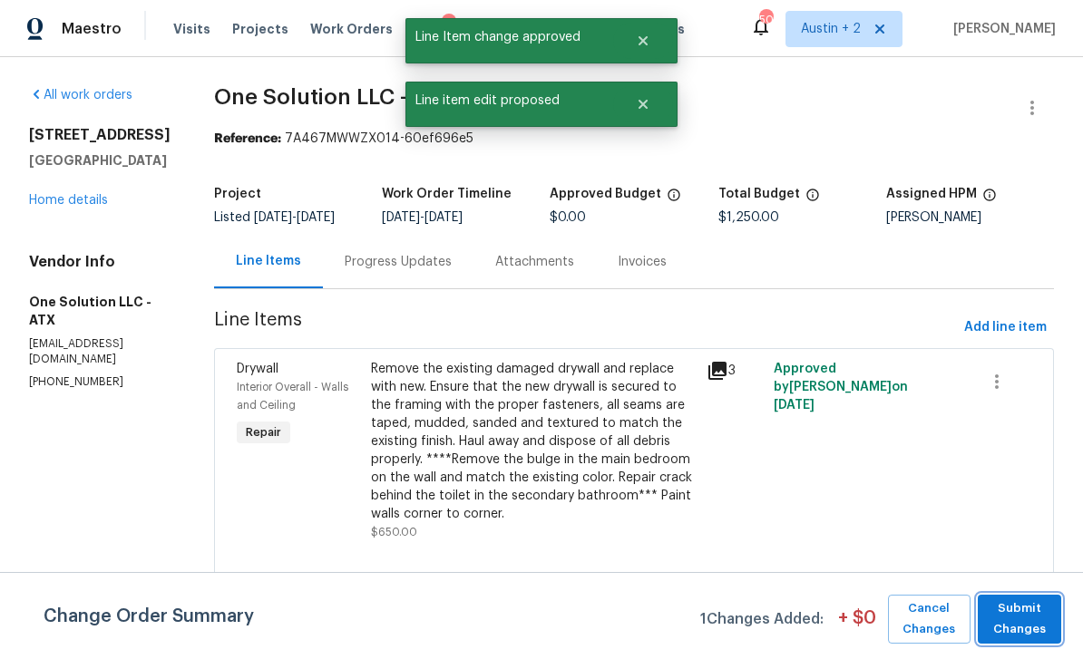
click at [1027, 621] on span "Submit Changes" at bounding box center [1019, 620] width 65 height 42
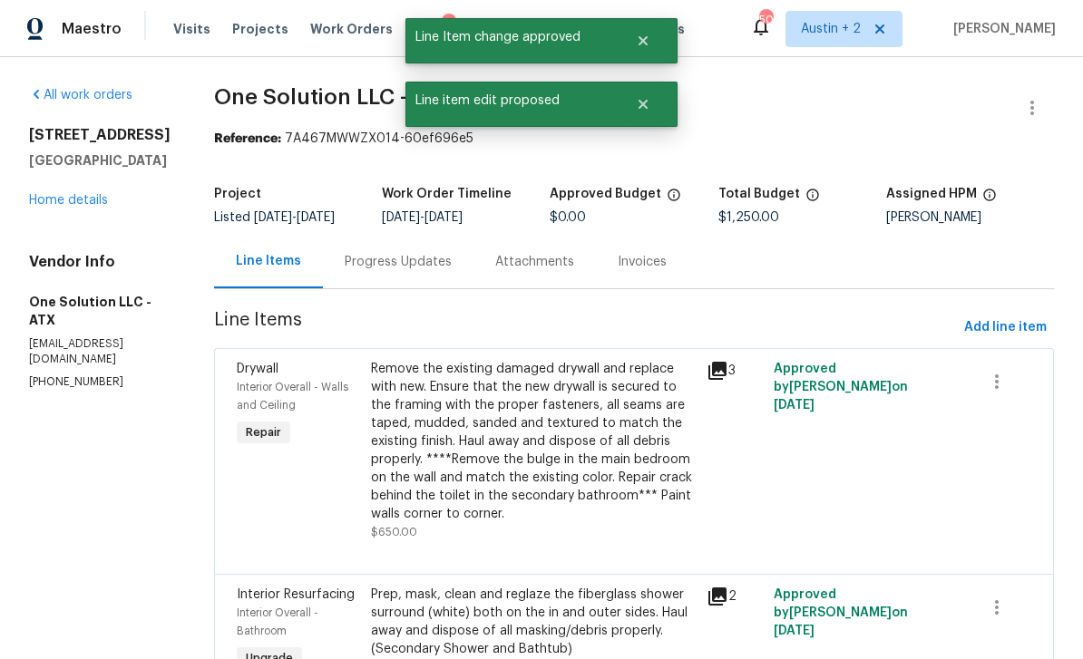
click at [58, 201] on link "Home details" at bounding box center [68, 200] width 79 height 13
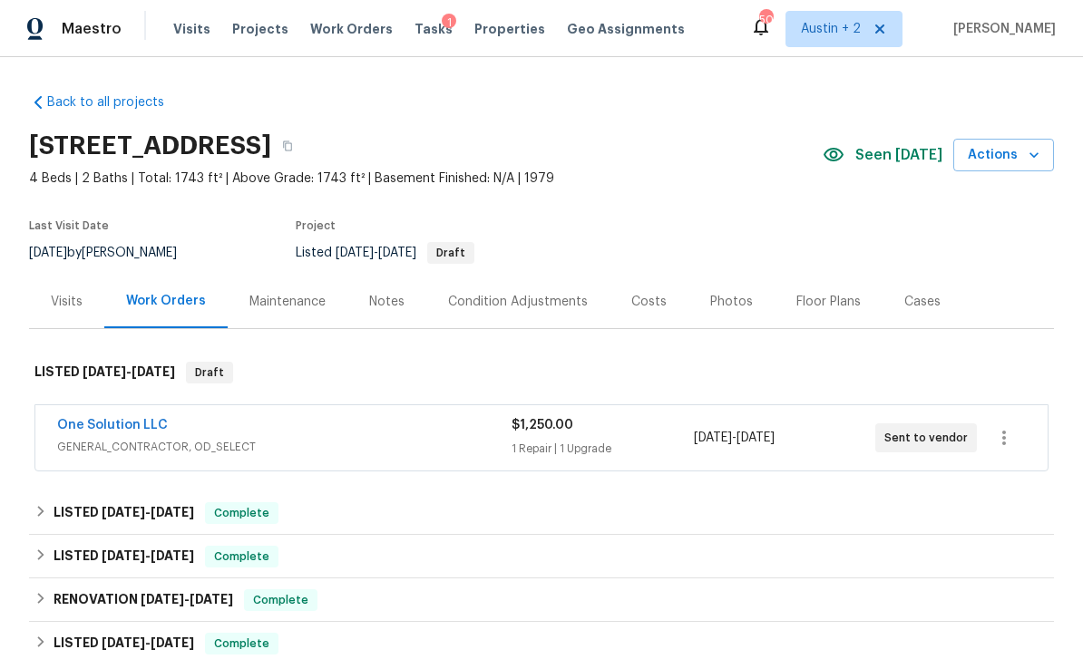
click at [422, 29] on span "Tasks" at bounding box center [434, 29] width 38 height 13
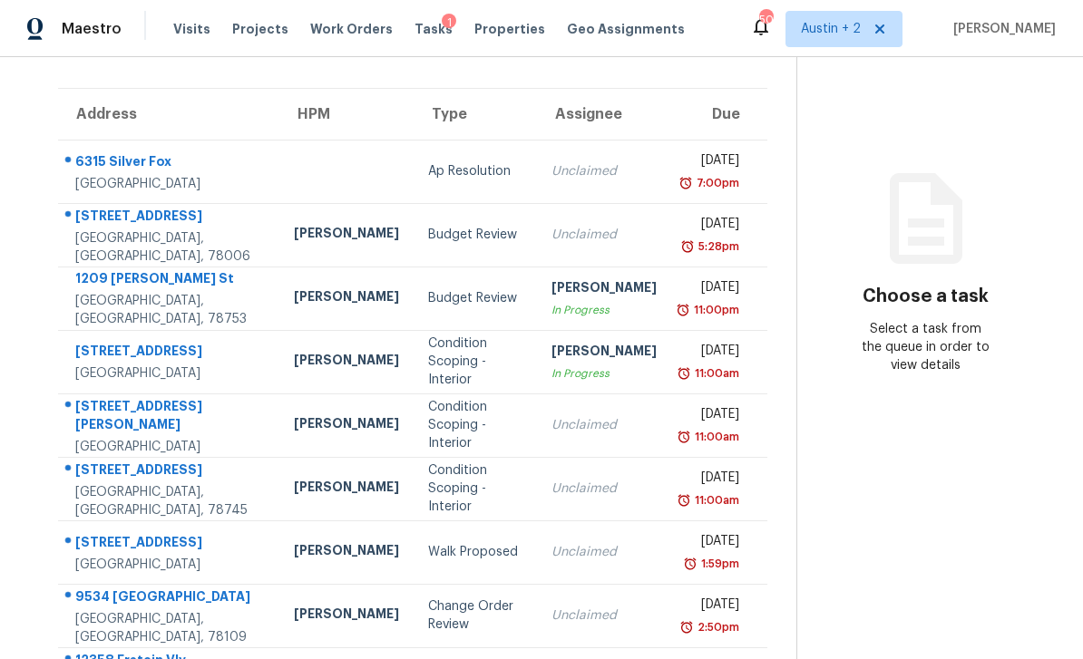
scroll to position [122, 0]
click at [569, 301] on div "In Progress" at bounding box center [603, 309] width 105 height 18
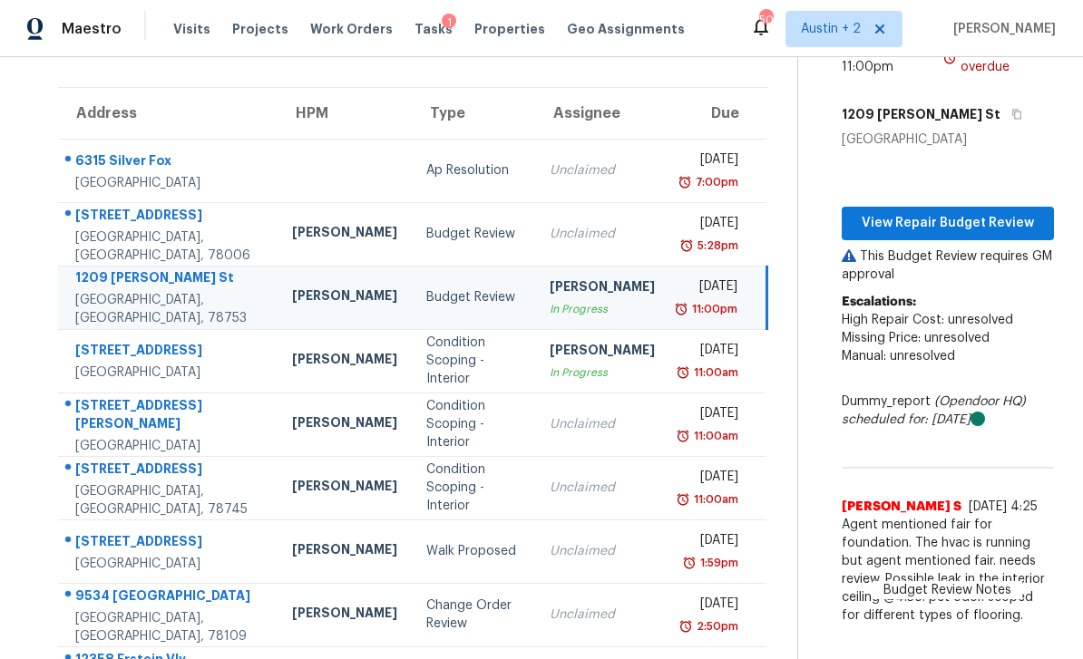
click at [611, 231] on td "Unclaimed" at bounding box center [602, 233] width 134 height 63
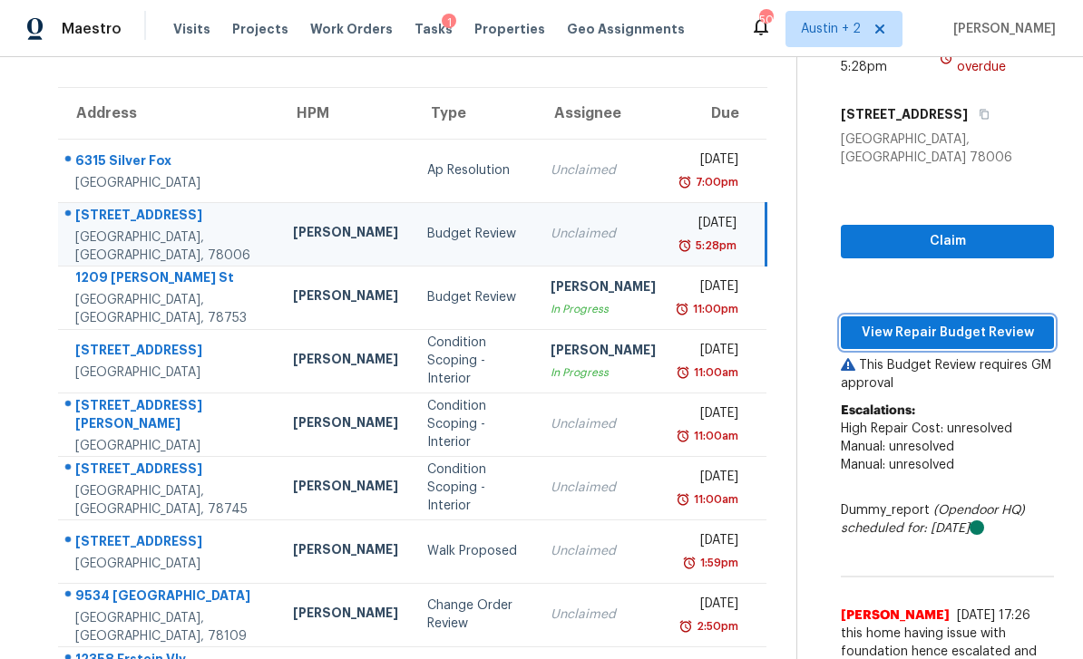
click at [941, 322] on span "View Repair Budget Review" at bounding box center [947, 333] width 184 height 23
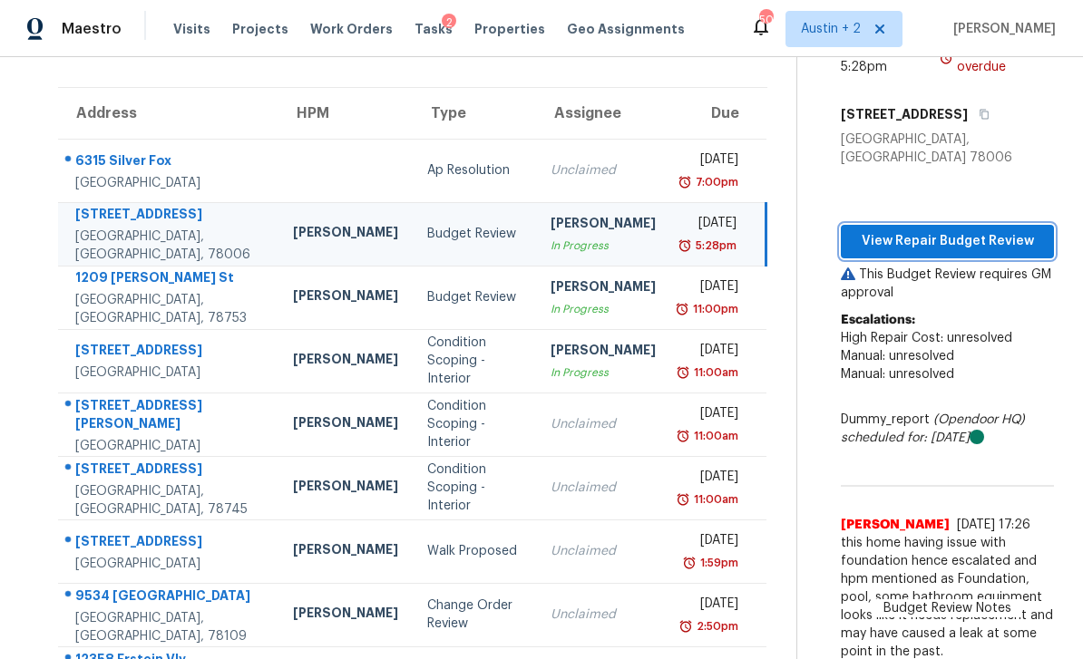
click at [990, 236] on button "View Repair Budget Review" at bounding box center [947, 242] width 213 height 34
